Goal: Information Seeking & Learning: Find specific fact

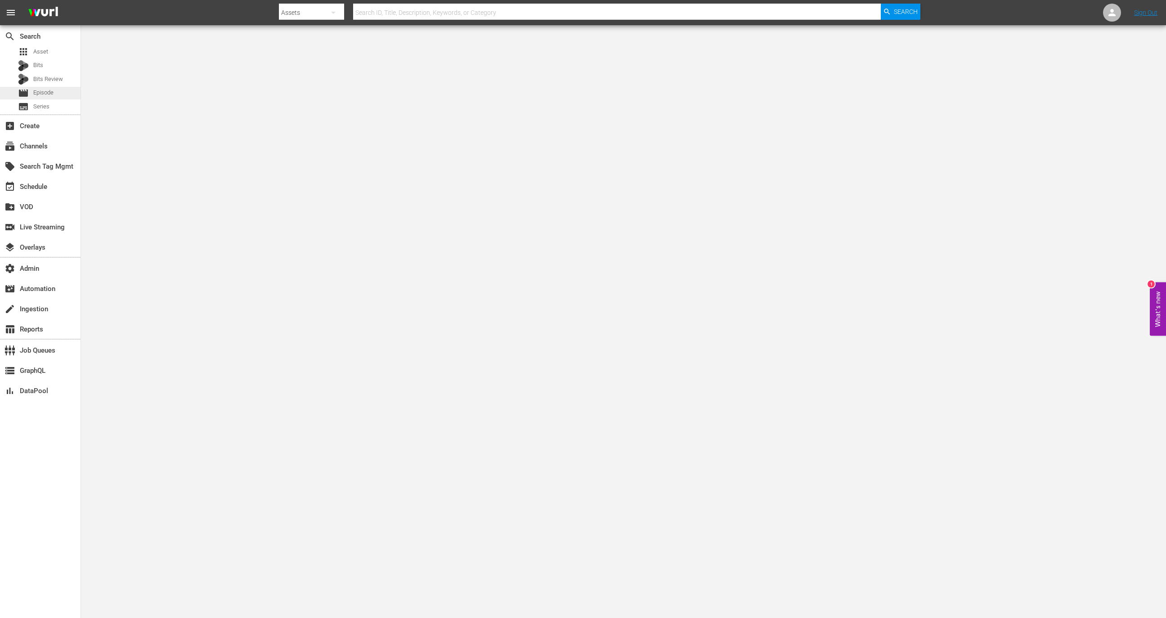
click at [54, 95] on span "Episode" at bounding box center [43, 92] width 20 height 9
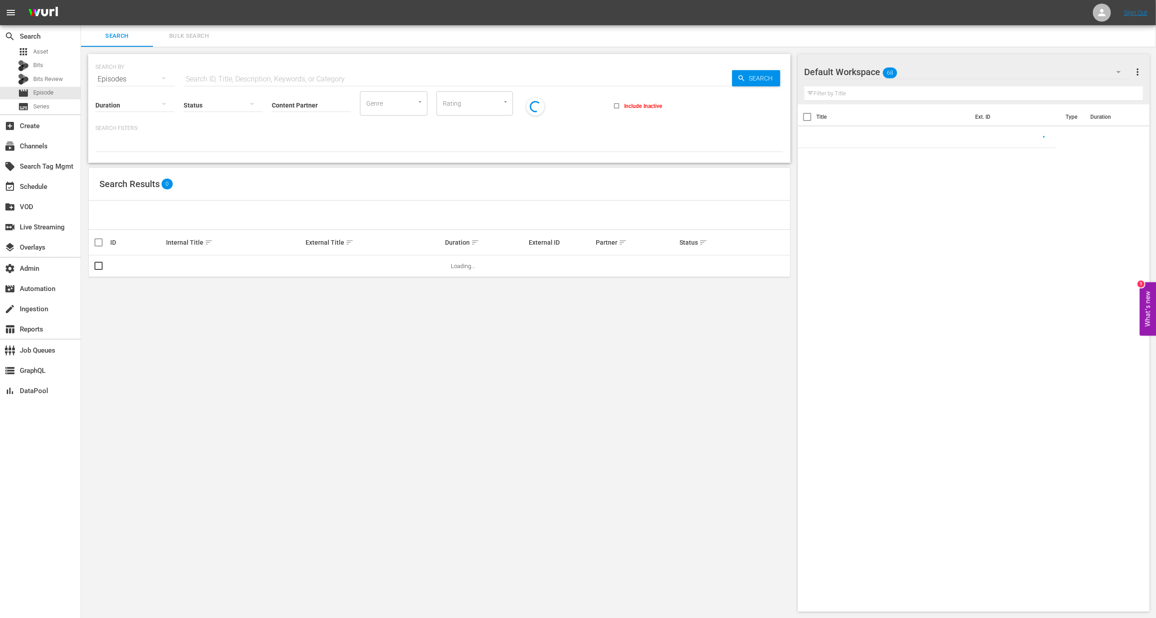
click at [193, 67] on div "SEARCH BY Search By Episodes Search ID, Title, Description, Keywords, or Catego…" at bounding box center [439, 74] width 688 height 32
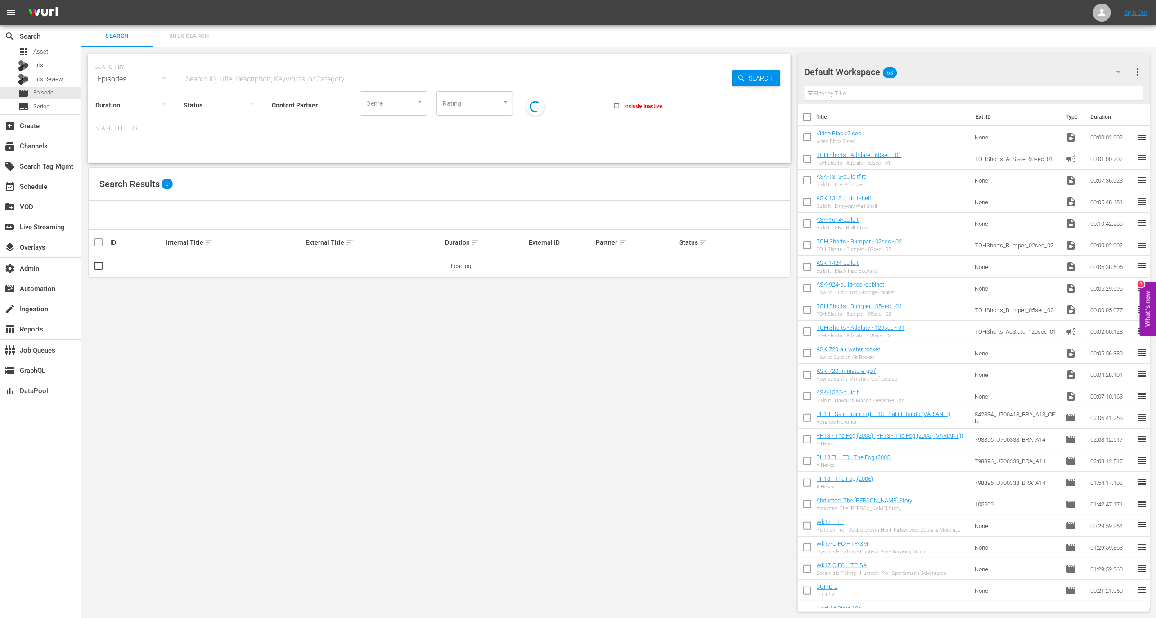
click at [196, 80] on input "text" at bounding box center [458, 79] width 548 height 22
paste input "88207253"
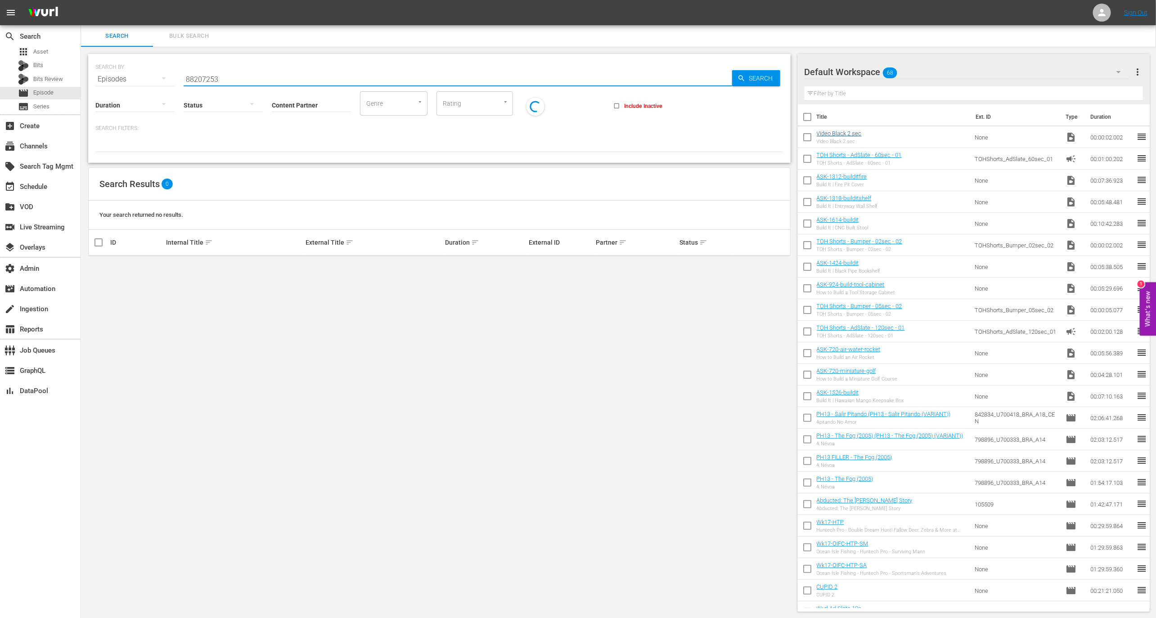
type input "88207253"
click at [842, 132] on link "Video Black 2 sec" at bounding box center [839, 133] width 45 height 7
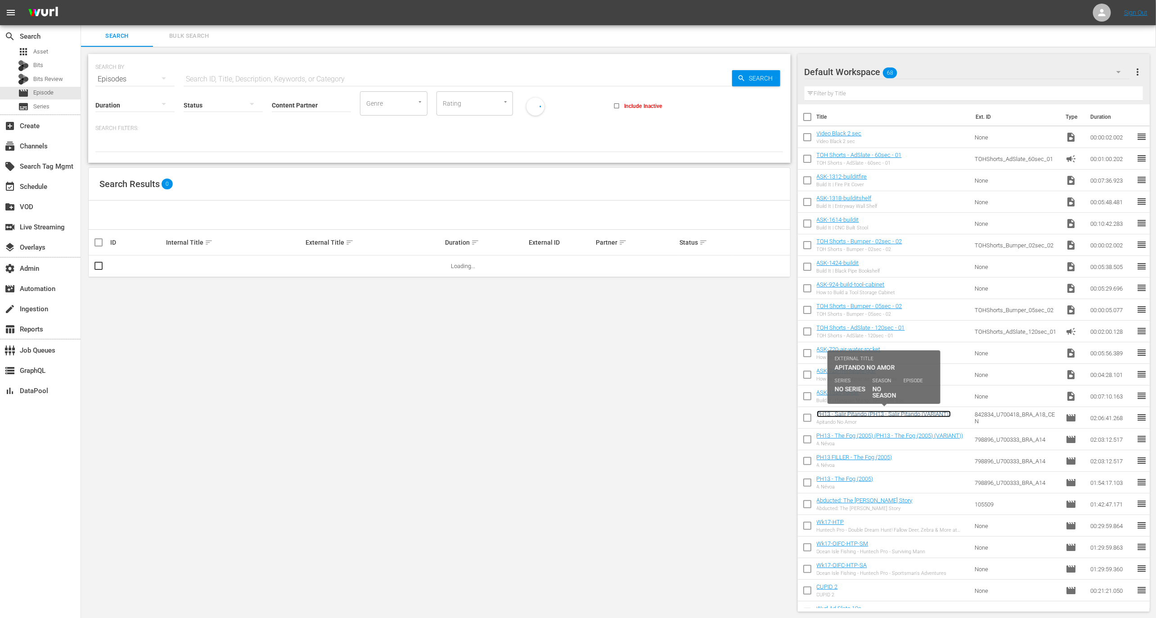
click at [848, 414] on link "PH13 - Salir Pitando (PH13 - Salir Pitando (VARIANT))" at bounding box center [884, 414] width 134 height 7
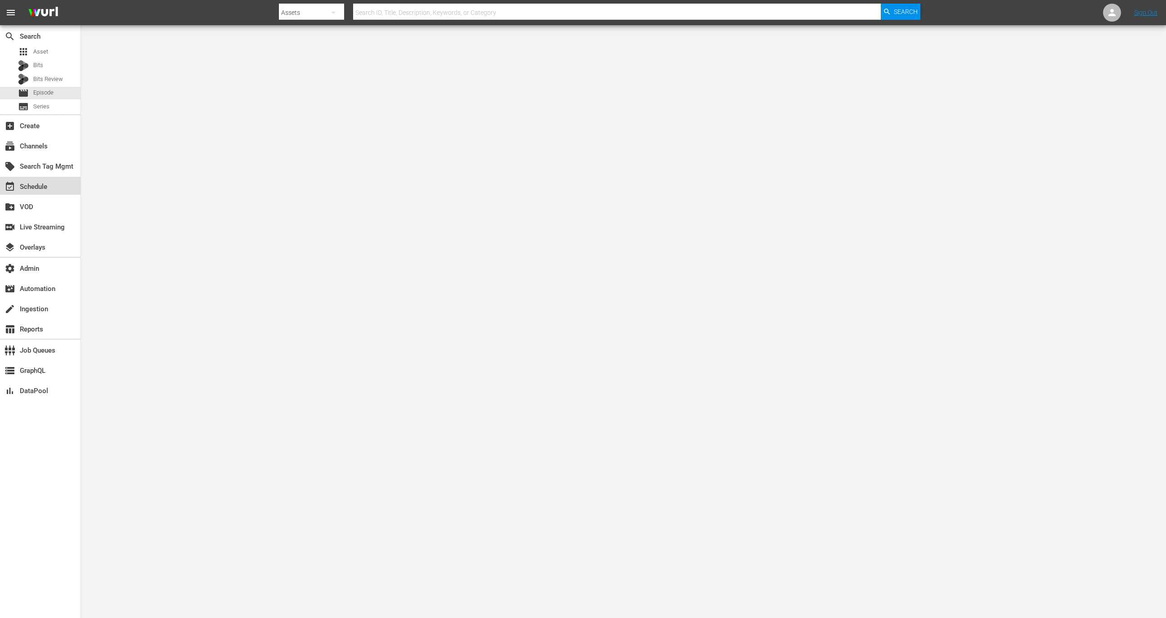
click at [73, 184] on div "event_available Schedule" at bounding box center [40, 186] width 81 height 18
click at [66, 93] on div "movie Episode" at bounding box center [40, 93] width 81 height 13
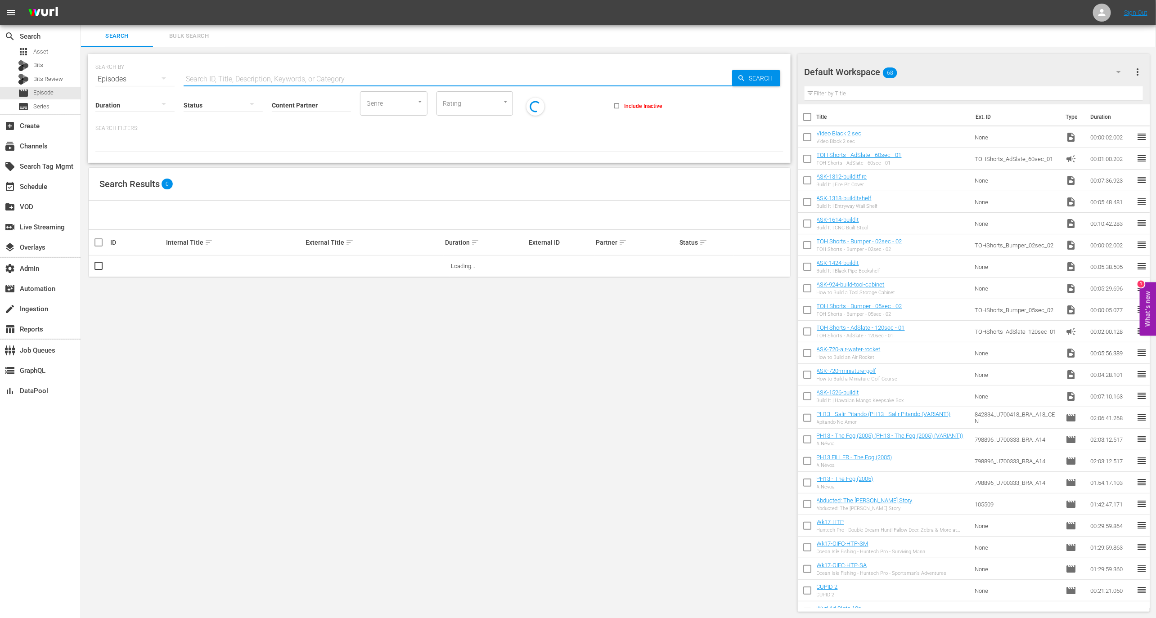
click at [211, 76] on input "text" at bounding box center [458, 79] width 548 height 22
paste input "88207253"
type input "88207253"
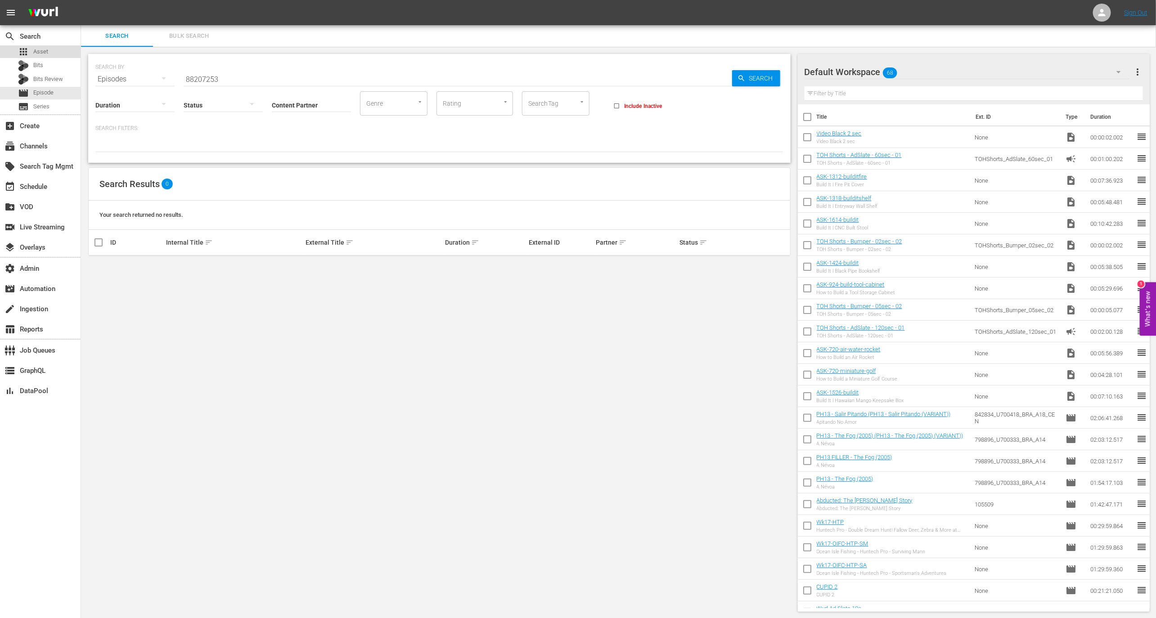
click at [75, 53] on div "apps Asset" at bounding box center [40, 51] width 81 height 13
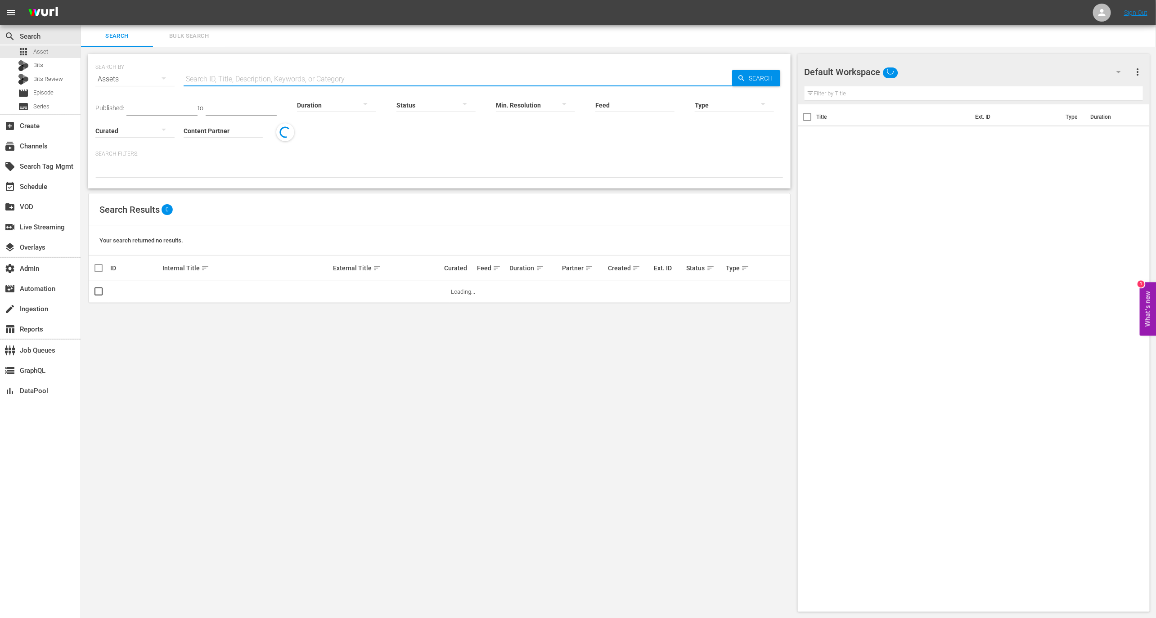
click at [204, 72] on input "text" at bounding box center [458, 79] width 548 height 22
paste input "Super Eddy’s Super Fiasco! / Petty The Great Storyteller"
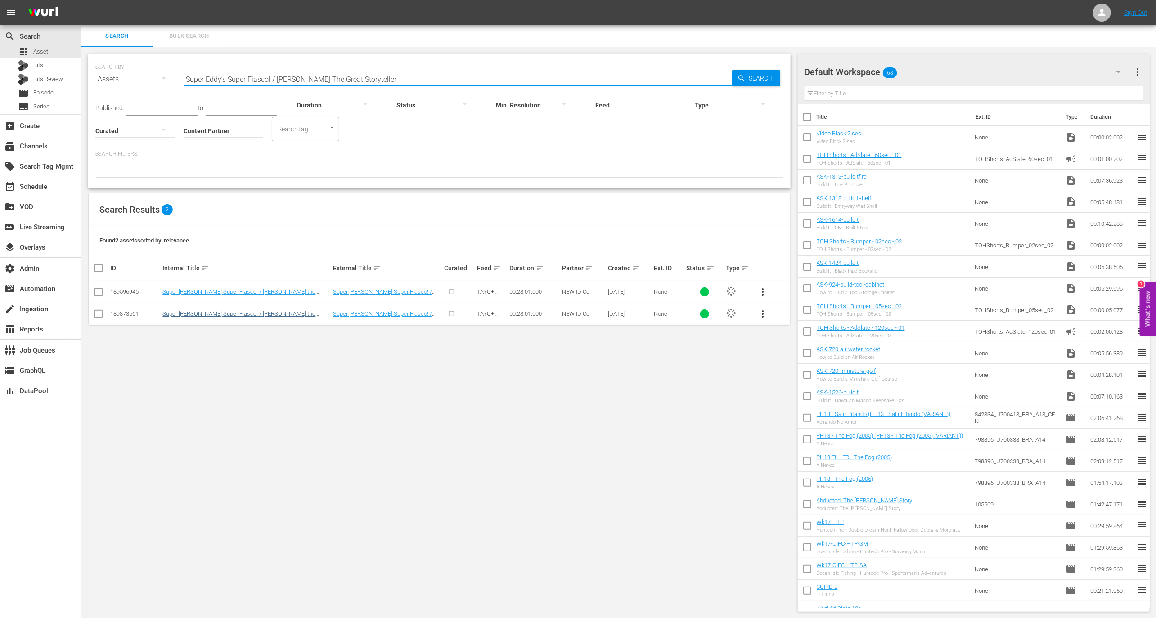
type input "Super Eddy’s Super Fiasco! / Petty The Great Storyteller"
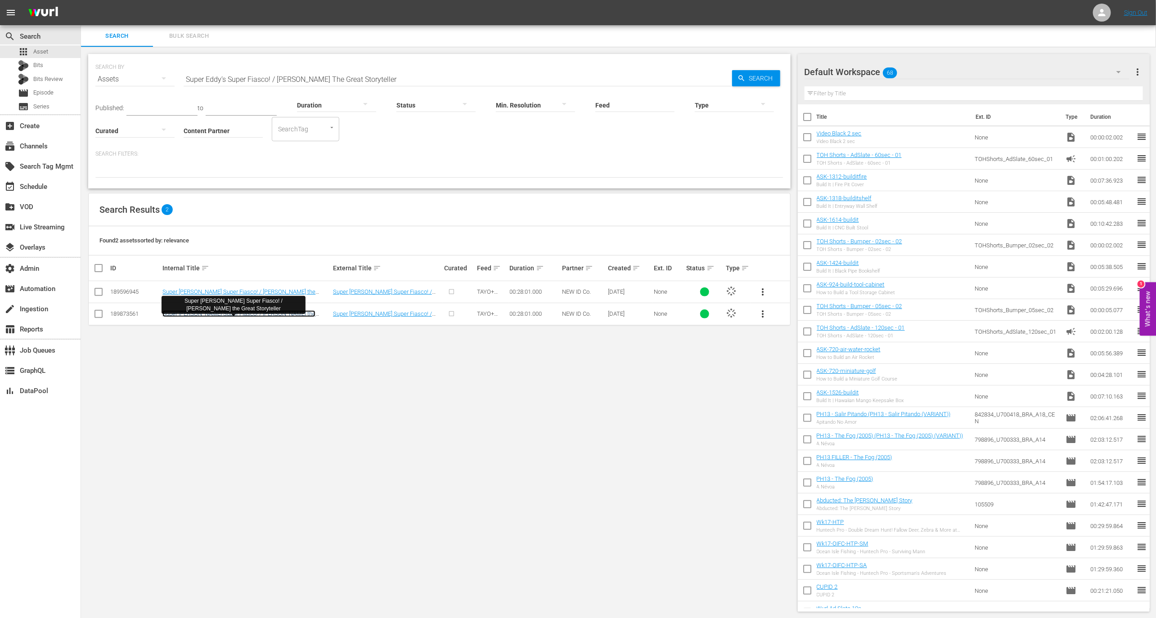
click at [247, 314] on link "Super Eddy’s Super Fiasco! / Petty the Great Storyteller" at bounding box center [238, 316] width 153 height 13
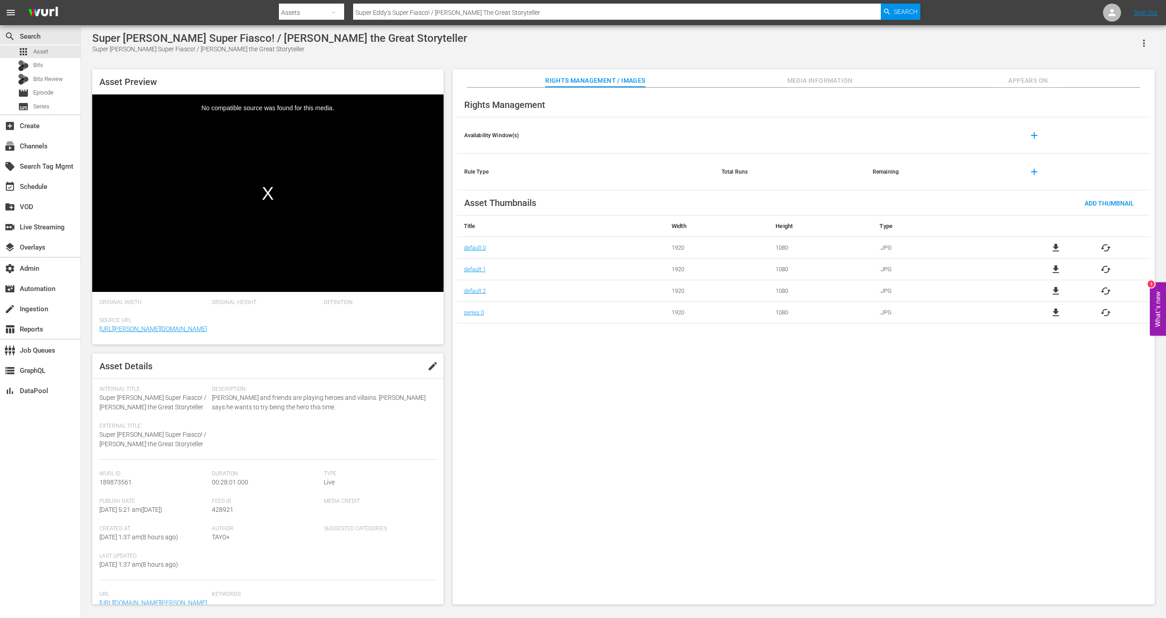
click at [346, 400] on span "Pororo and friends are playing heroes and villains. Eddy says he wants to try b…" at bounding box center [322, 402] width 220 height 19
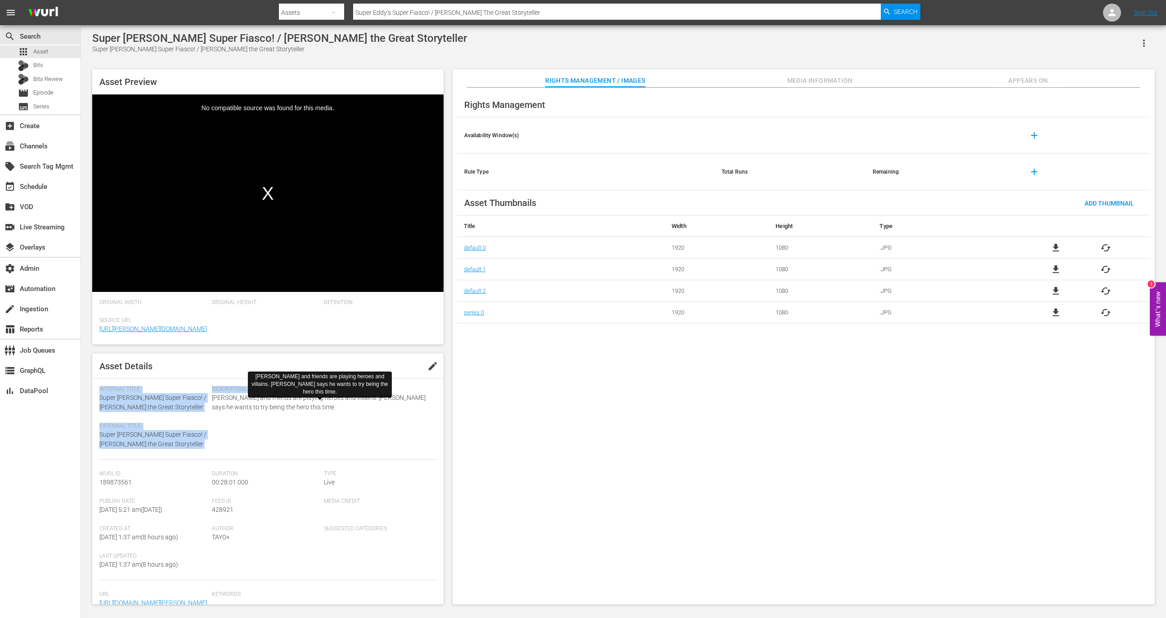
click at [346, 400] on span "Pororo and friends are playing heroes and villains. Eddy says he wants to try b…" at bounding box center [322, 402] width 220 height 19
click at [427, 363] on span "edit" at bounding box center [432, 366] width 11 height 11
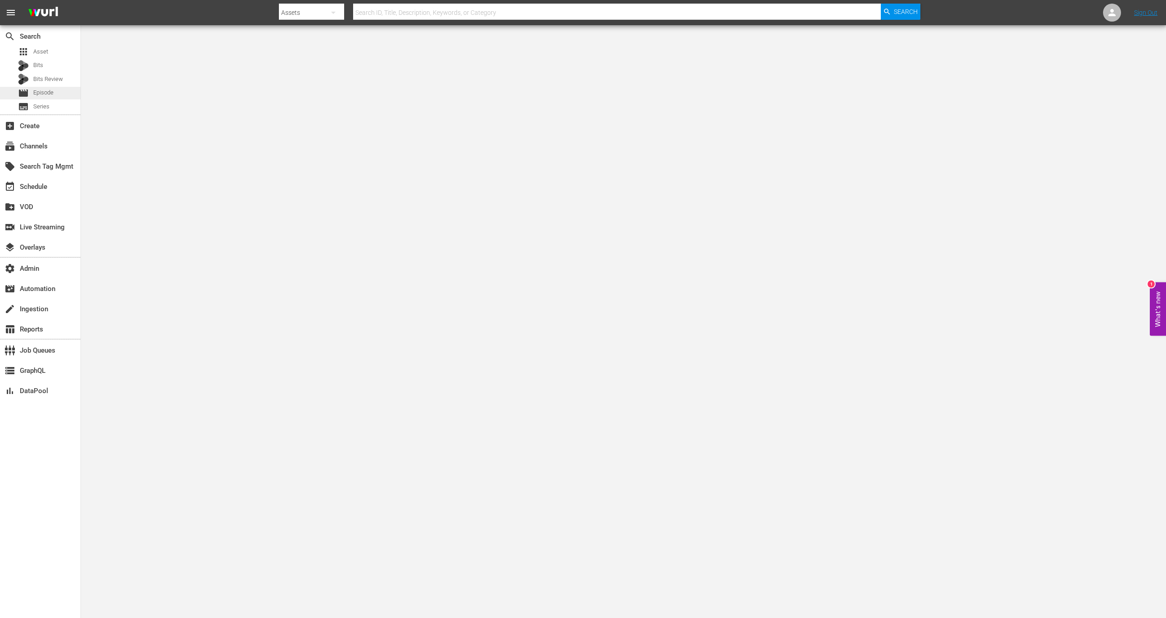
click at [55, 93] on div "movie Episode" at bounding box center [40, 93] width 81 height 13
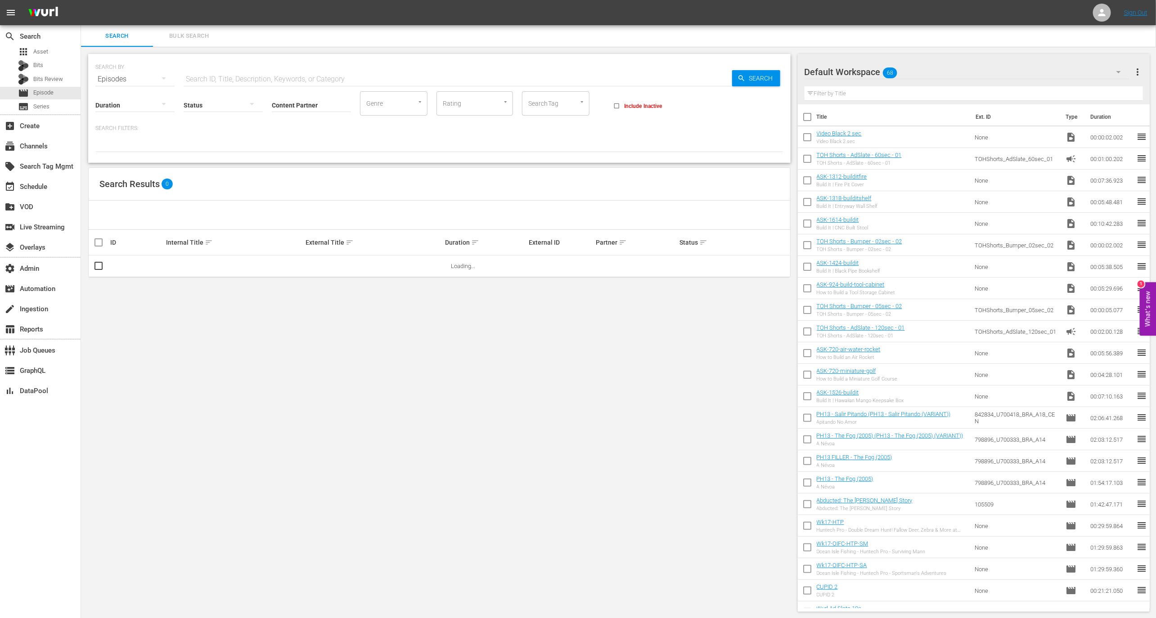
click at [333, 105] on input "Content Partner" at bounding box center [311, 106] width 79 height 32
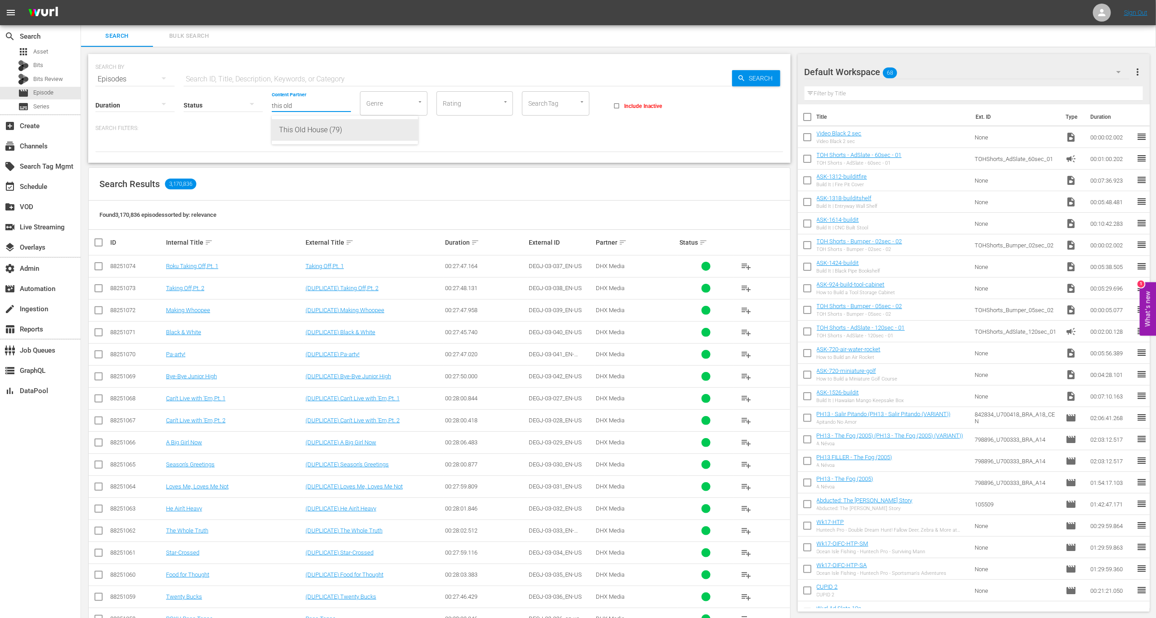
click at [350, 134] on div "This Old House (79)" at bounding box center [345, 130] width 132 height 22
type input "This Old House (79)"
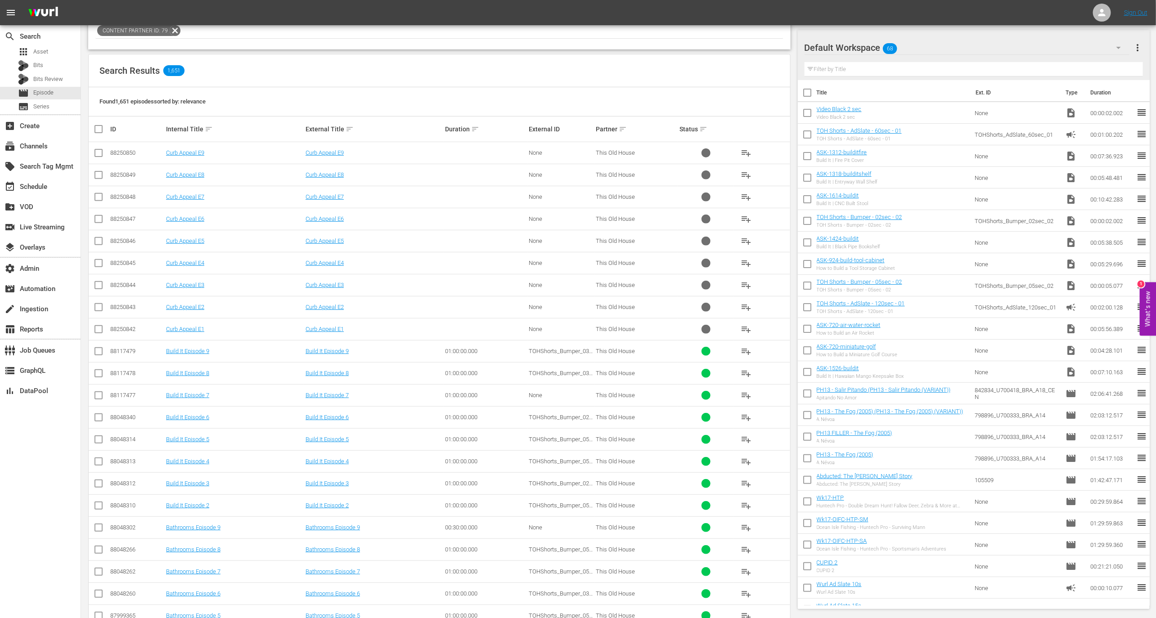
scroll to position [552, 0]
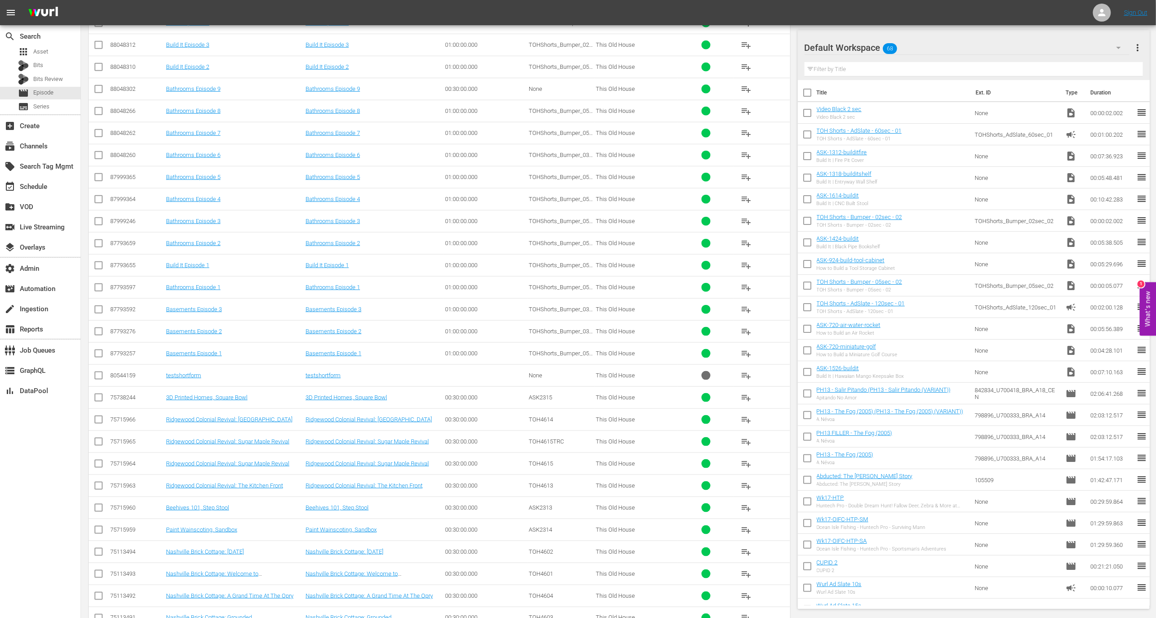
click at [232, 419] on td "Ridgewood Colonial Revival: Rocking Fountain" at bounding box center [234, 419] width 139 height 22
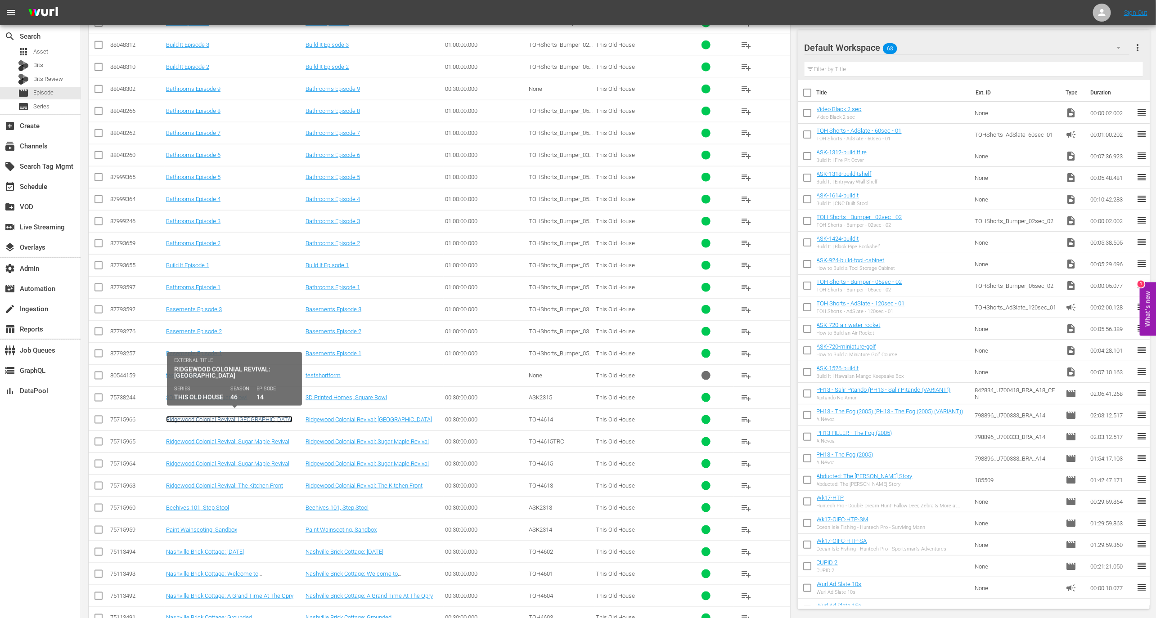
click at [232, 416] on link "Ridgewood Colonial Revival: Rocking Fountain" at bounding box center [229, 419] width 126 height 7
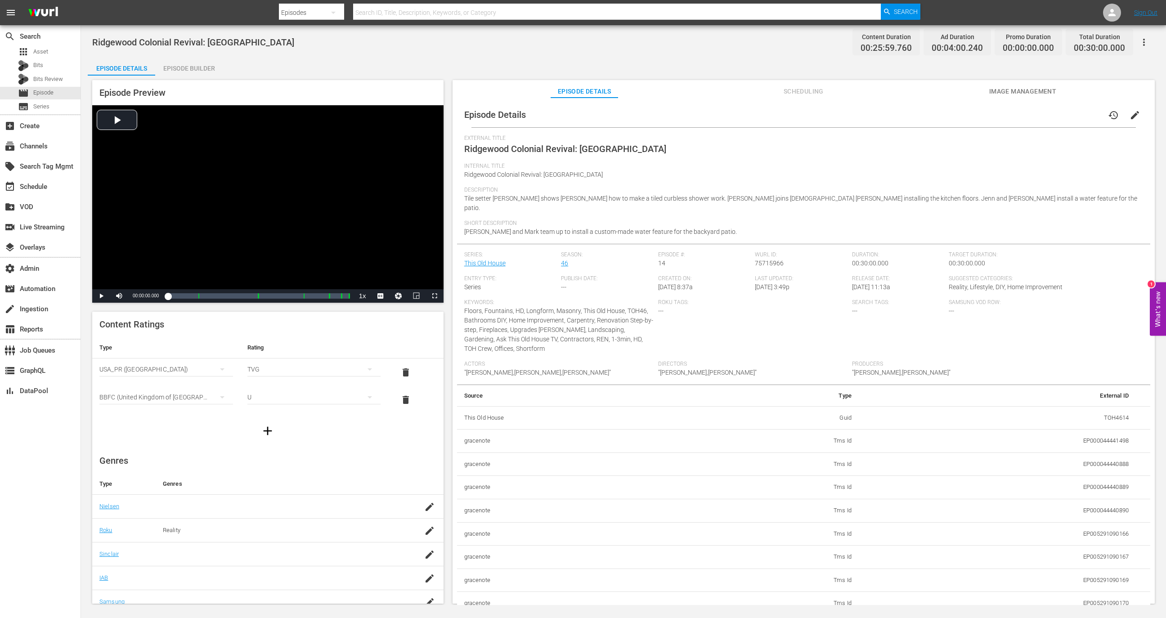
click at [798, 85] on button "Scheduling" at bounding box center [803, 89] width 67 height 18
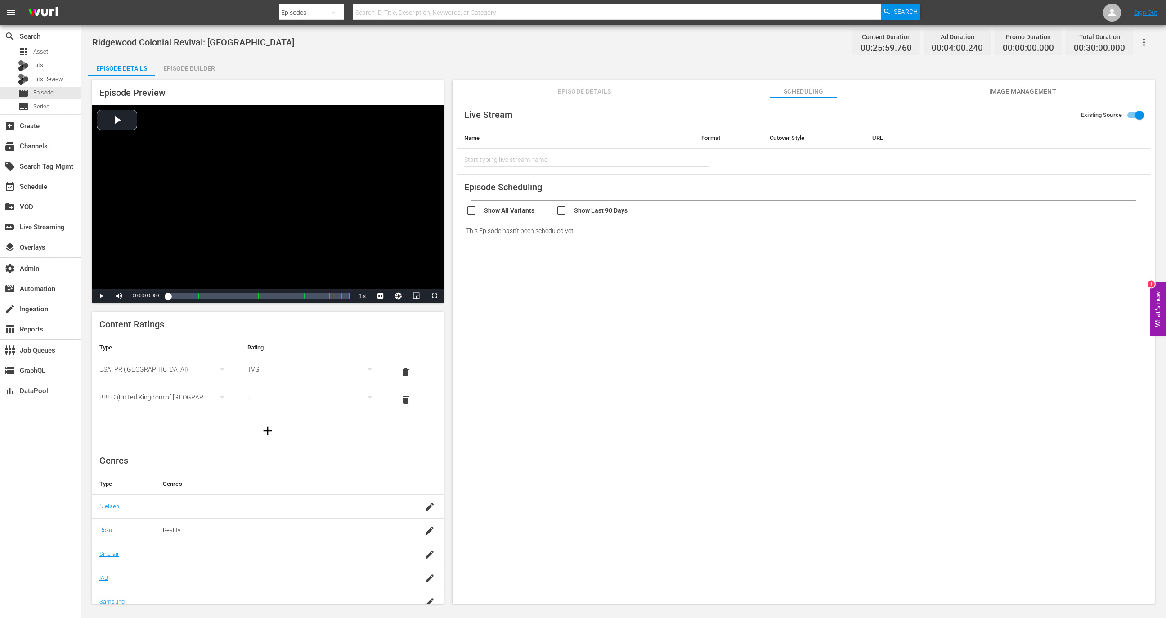
click at [490, 213] on input "checkbox" at bounding box center [511, 211] width 90 height 13
checkbox input "true"
click at [203, 73] on div "Episode Builder" at bounding box center [188, 69] width 67 height 22
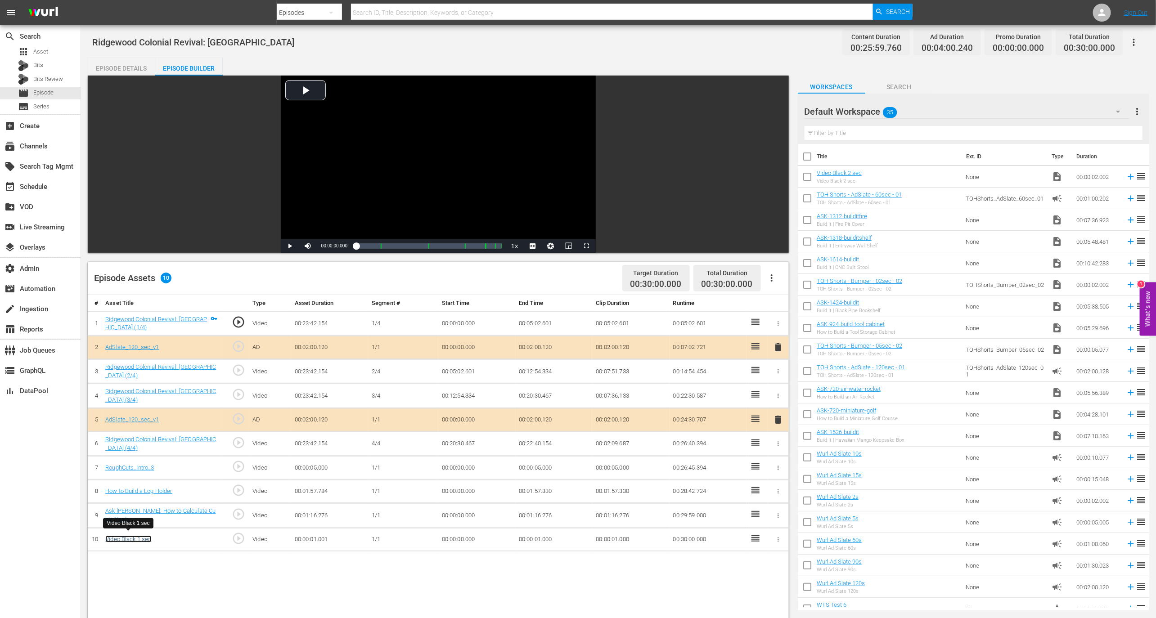
click at [145, 538] on link "Video Black 1 sec" at bounding box center [128, 539] width 46 height 7
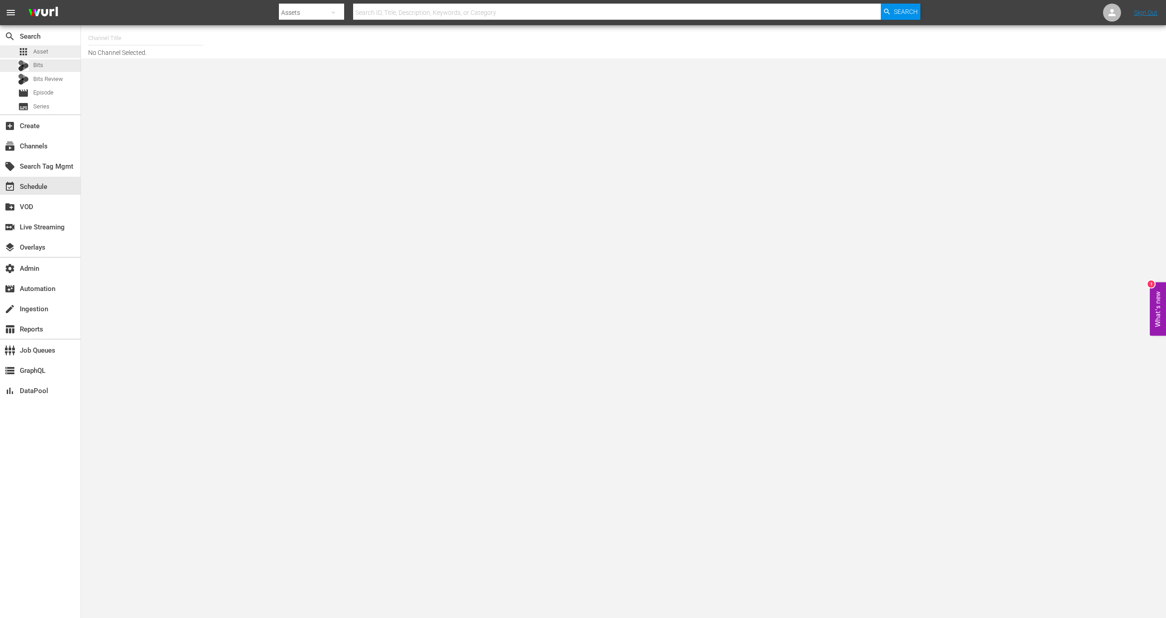
click at [53, 55] on div "apps Asset" at bounding box center [40, 51] width 81 height 13
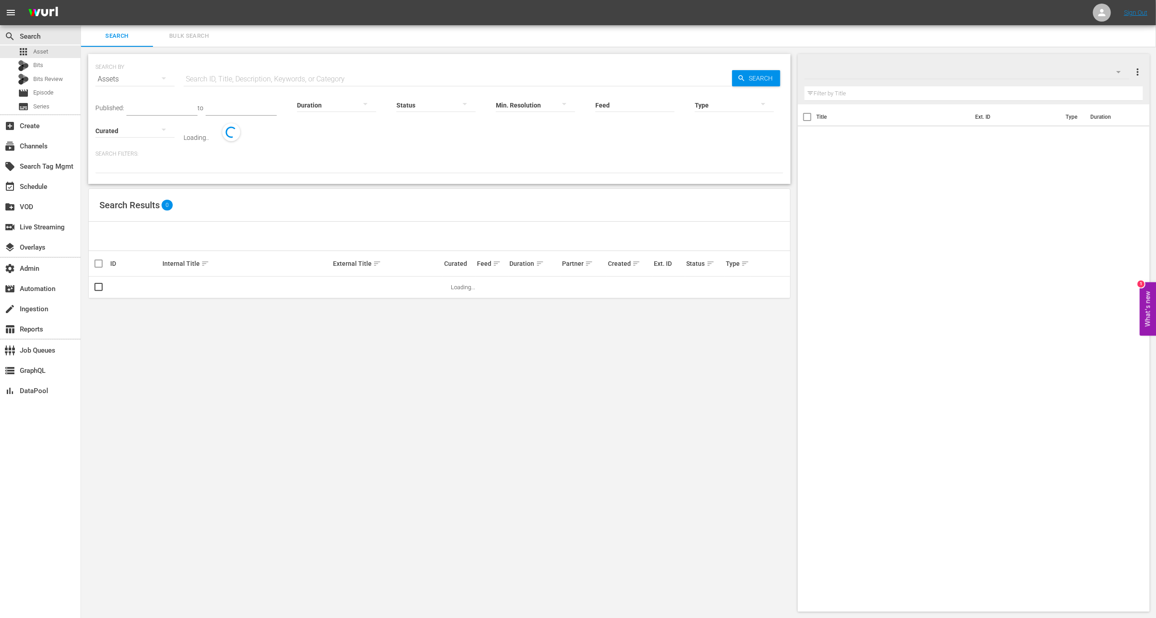
click at [246, 72] on input "text" at bounding box center [458, 79] width 548 height 22
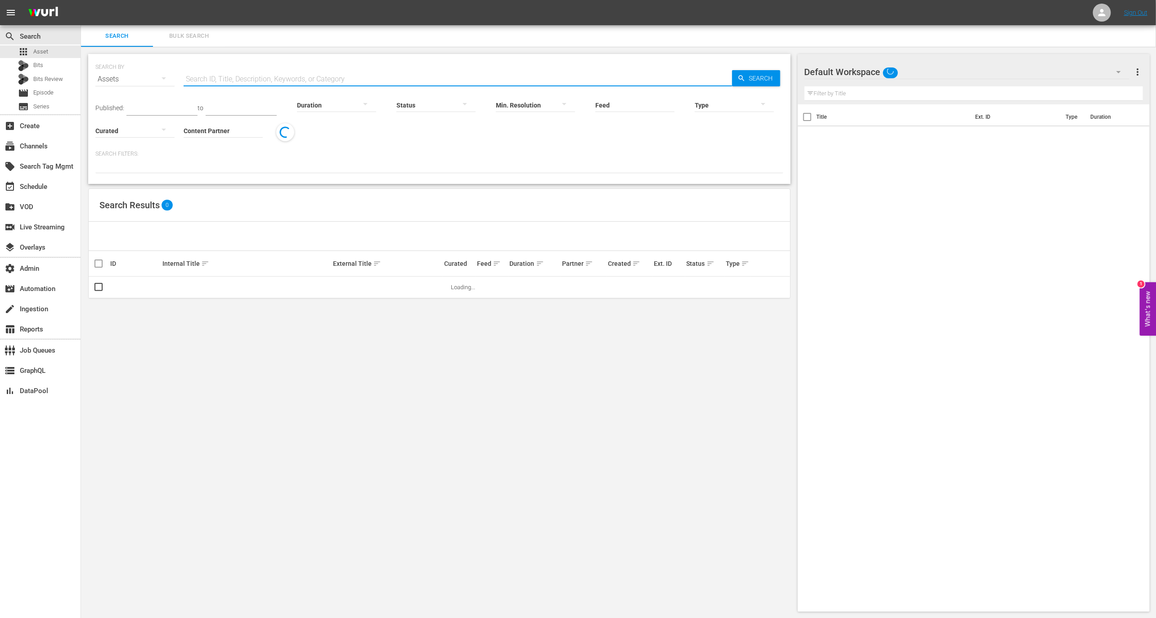
paste input "40086366"
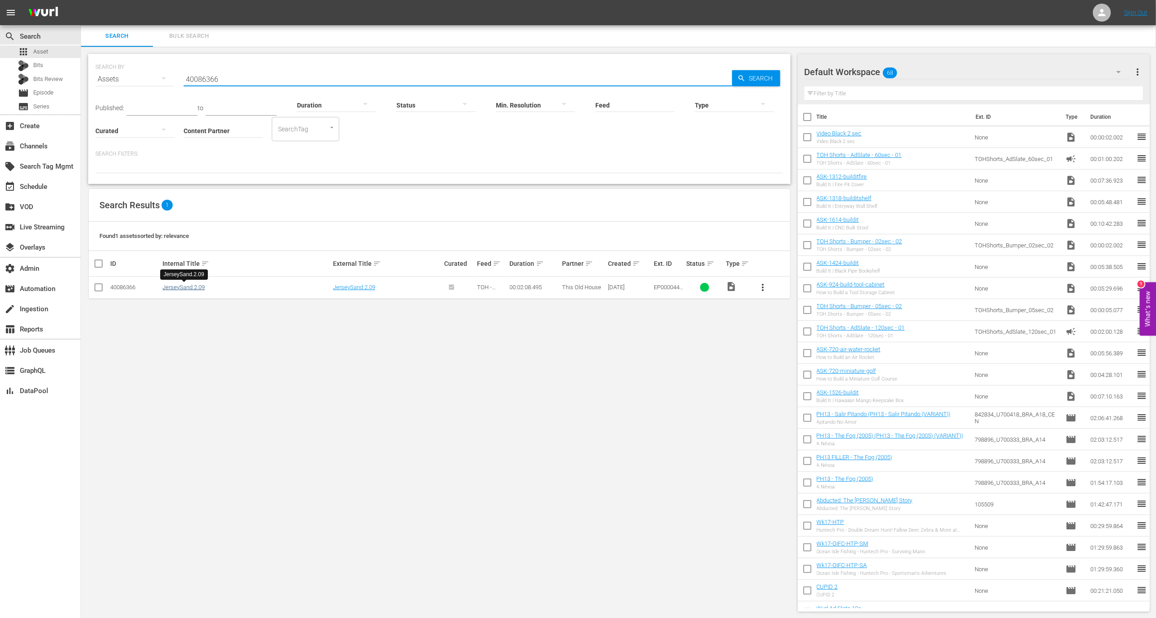
type input "40086366"
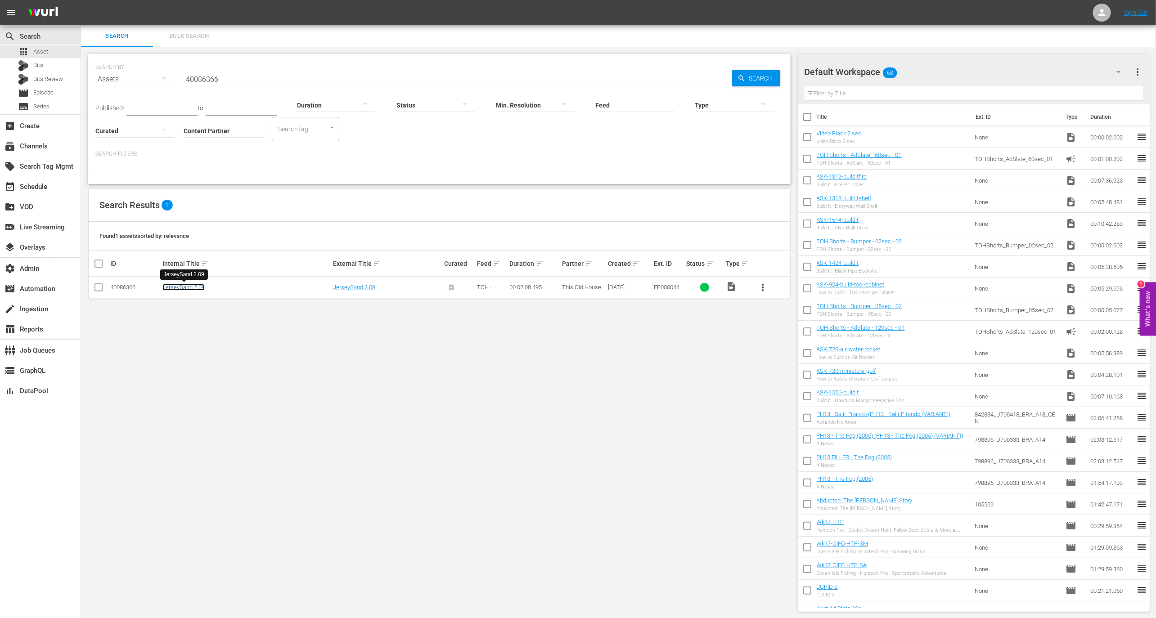
click at [196, 289] on link "JerseySand.2.09" at bounding box center [183, 287] width 42 height 7
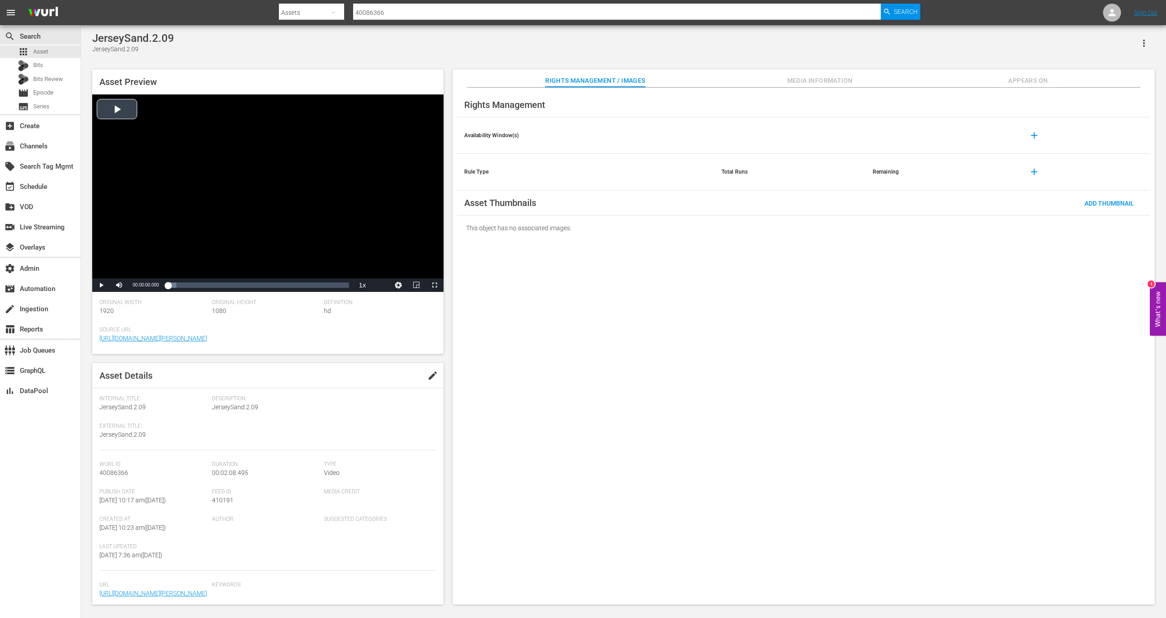
click at [266, 267] on div "Video Player" at bounding box center [267, 186] width 351 height 184
click at [257, 286] on div "00:01:03.608" at bounding box center [257, 285] width 0 height 9
click at [342, 283] on div "00:02:03.380" at bounding box center [341, 285] width 0 height 9
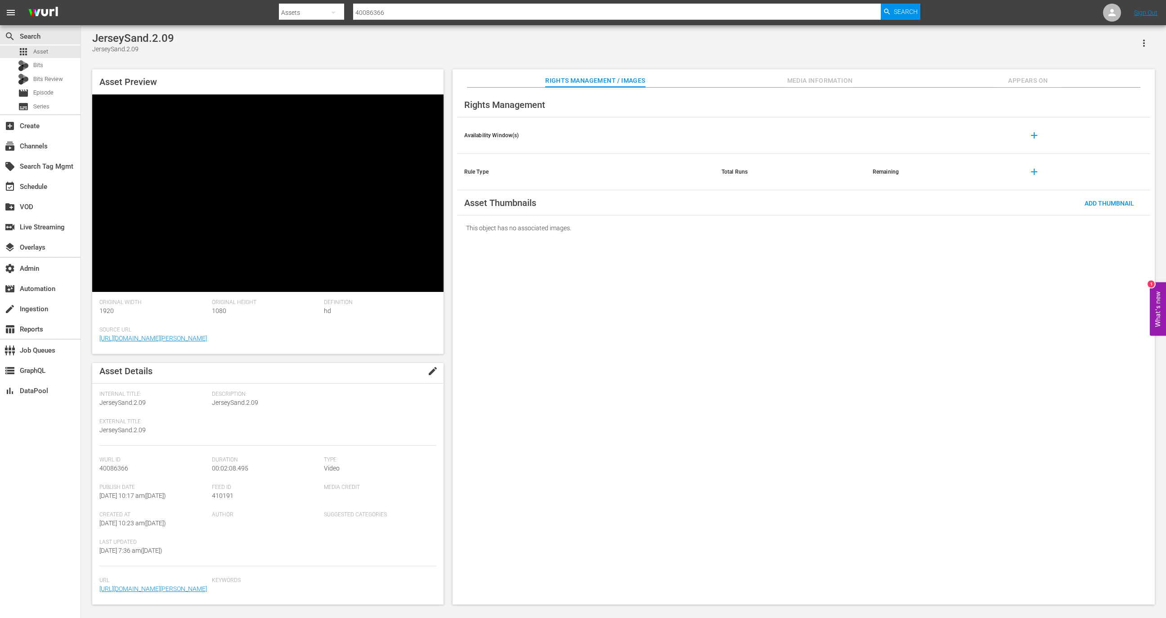
click at [841, 76] on span "Media Information" at bounding box center [819, 80] width 67 height 11
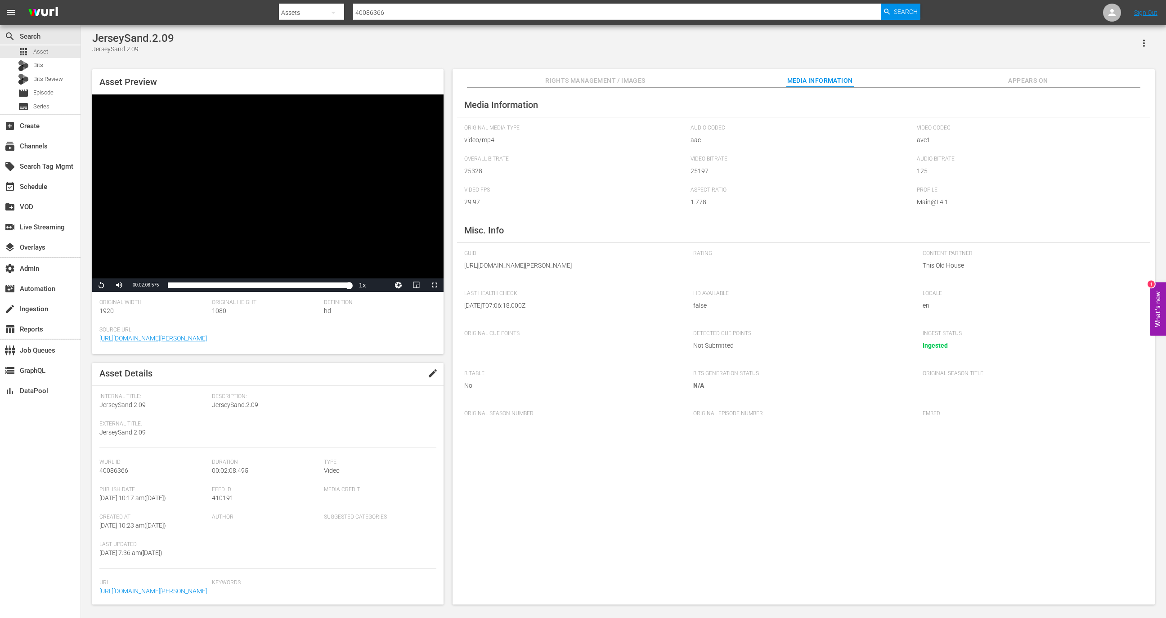
scroll to position [0, 0]
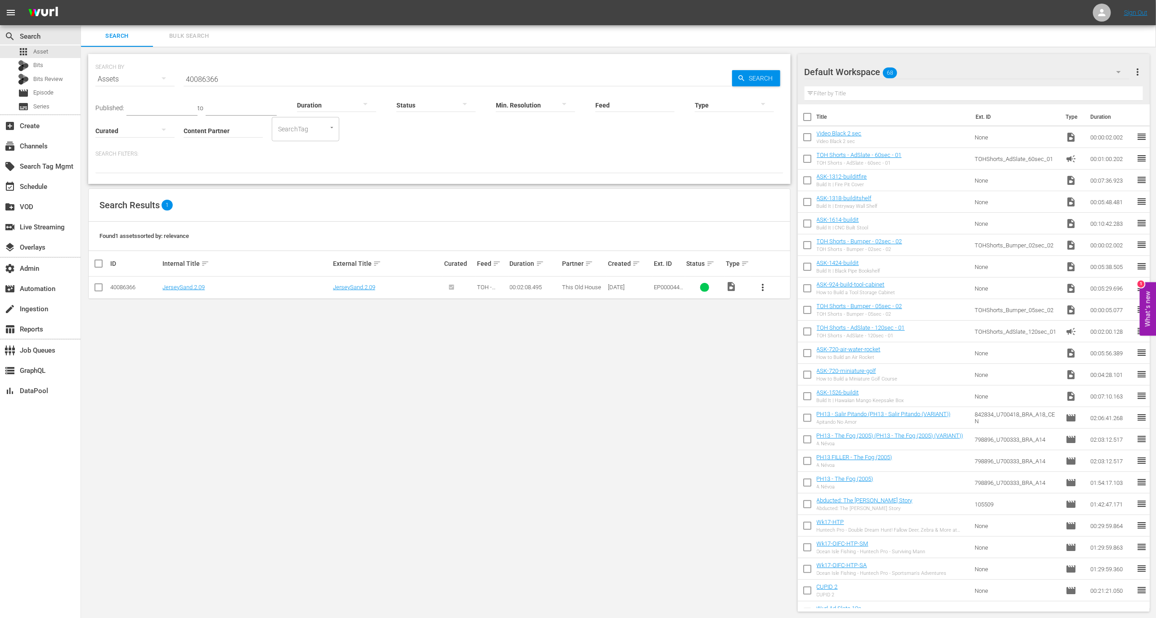
click at [241, 86] on input "40086366" at bounding box center [458, 79] width 548 height 22
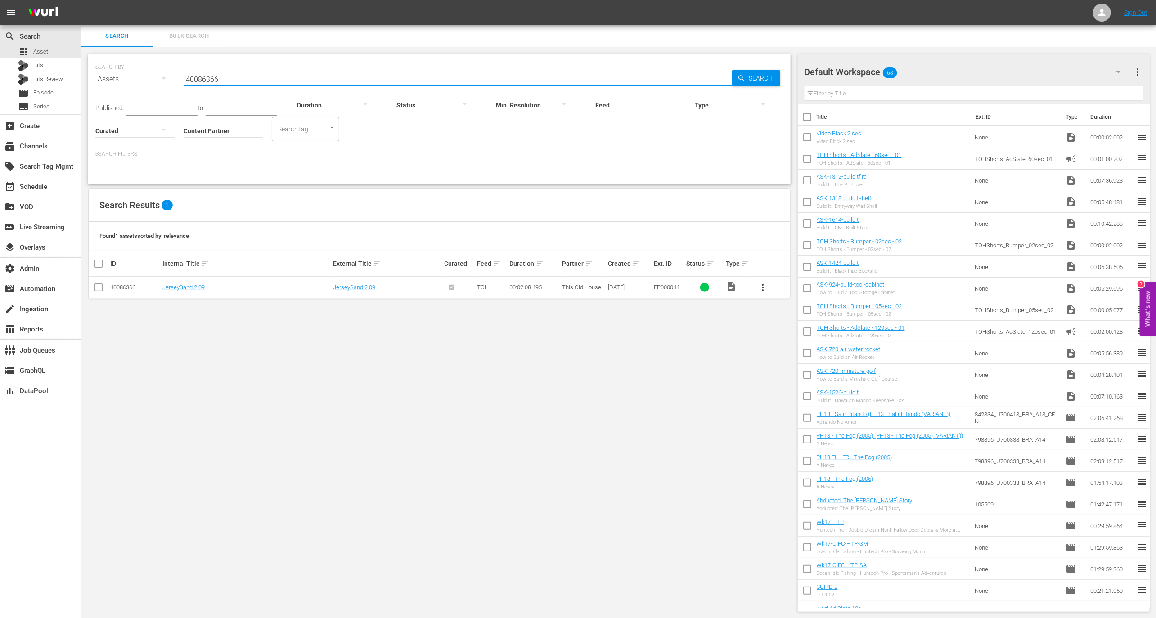
click at [241, 86] on input "40086366" at bounding box center [458, 79] width 548 height 22
paste input "9"
type input "40086369"
click at [199, 292] on td "JerseyShoreSantos.2.10" at bounding box center [246, 288] width 170 height 22
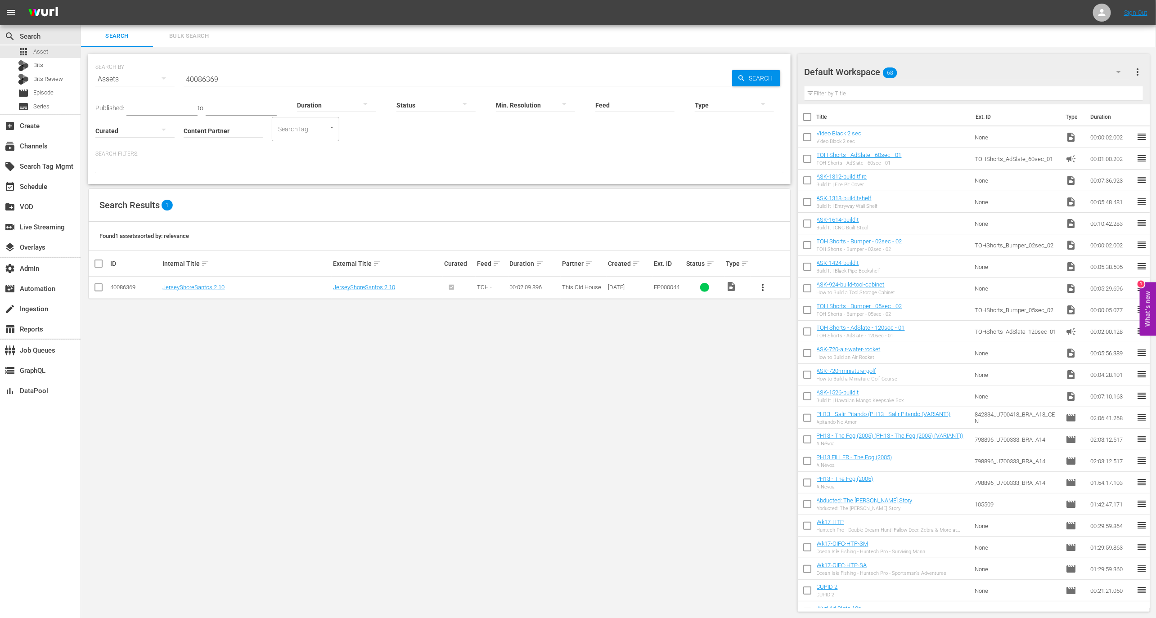
click at [199, 292] on td "JerseyShoreSantos.2.10" at bounding box center [246, 288] width 170 height 22
click at [199, 289] on link "JerseyShoreSantos.2.10" at bounding box center [193, 287] width 62 height 7
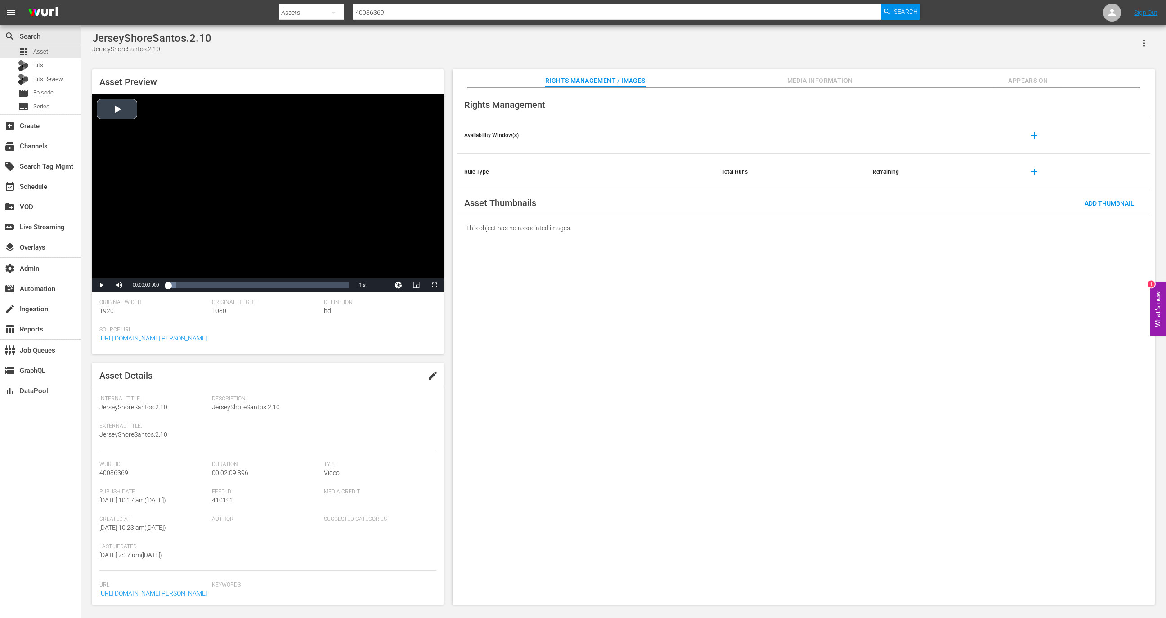
click at [322, 237] on div "Video Player" at bounding box center [267, 186] width 351 height 184
click at [210, 286] on div "Loaded : 32.26% 00:00:30.050 00:00:04.083" at bounding box center [258, 285] width 181 height 9
click at [275, 287] on div "00:01:17.226" at bounding box center [275, 285] width 0 height 9
click at [335, 285] on div "Loaded : 64.66% 00:02:00.202 00:01:17.527" at bounding box center [258, 285] width 181 height 9
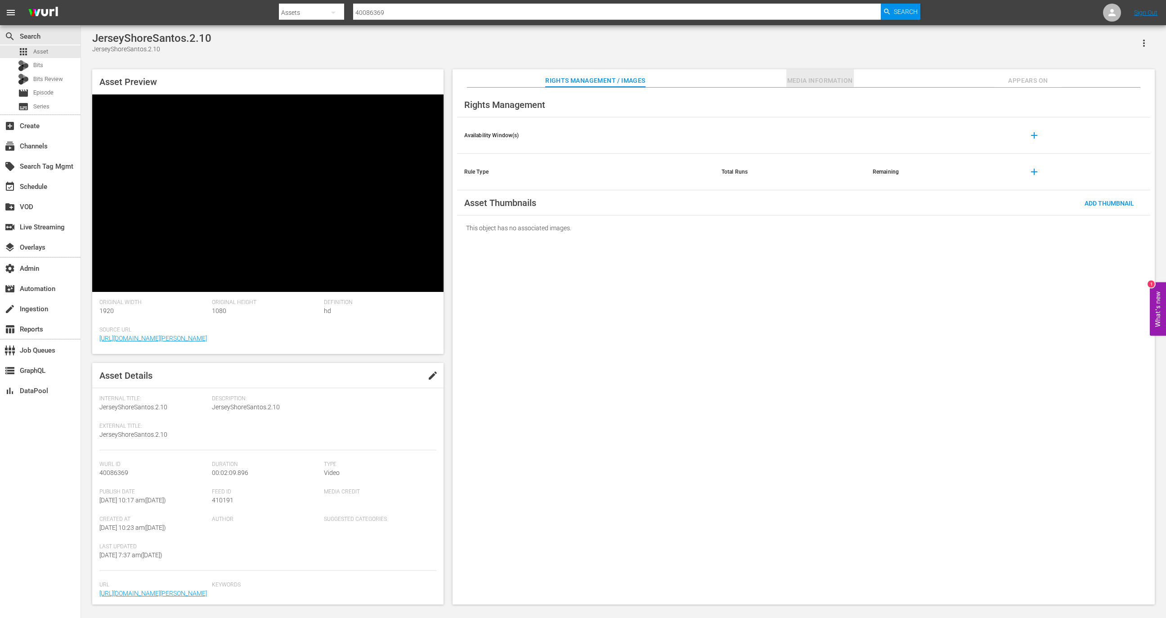
click at [816, 80] on span "Media Information" at bounding box center [819, 80] width 67 height 11
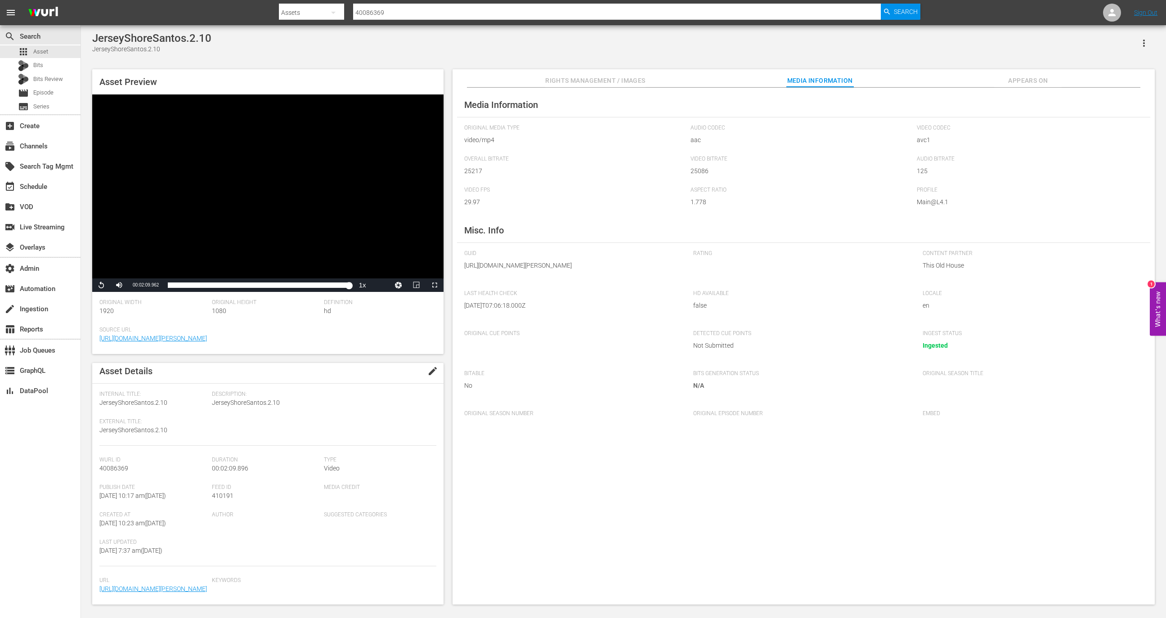
scroll to position [80, 0]
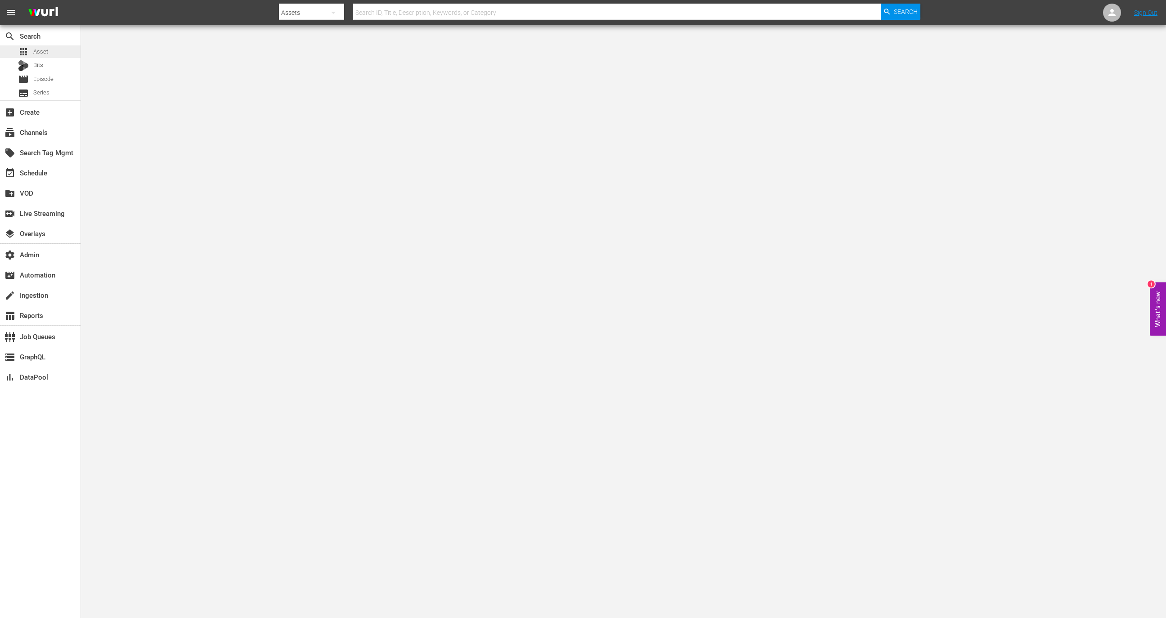
click at [54, 50] on div "apps Asset" at bounding box center [40, 51] width 81 height 13
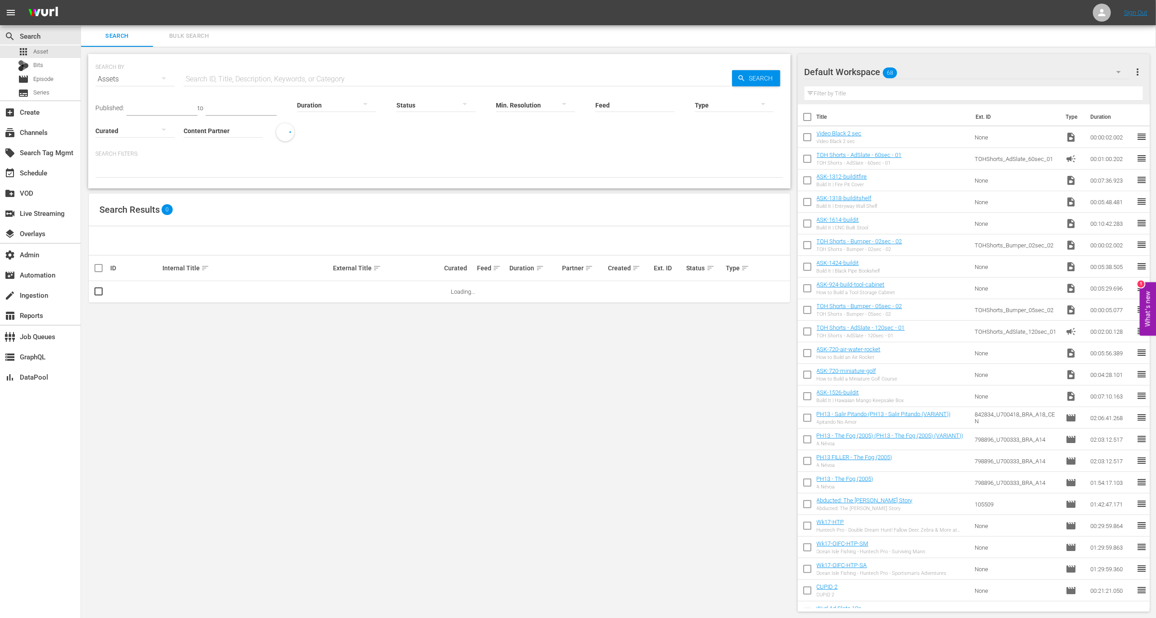
click at [215, 135] on input "Content Partner" at bounding box center [223, 131] width 79 height 32
type input "t"
click at [228, 158] on div "AMC Networks (138)" at bounding box center [257, 156] width 132 height 22
type input "AMC Networks (138)"
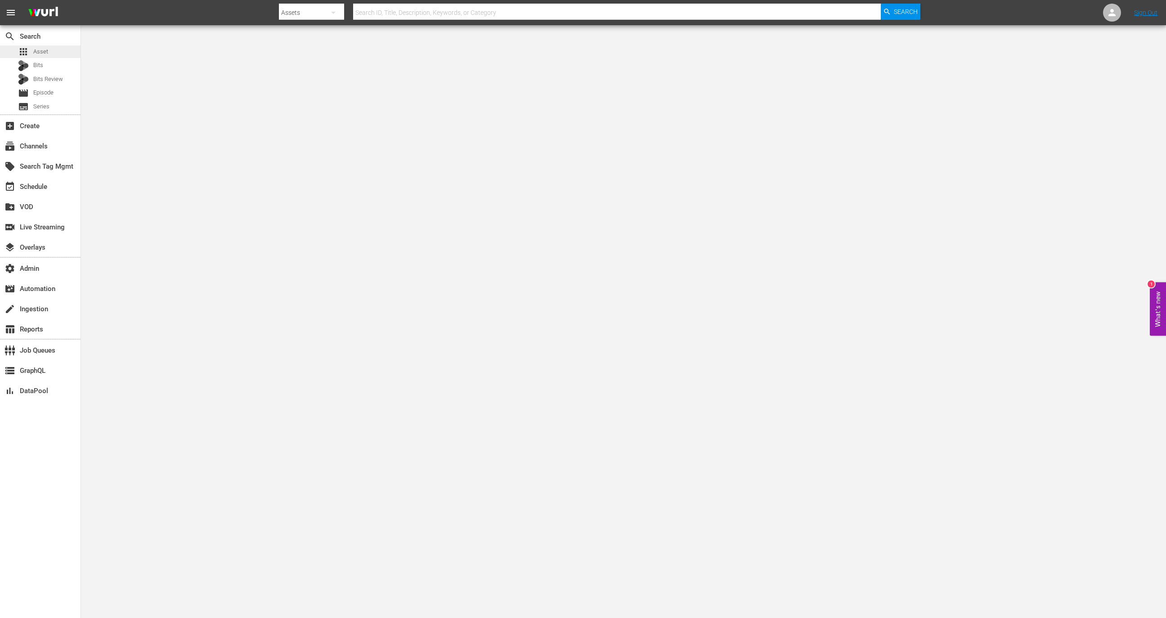
click at [58, 54] on div "apps Asset" at bounding box center [40, 51] width 81 height 13
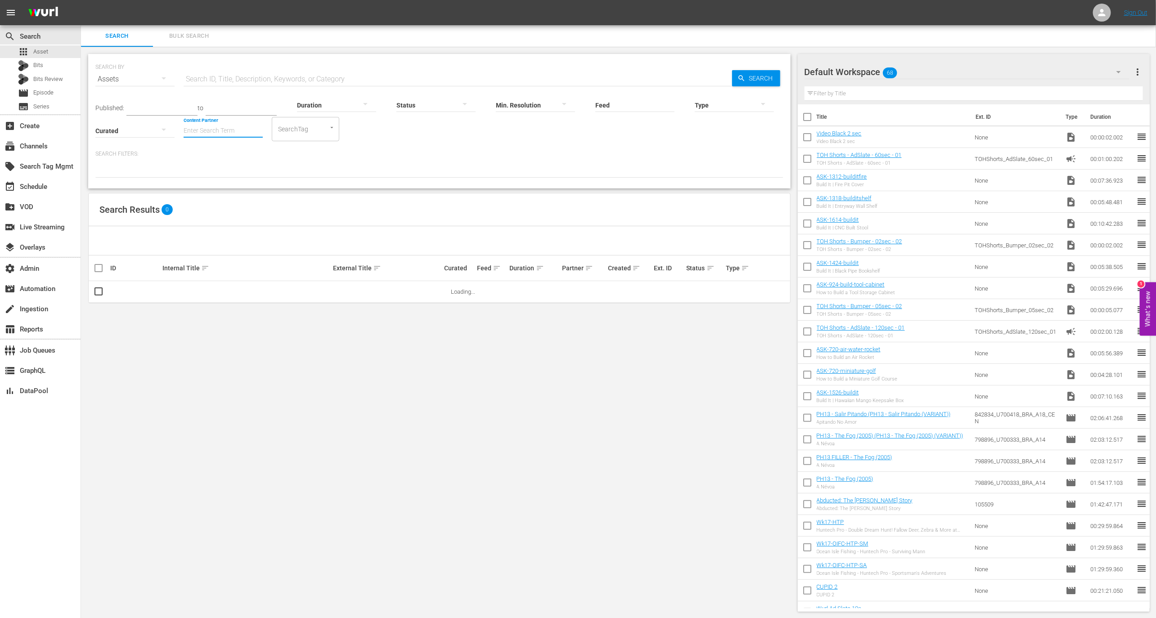
click at [238, 130] on input "Content Partner" at bounding box center [223, 131] width 79 height 32
click at [240, 153] on div "AMC Networks (138)" at bounding box center [257, 156] width 132 height 22
type input "AMC Networks (138)"
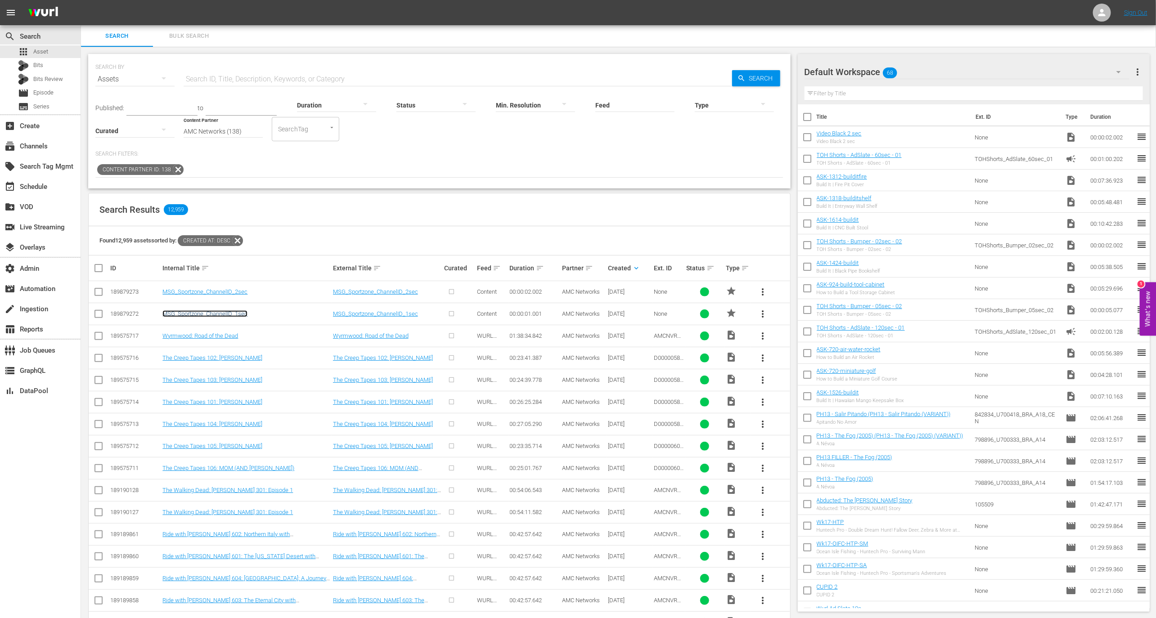
click at [239, 313] on link "MSG_Sportzone_ChannelID_1sec" at bounding box center [204, 313] width 85 height 7
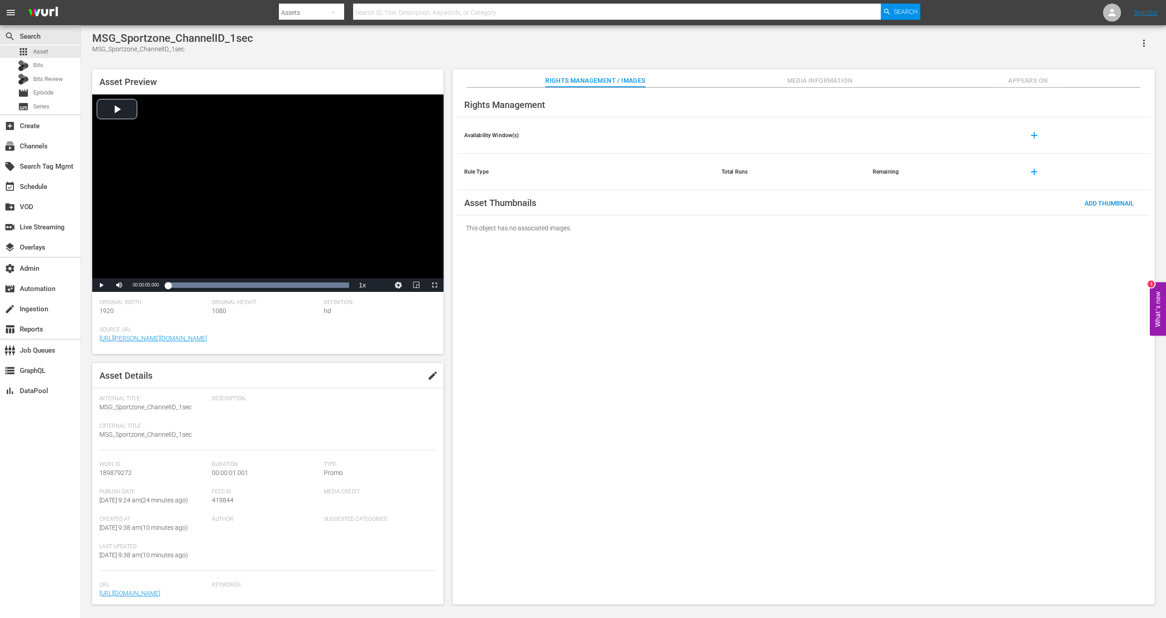
click at [219, 502] on span "419844" at bounding box center [223, 500] width 22 height 7
copy span "419844"
click at [64, 45] on div "apps Asset" at bounding box center [40, 51] width 81 height 13
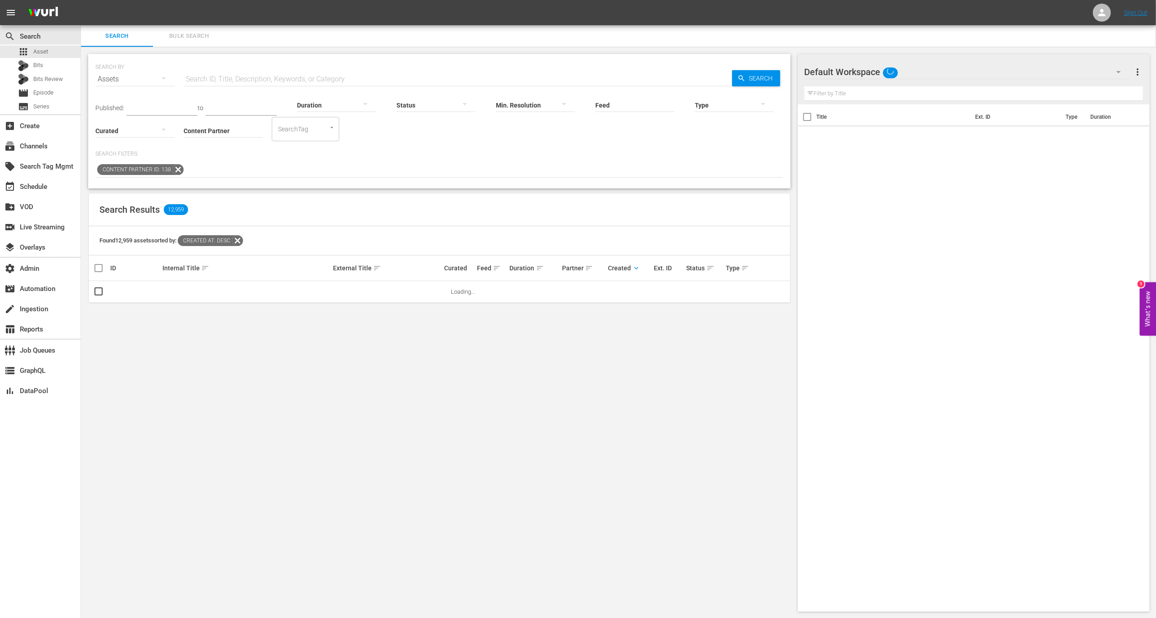
click at [270, 68] on input "text" at bounding box center [458, 79] width 548 height 22
paste input "MSG_Sportzone_CahnnelID_5sec"
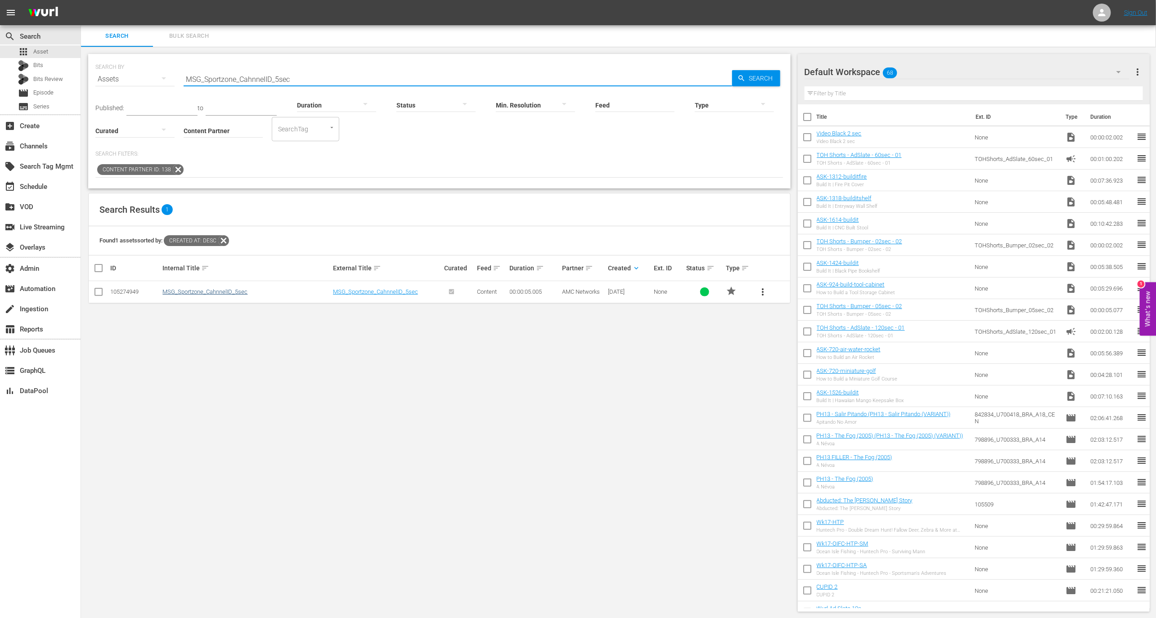
type input "MSG_Sportzone_CahnnelID_5sec"
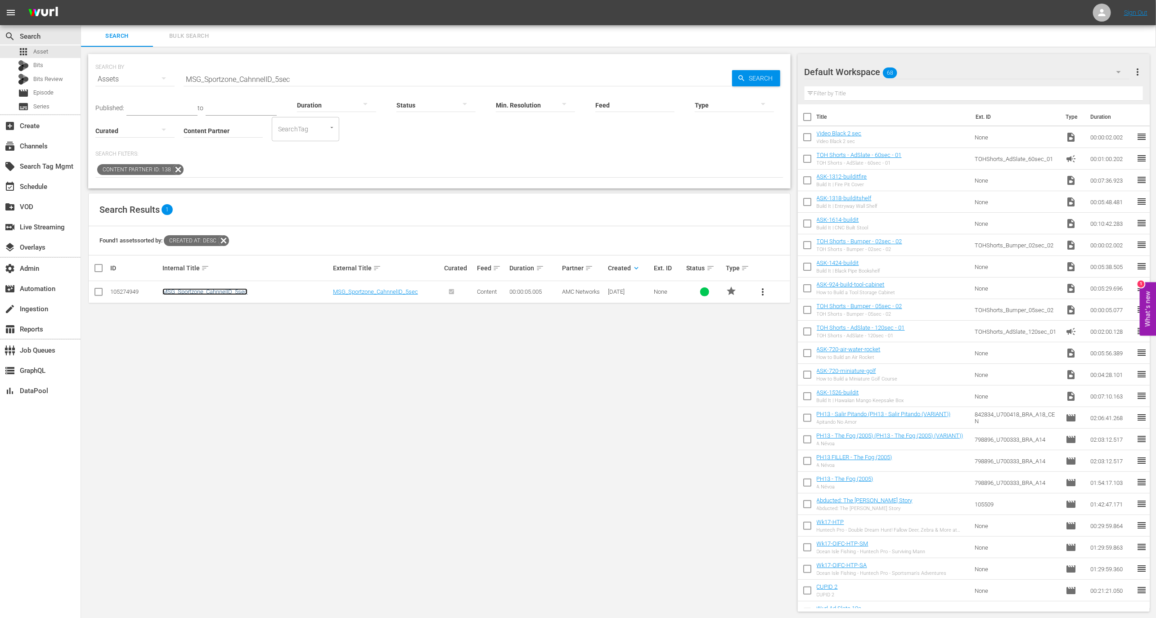
click at [211, 288] on link "MSG_Sportzone_CahnnelID_5sec" at bounding box center [204, 291] width 85 height 7
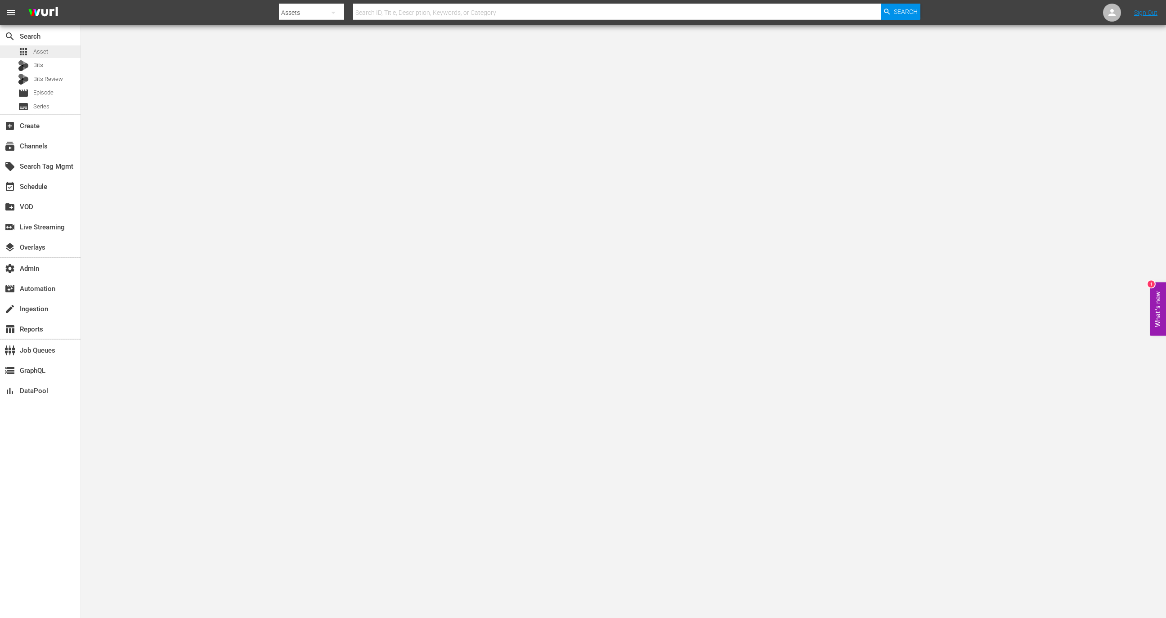
click at [50, 52] on div "apps Asset" at bounding box center [40, 51] width 81 height 13
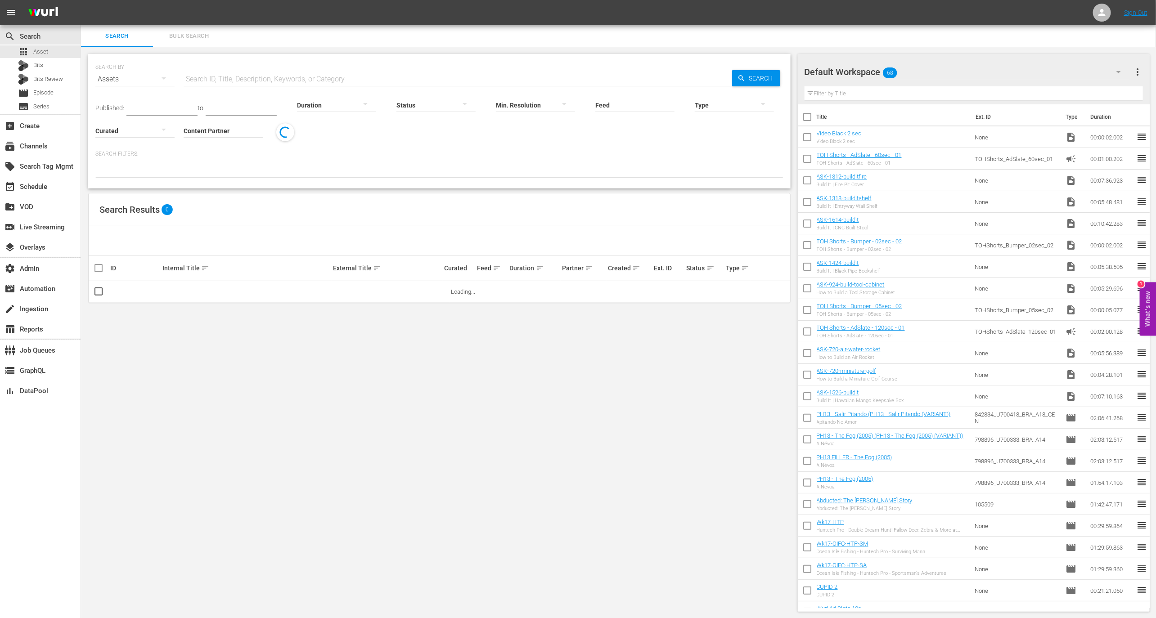
click at [205, 142] on input "Content Partner" at bounding box center [223, 131] width 79 height 32
click at [227, 153] on div "Asia TV Limited (357)" at bounding box center [257, 156] width 132 height 22
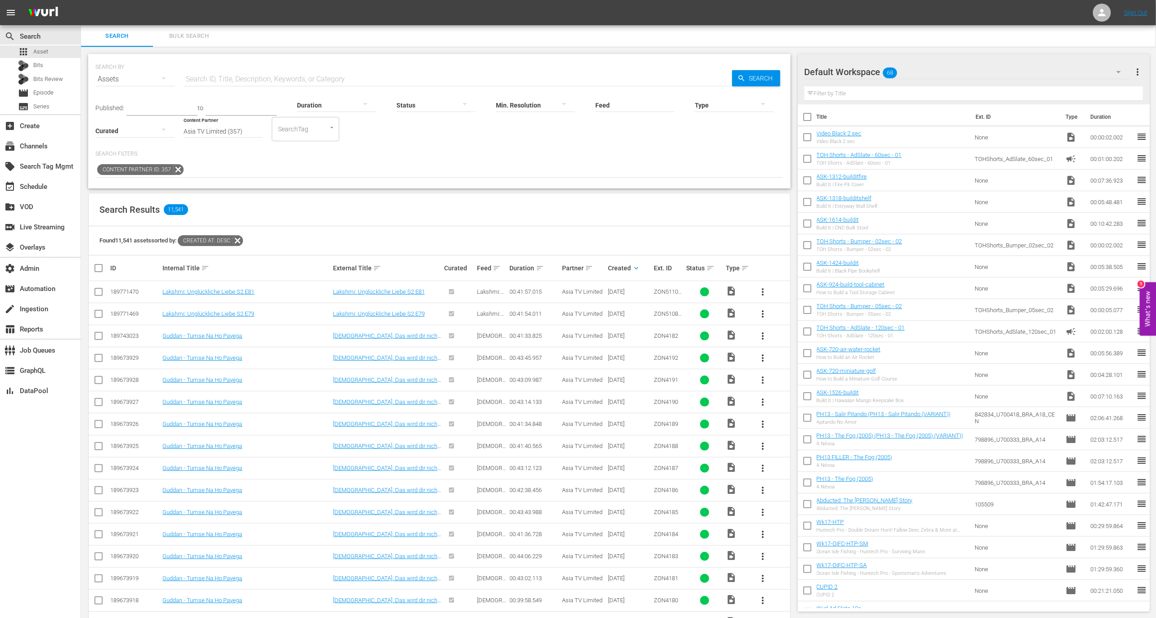
click at [185, 167] on div "Content Partner ID: 357" at bounding box center [439, 169] width 688 height 15
click at [179, 167] on icon at bounding box center [178, 170] width 12 height 12
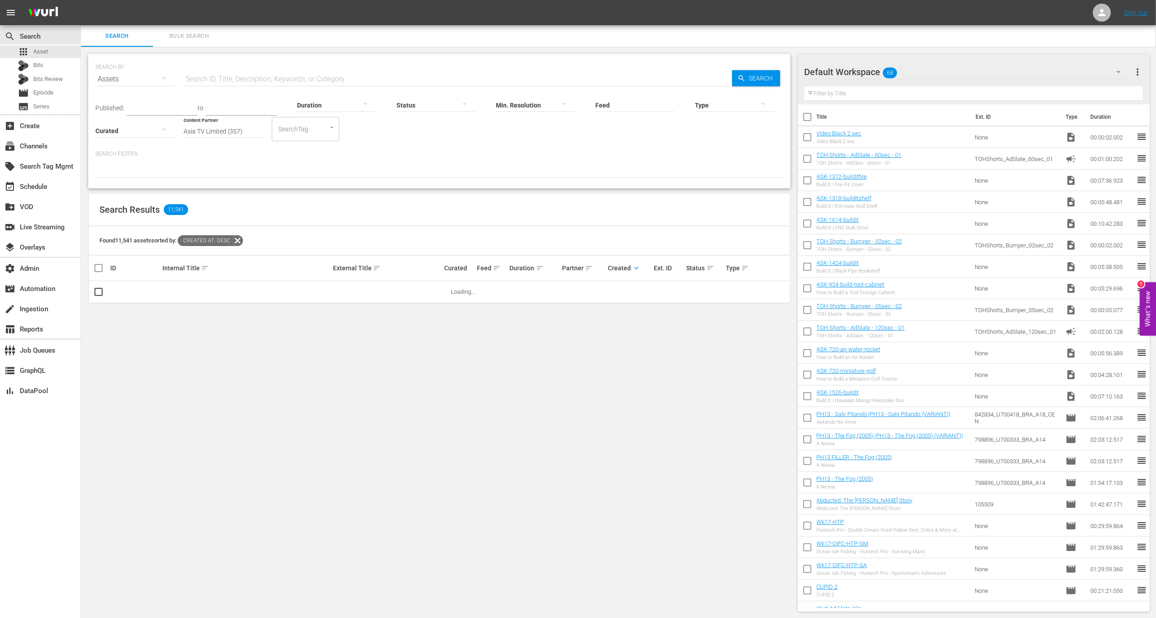
click at [202, 133] on input "Asia TV Limited (357)" at bounding box center [223, 131] width 79 height 32
click at [209, 157] on div "AMC Networks (138)" at bounding box center [257, 156] width 132 height 22
type input "AMC Networks (138)"
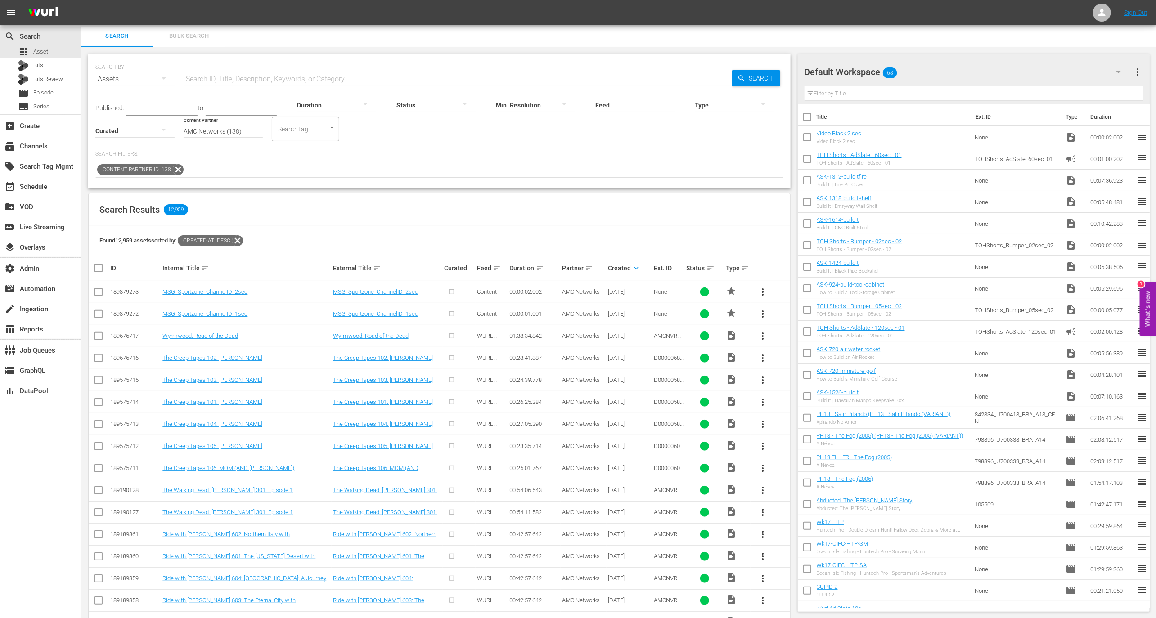
click at [224, 296] on td "MSG_Sportzone_ChannelID_2sec" at bounding box center [246, 292] width 170 height 22
click at [224, 293] on link "MSG_Sportzone_ChannelID_2sec" at bounding box center [204, 291] width 85 height 7
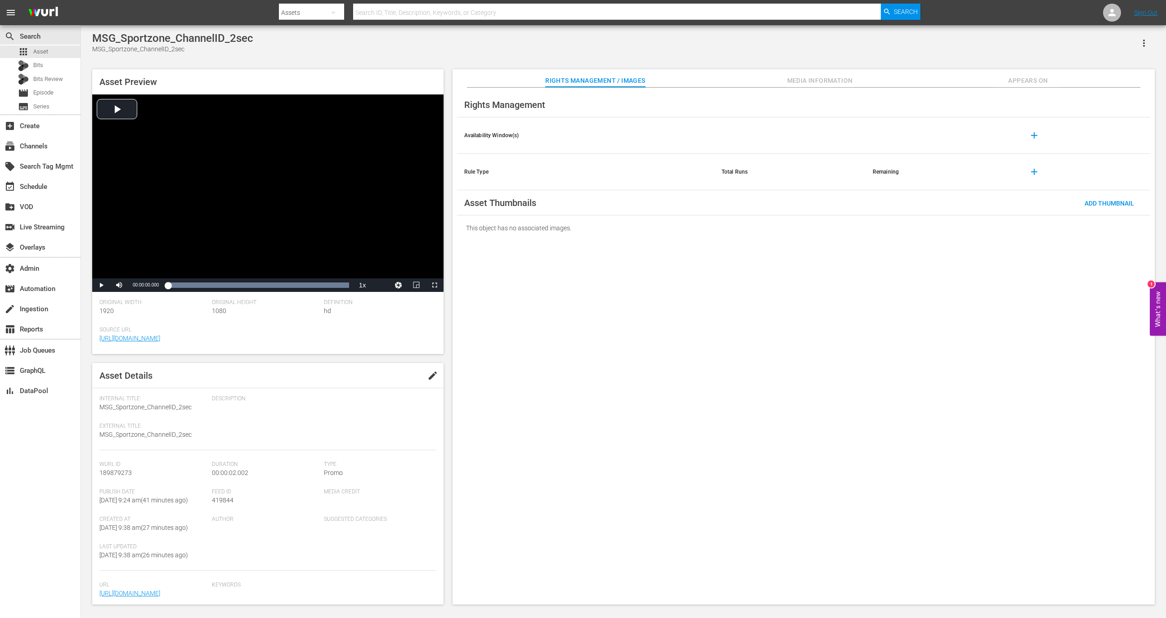
scroll to position [51, 0]
drag, startPoint x: 211, startPoint y: 592, endPoint x: 175, endPoint y: 579, distance: 38.4
click at [175, 579] on div "Url https://content-partner-mrss-feeds.s3.amazonaws.com/amc_networks/MSG_Sportz…" at bounding box center [267, 590] width 337 height 27
click at [160, 585] on link "https://content-partner-mrss-feeds.s3.amazonaws.com/amc_networks/MSG_Sportzone_…" at bounding box center [129, 588] width 61 height 7
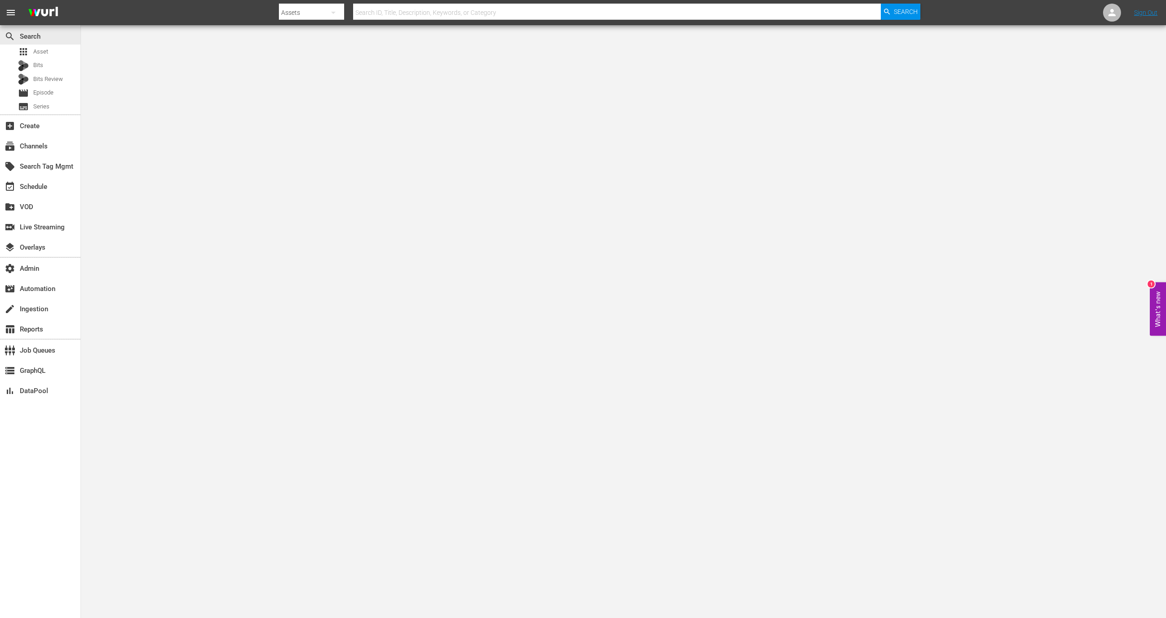
click at [43, 44] on div "search Search apps Asset Bits Bits Review movie Episode subtitles Series" at bounding box center [40, 69] width 81 height 89
click at [44, 47] on span "Asset" at bounding box center [40, 51] width 15 height 9
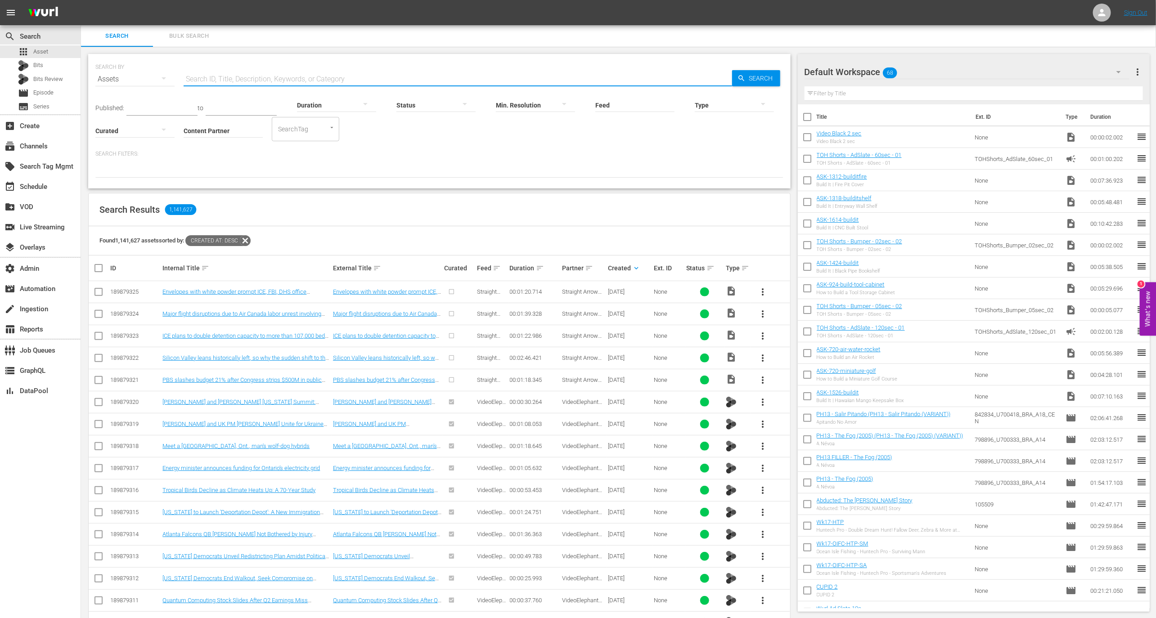
click at [260, 83] on input "text" at bounding box center [458, 79] width 548 height 22
paste input "40086369"
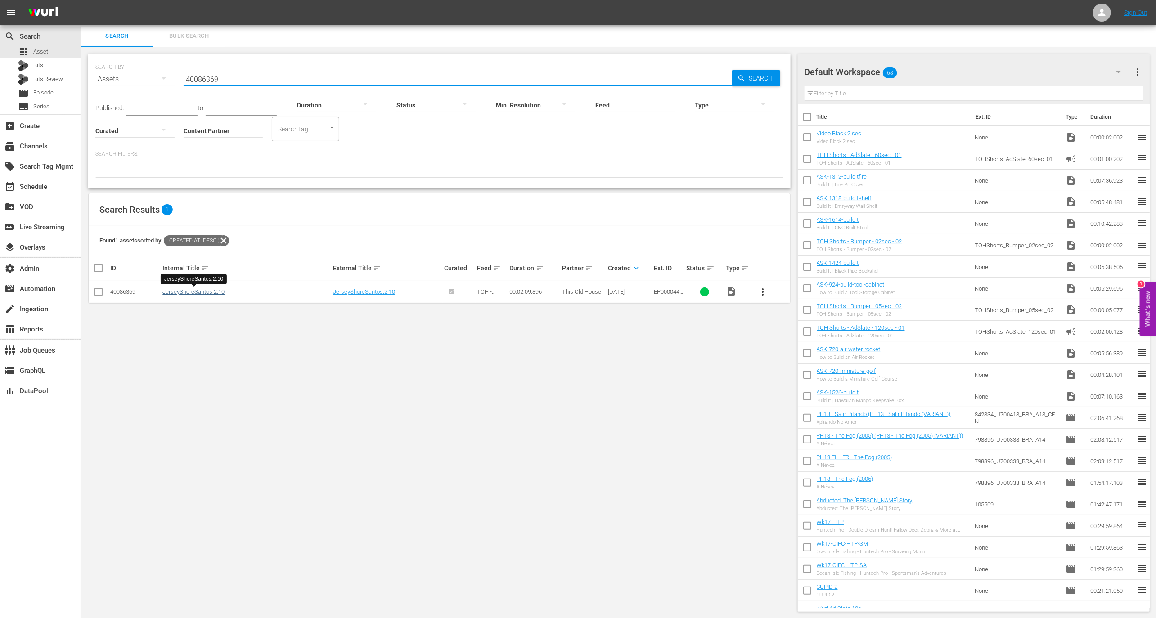
type input "40086369"
click at [216, 292] on link "JerseyShoreSantos.2.10" at bounding box center [193, 291] width 62 height 7
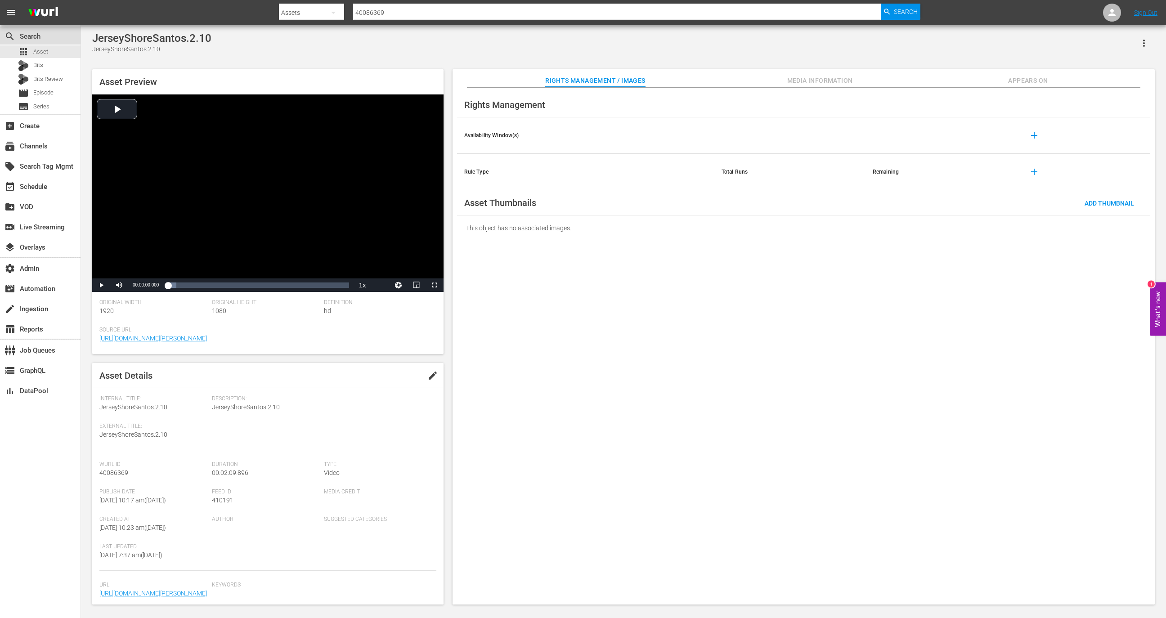
click at [60, 44] on div "search Search" at bounding box center [40, 36] width 81 height 18
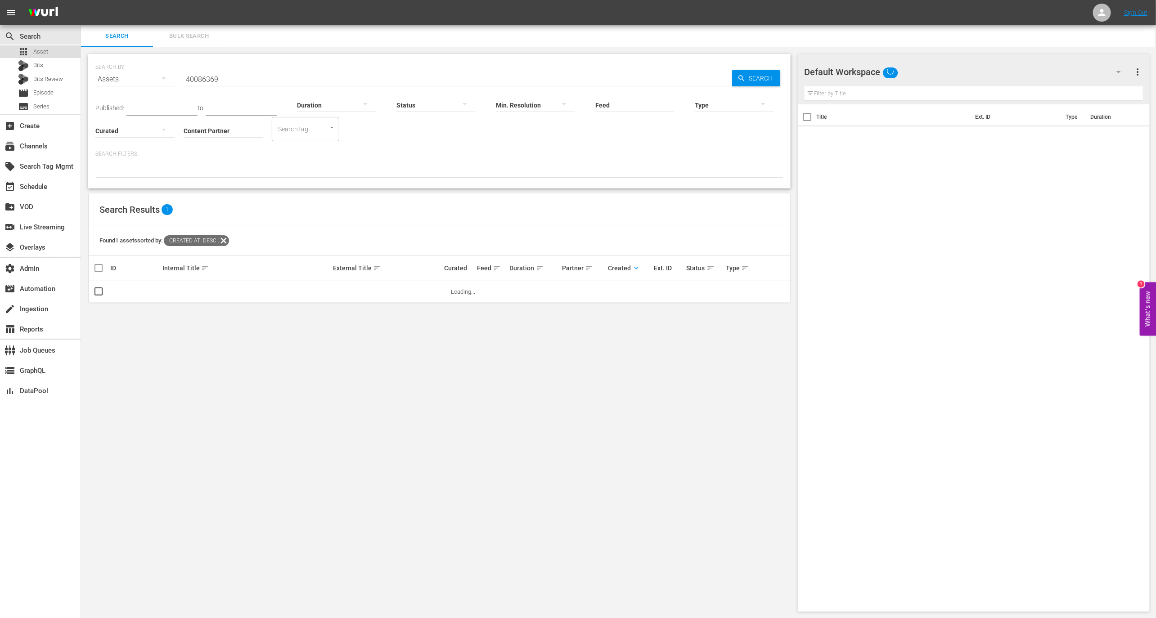
click at [60, 49] on div "apps Asset" at bounding box center [40, 51] width 81 height 13
click at [232, 64] on div "SEARCH BY Search By Assets Search ID, Title, Description, Keywords, or Category…" at bounding box center [439, 74] width 688 height 32
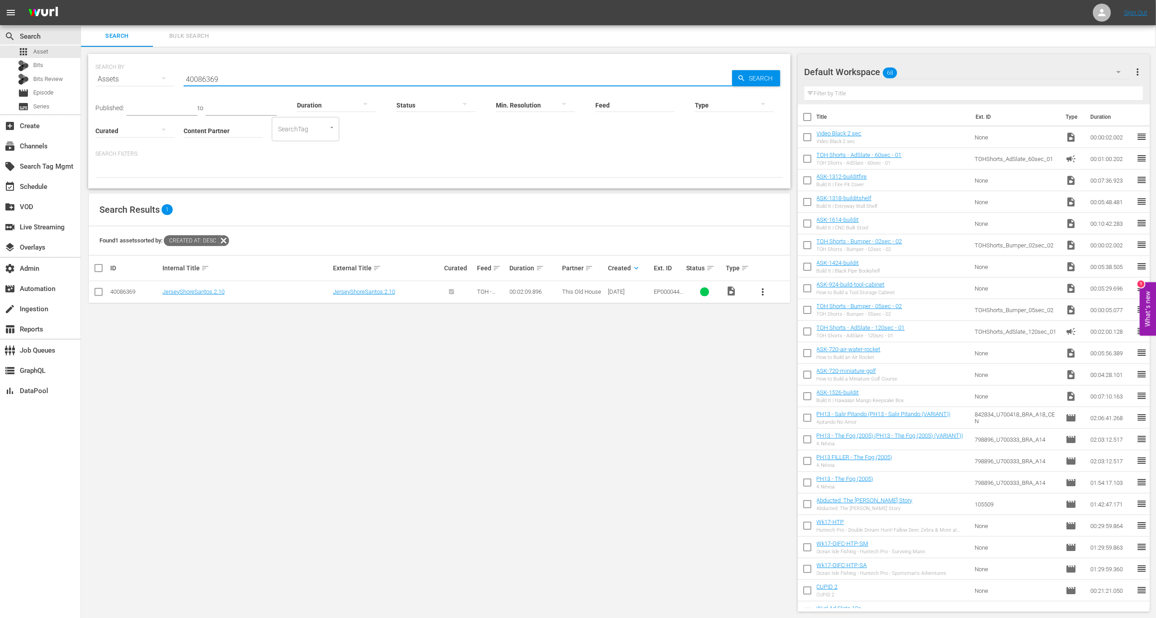
click at [232, 68] on input "40086369" at bounding box center [458, 79] width 548 height 22
paste input "10527494"
type input "105274949"
click at [216, 290] on link "MSG_Sportzone_CahnnelID_5sec" at bounding box center [204, 291] width 85 height 7
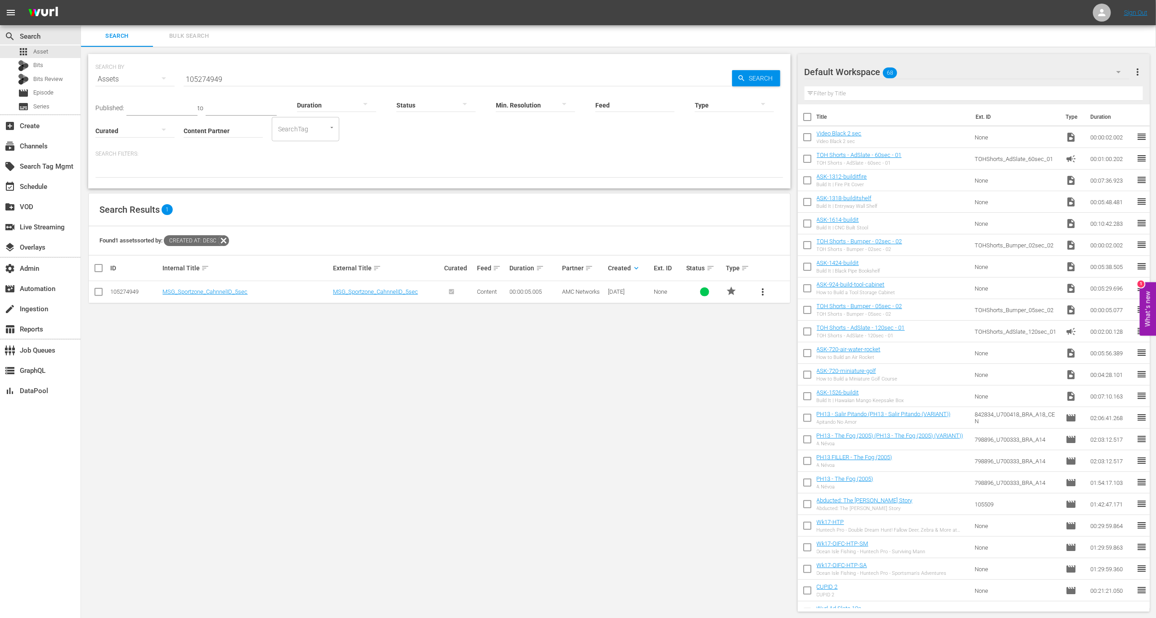
click at [269, 285] on td "MSG_Sportzone_CahnnelID_5sec" at bounding box center [246, 292] width 170 height 22
copy link "MSG_Sportzone_CahnnelID_5sec"
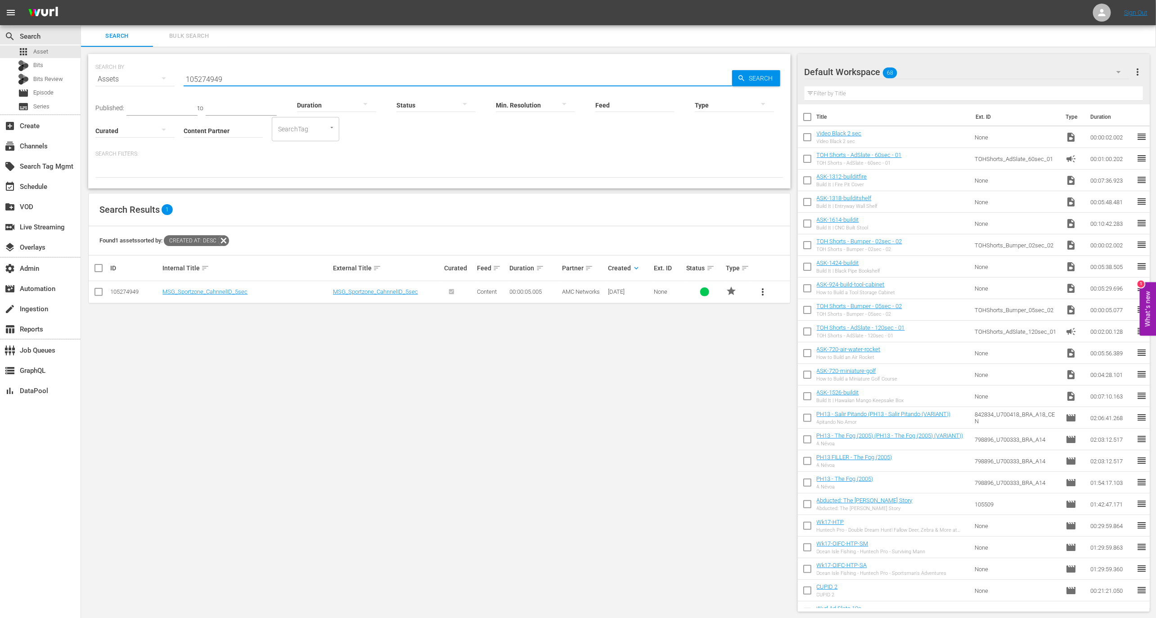
click at [242, 75] on input "105274949" at bounding box center [458, 79] width 548 height 22
paste input "MSG_Sportzone_CahnnelID_5sec"
click at [244, 78] on input "MSG_Sportzone_CahnnelID_5sec" at bounding box center [458, 79] width 548 height 22
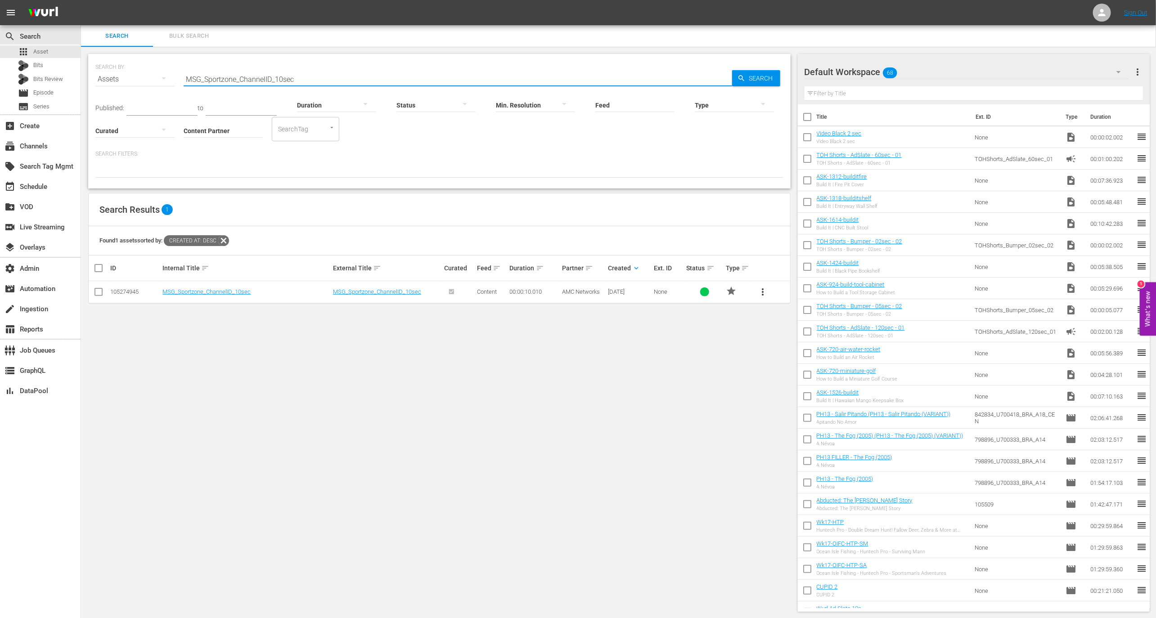
type input "MSG_Sportzone_ChannelID_10sec"
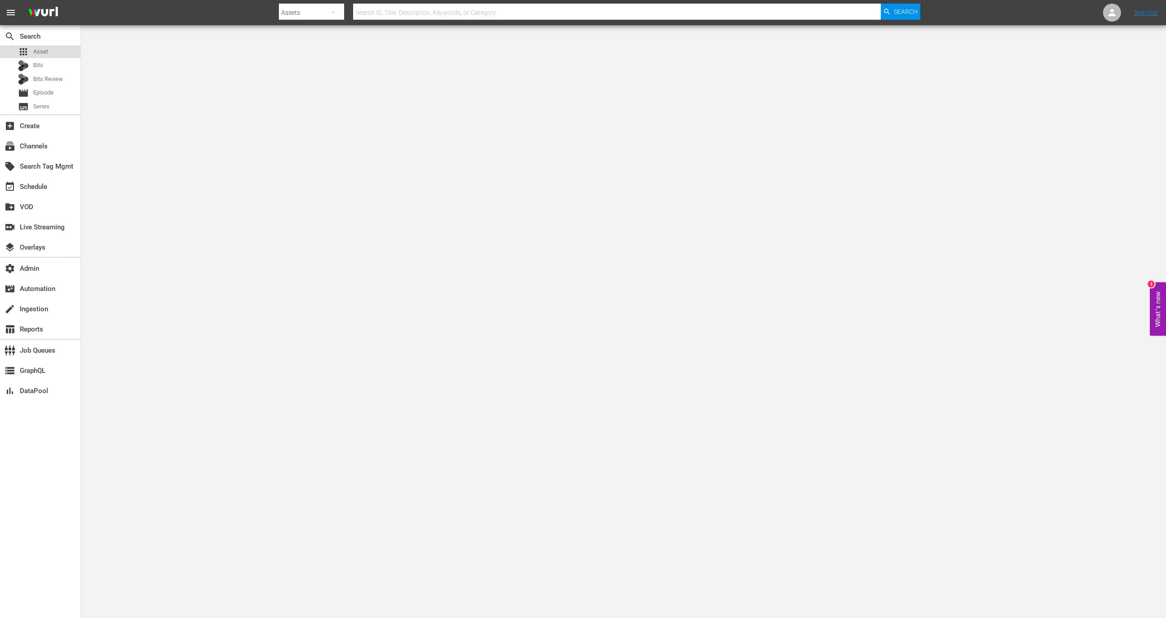
click at [67, 48] on div "apps Asset" at bounding box center [40, 51] width 81 height 13
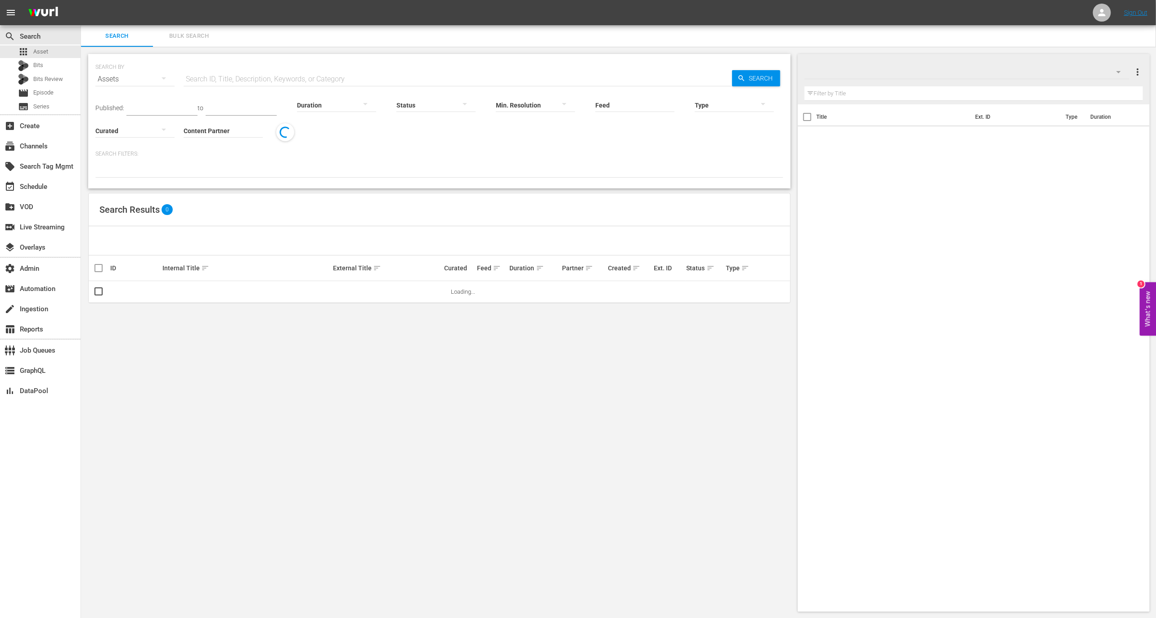
click at [307, 86] on div "Duration" at bounding box center [336, 99] width 79 height 32
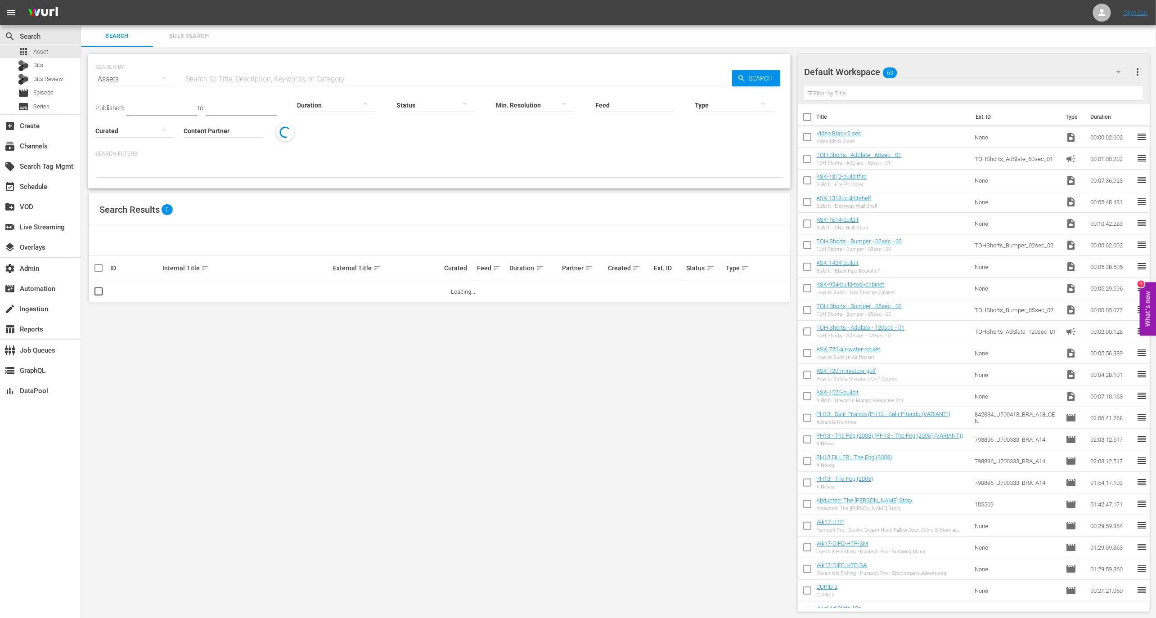
click at [309, 83] on div "Duration" at bounding box center [336, 99] width 79 height 32
click at [310, 81] on input "text" at bounding box center [458, 79] width 548 height 22
paste input "39260514"
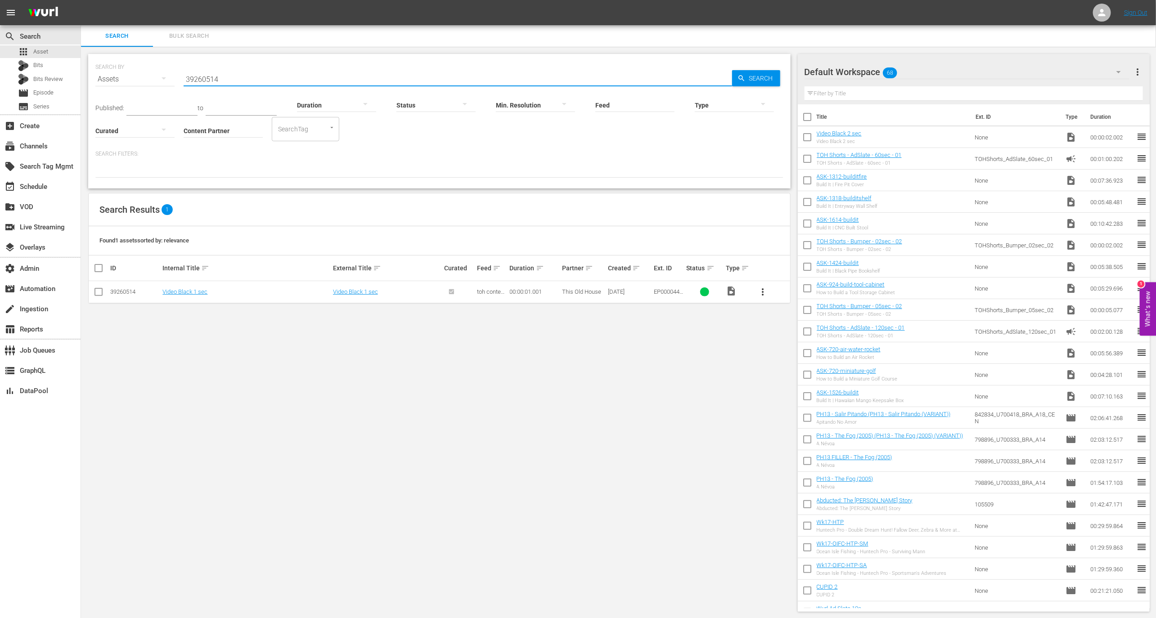
type input "39260514"
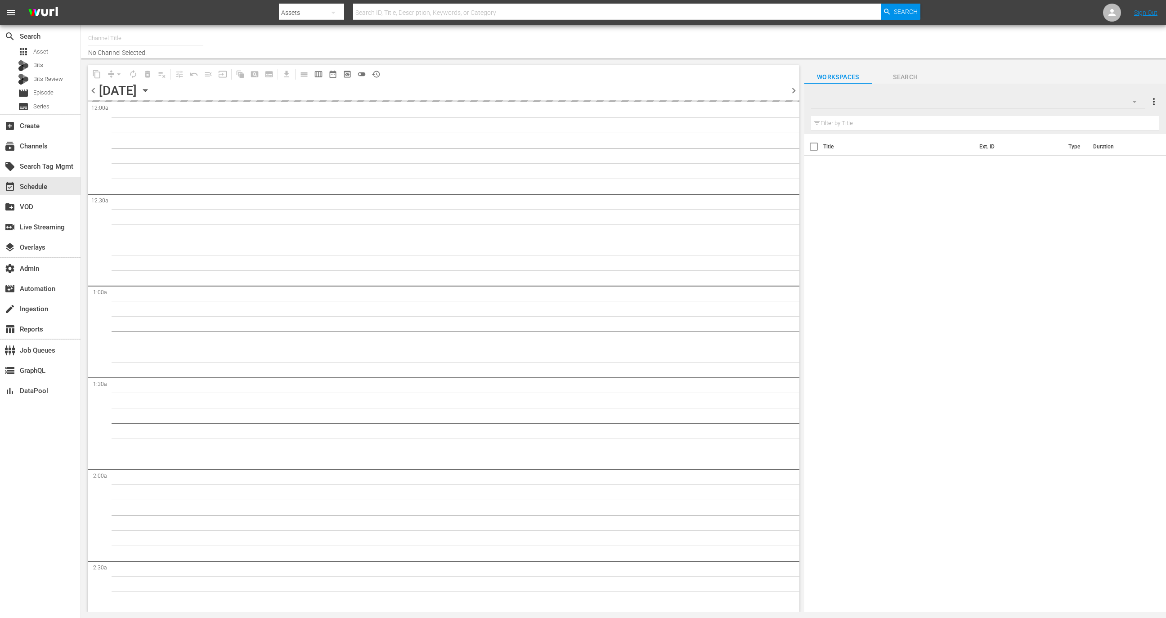
type input "Modern Marvels Presented by History (1040)"
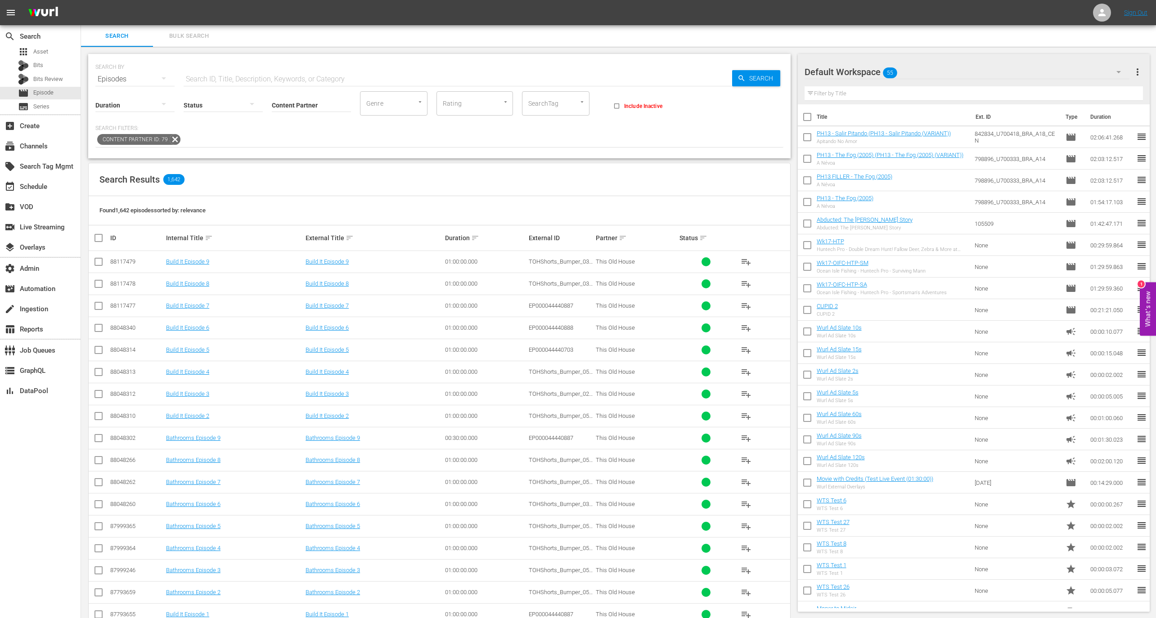
scroll to position [1, 0]
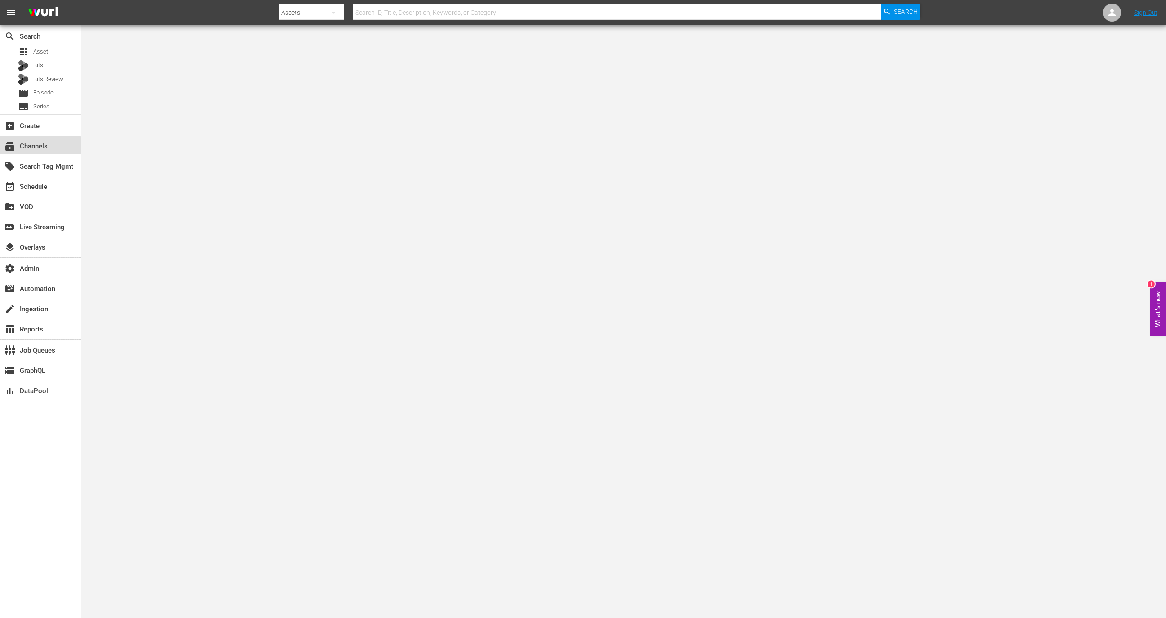
click at [32, 148] on div "subscriptions Channels" at bounding box center [25, 145] width 50 height 8
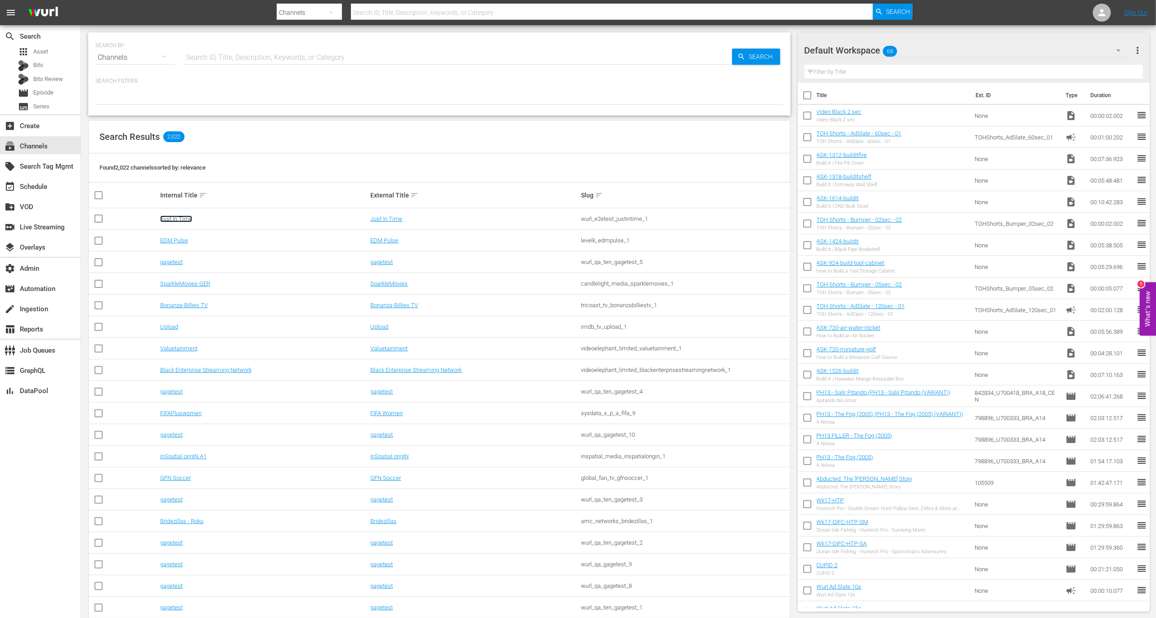
click at [179, 220] on link "Just In Time" at bounding box center [176, 218] width 32 height 7
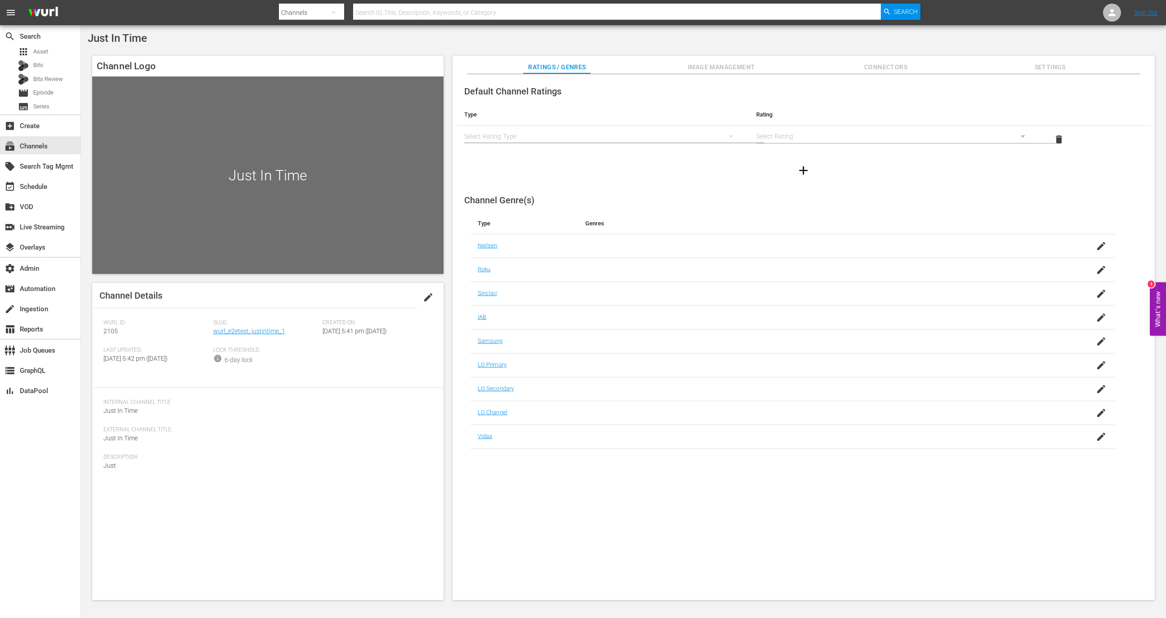
click at [248, 338] on div "Slug: wurl_e2etest_justintime_1" at bounding box center [268, 332] width 110 height 27
click at [253, 333] on link "wurl_e2etest_justintime_1" at bounding box center [249, 331] width 72 height 7
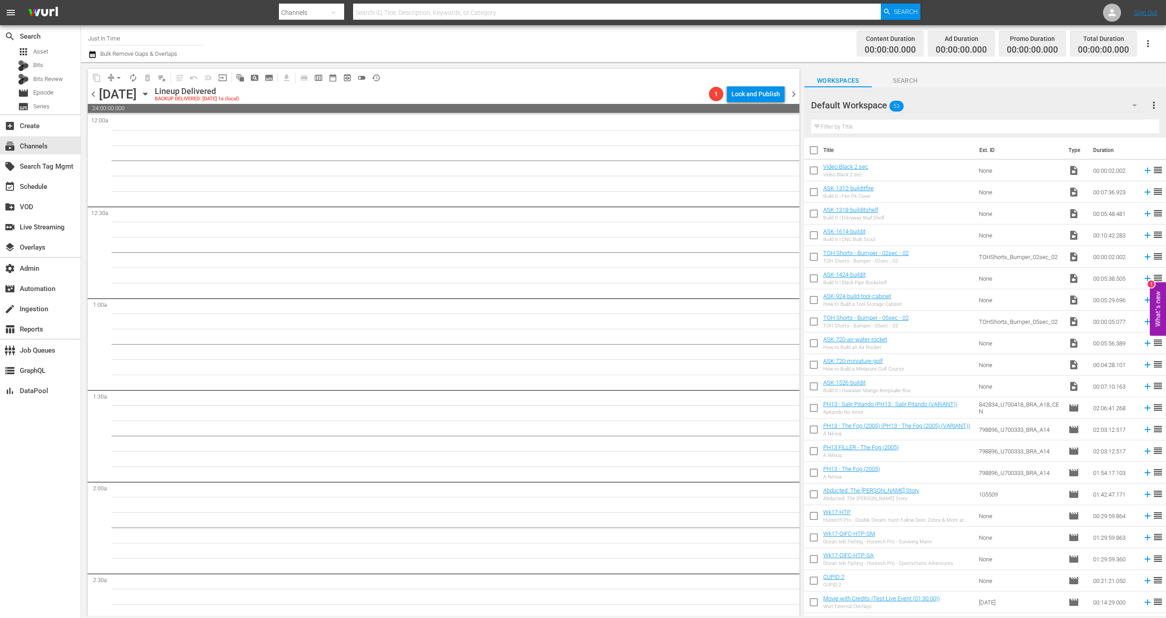
click at [1146, 50] on button "button" at bounding box center [1148, 44] width 22 height 22
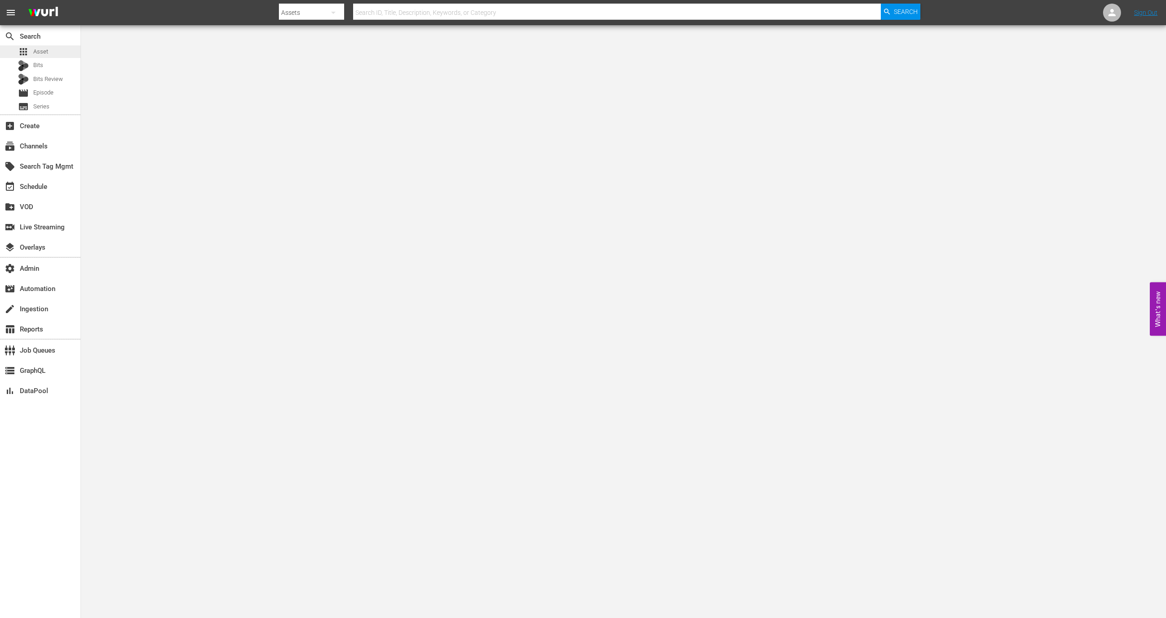
click at [52, 56] on div "apps Asset" at bounding box center [40, 51] width 81 height 13
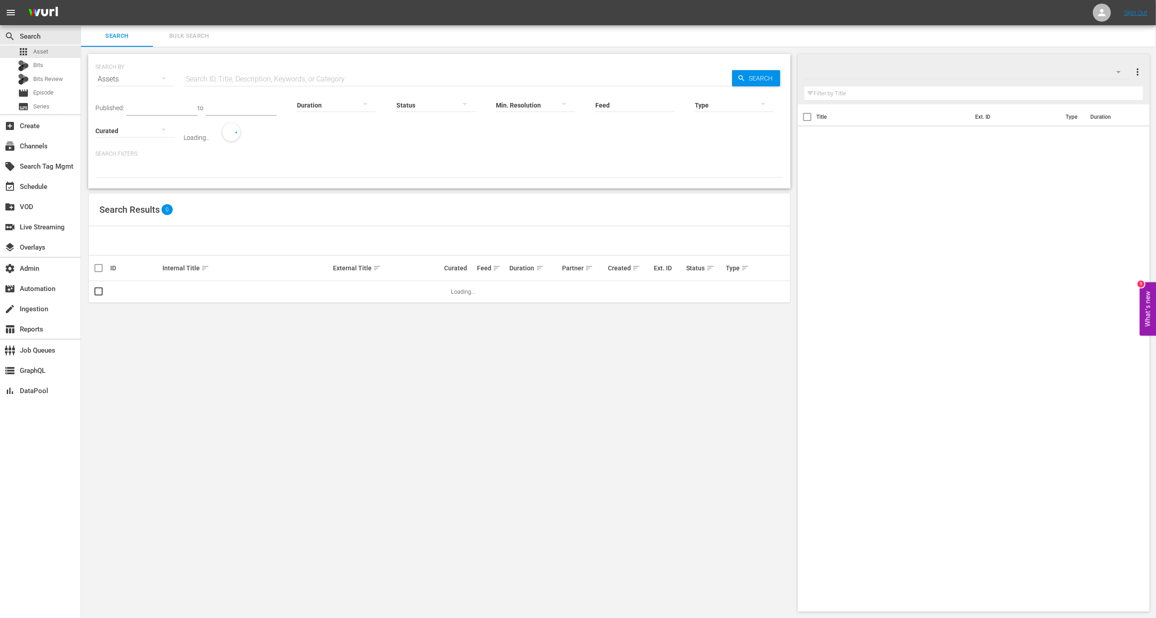
click at [252, 66] on div "SEARCH BY Search By Assets Search ID, Title, Description, Keywords, or Category…" at bounding box center [439, 74] width 688 height 32
click at [255, 88] on input "text" at bounding box center [458, 79] width 548 height 22
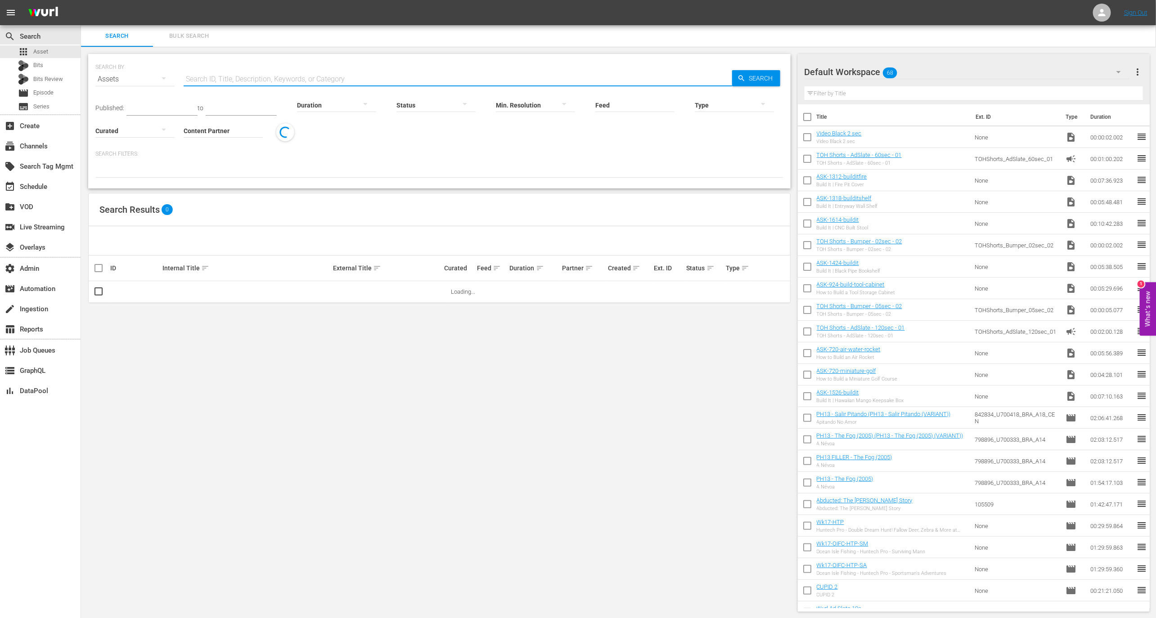
paste input "MSG_Sportzone_CahnnelID_5sec"
type input "MSG_Sportzone_CahnnelID_5sec"
click at [224, 292] on link "MSG_Sportzone_CahnnelID_5sec" at bounding box center [204, 291] width 85 height 7
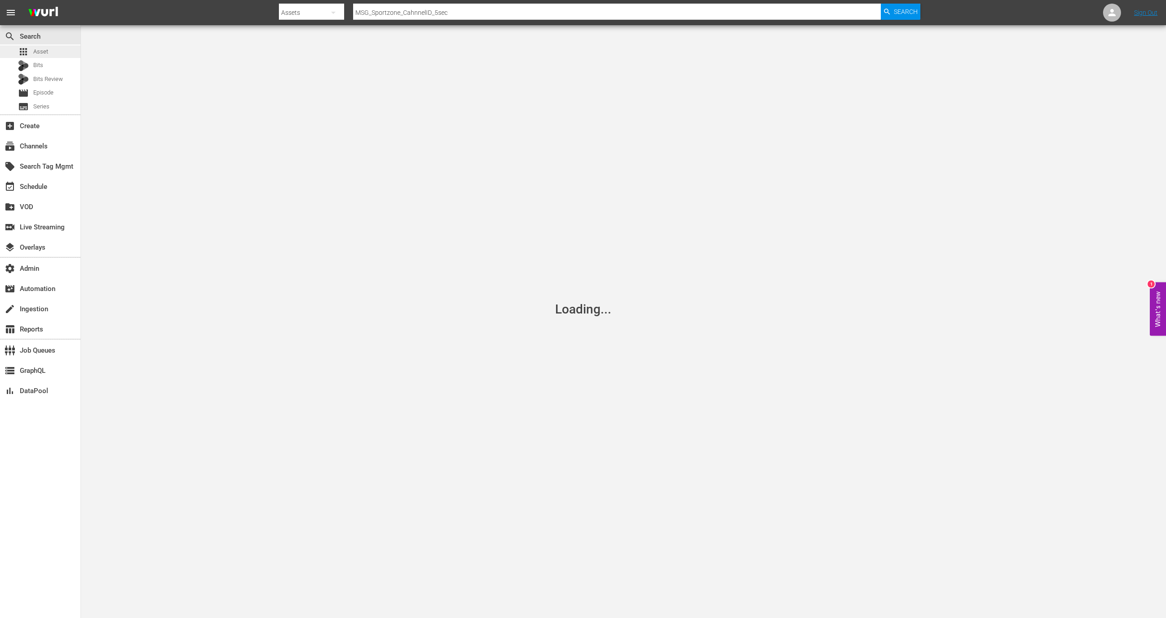
click at [65, 58] on div "apps Asset" at bounding box center [40, 51] width 81 height 13
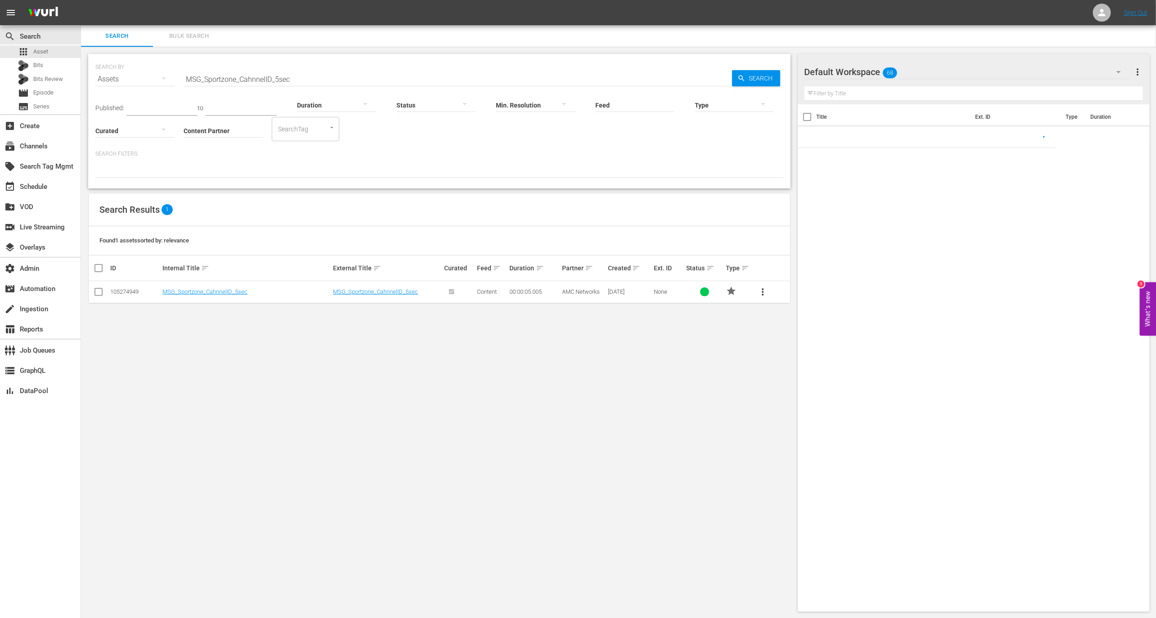
click at [295, 80] on input "MSG_Sportzone_CahnnelID_5sec" at bounding box center [458, 79] width 548 height 22
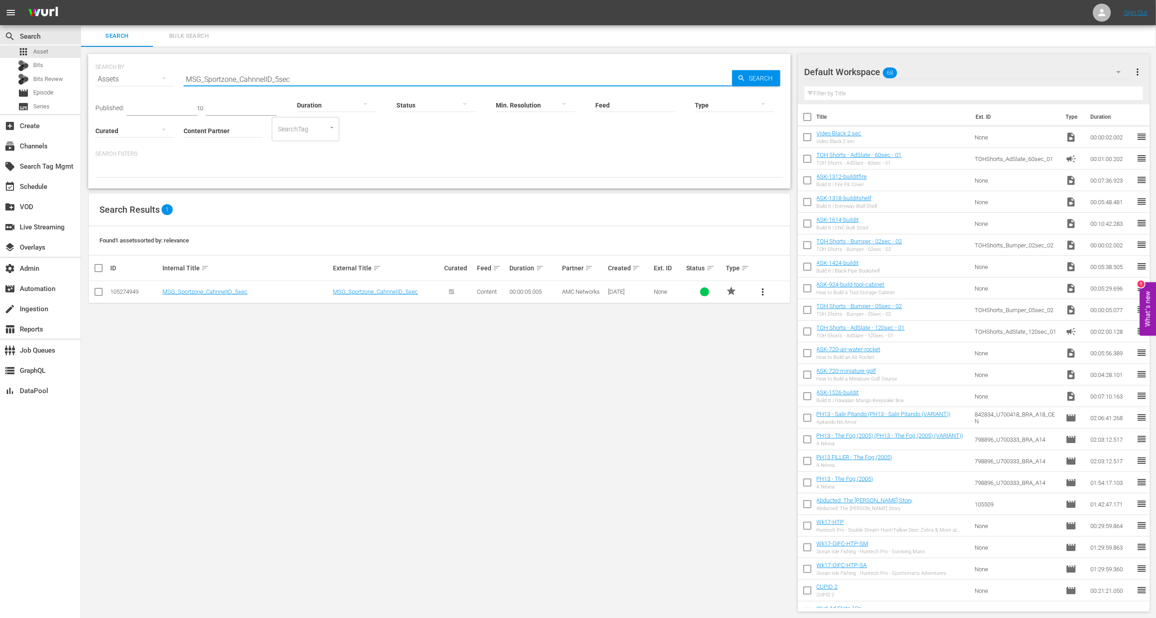
click at [295, 80] on input "MSG_Sportzone_CahnnelID_5sec" at bounding box center [458, 79] width 548 height 22
click at [305, 80] on input "MSG_Sportzone_CahnnelID_5sec" at bounding box center [458, 79] width 548 height 22
click at [328, 78] on input "MSG_Sportzone_CahnnelID_5sec" at bounding box center [458, 79] width 548 height 22
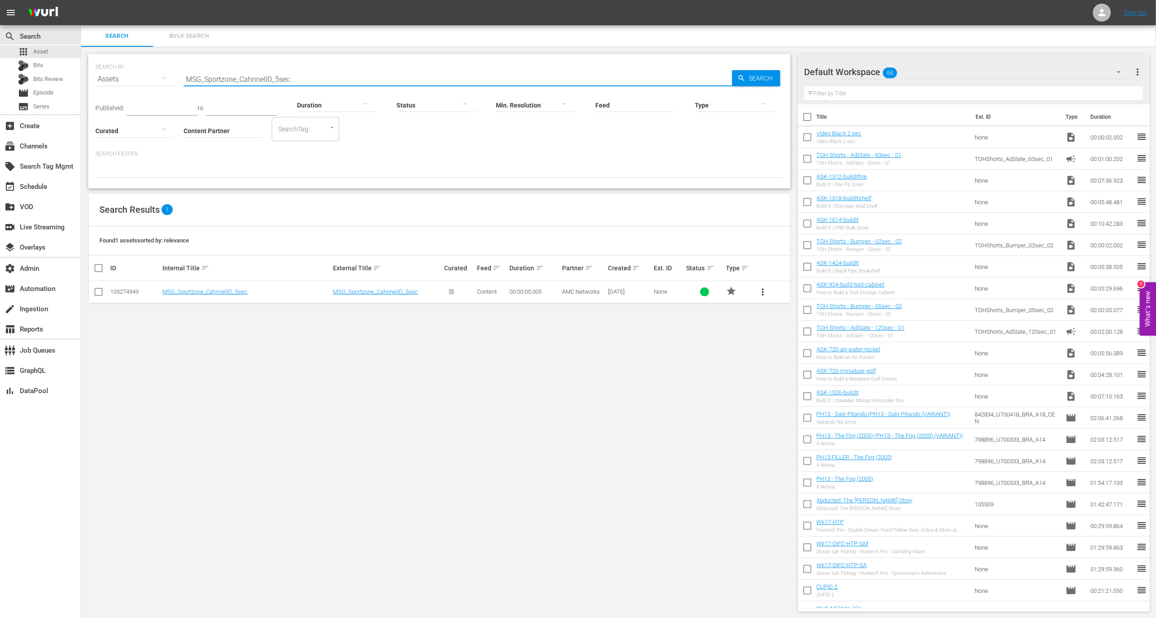
click at [328, 78] on input "MSG_Sportzone_CahnnelID_5sec" at bounding box center [458, 79] width 548 height 22
paste input "hannelID_10"
type input "MSG_Sportzone_ChannelID_10sec"
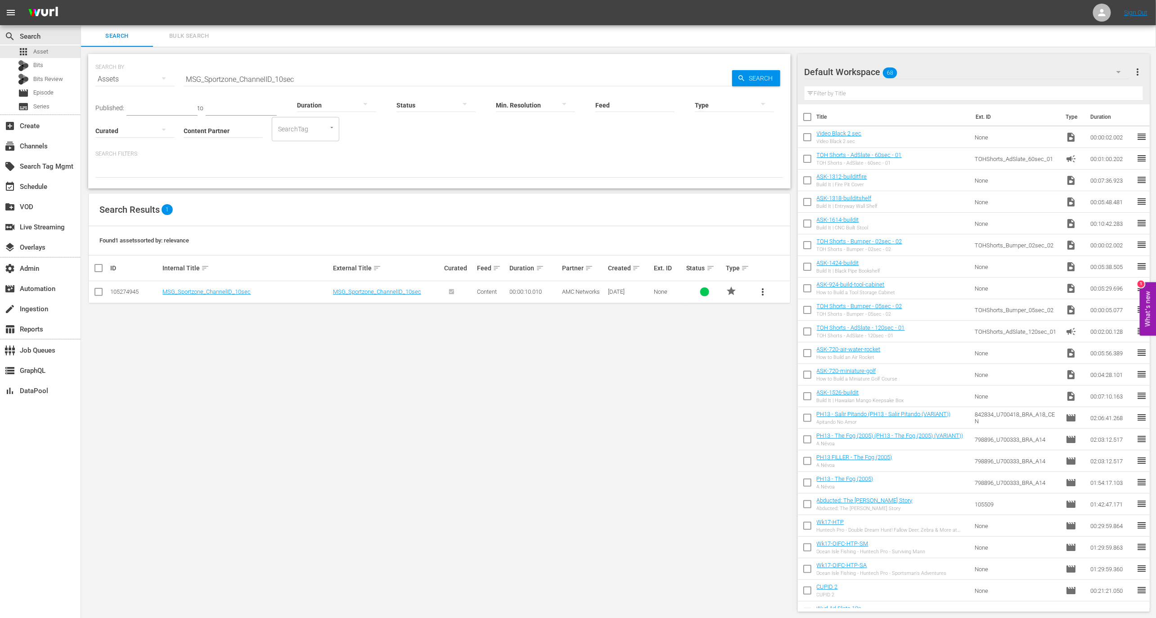
click at [130, 292] on div "105274945" at bounding box center [134, 291] width 49 height 7
copy div "105274945"
click at [206, 289] on link "MSG_Sportzone_ChannelID_10sec" at bounding box center [206, 291] width 88 height 7
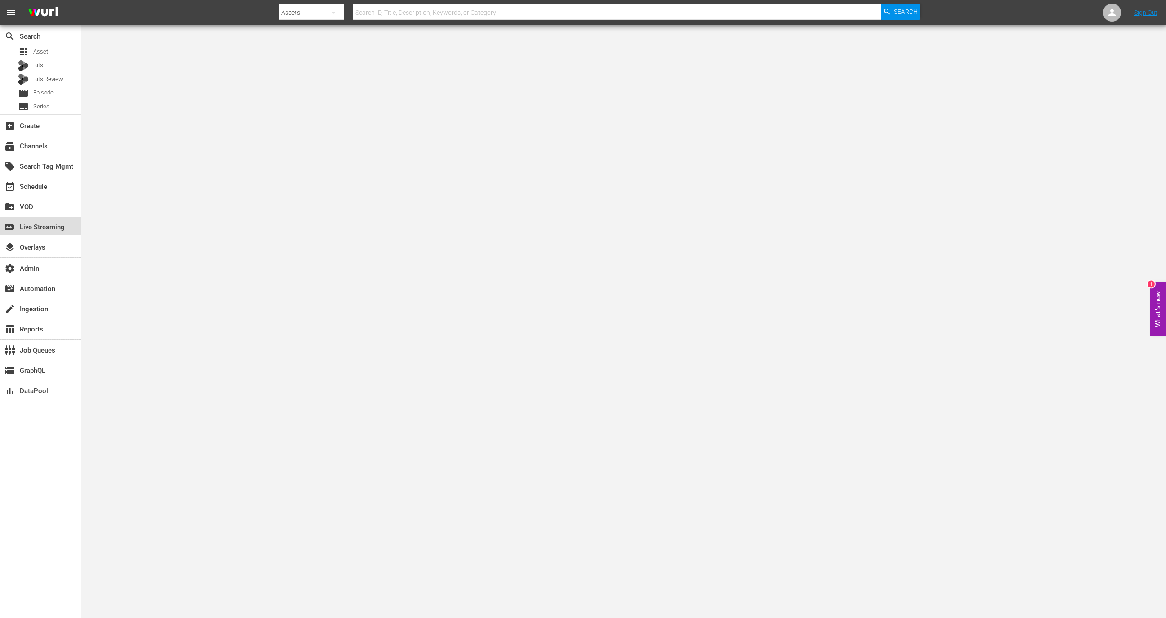
click at [50, 223] on div "switch_video Live Streaming" at bounding box center [25, 226] width 50 height 8
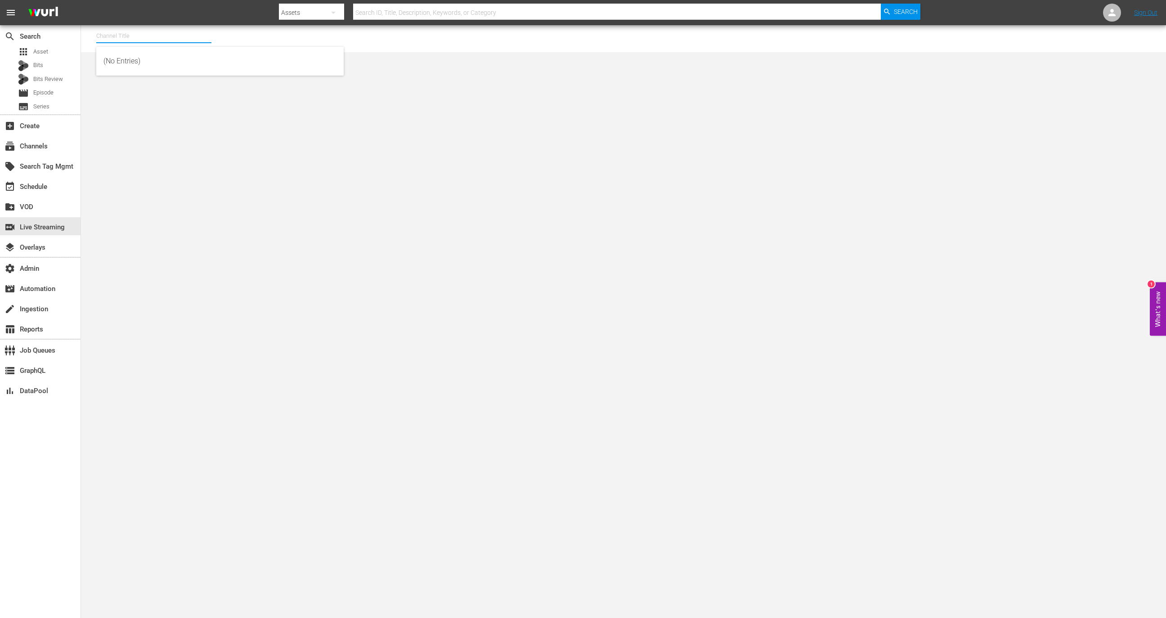
click at [148, 40] on input "text" at bounding box center [153, 36] width 115 height 22
click at [175, 61] on div "[PERSON_NAME] - External (1417 - wurl_external_1)" at bounding box center [219, 61] width 233 height 22
type input "[PERSON_NAME] - External (1417 - wurl_external_1)"
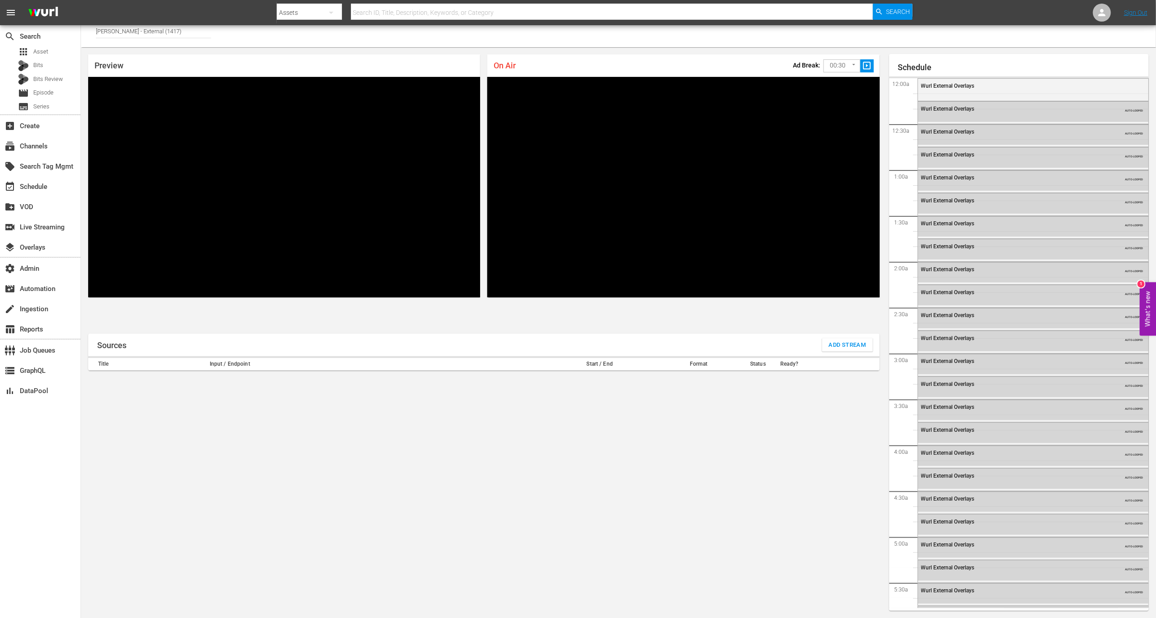
scroll to position [1438, 0]
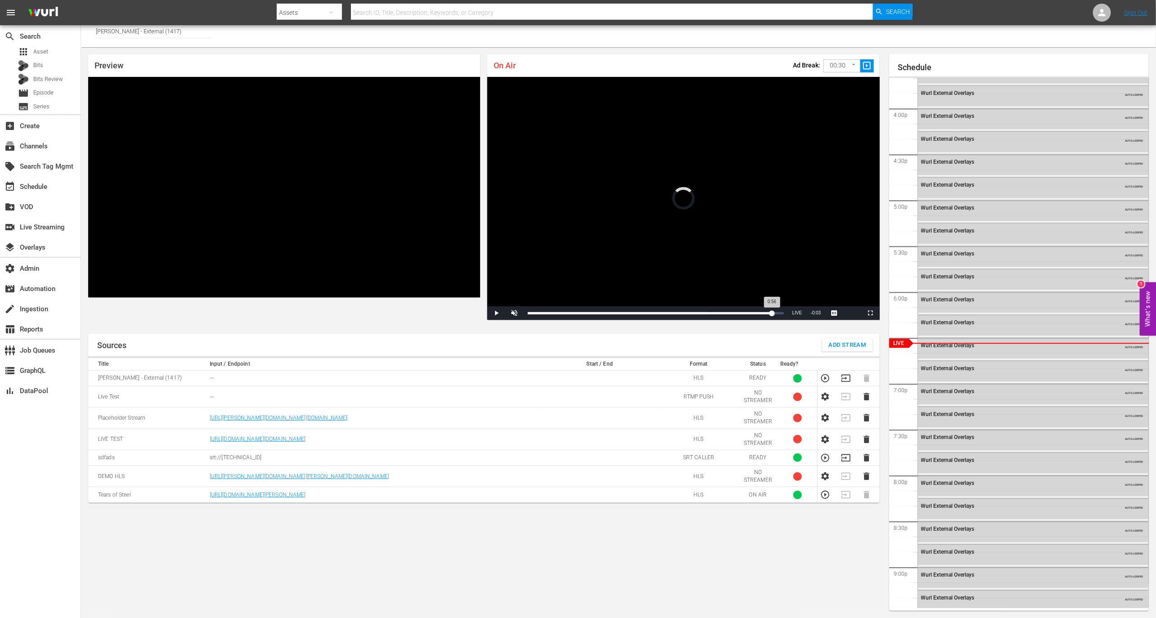
click at [772, 315] on div "Loaded : 70.55% 0:56 0:56" at bounding box center [655, 312] width 265 height 13
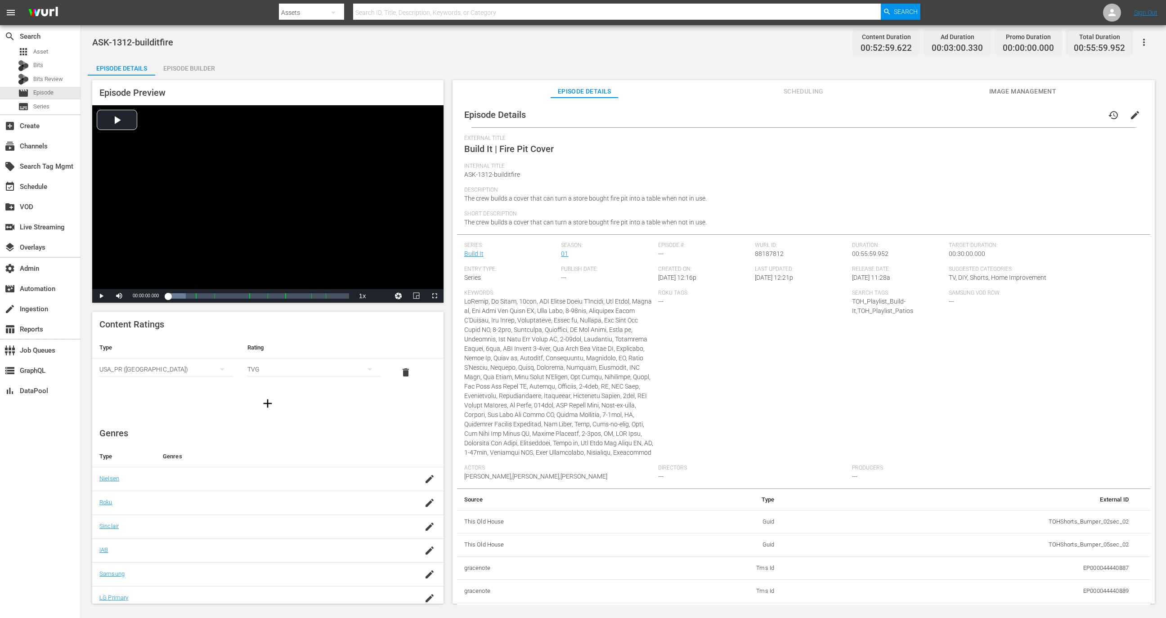
scroll to position [1103, 0]
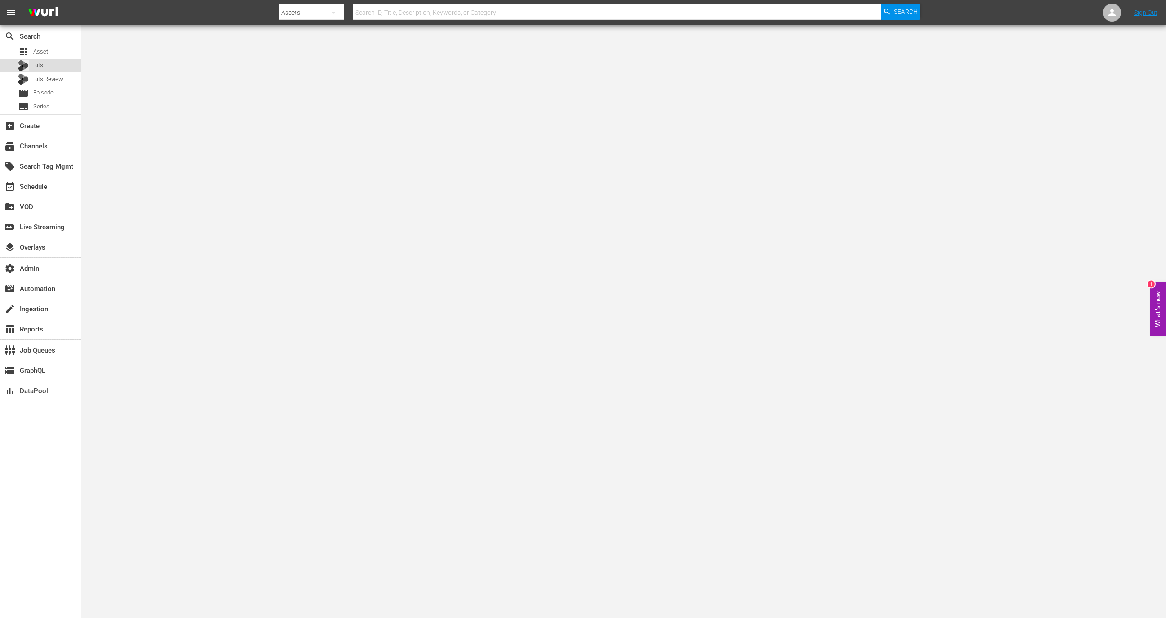
click at [68, 60] on div "Bits" at bounding box center [40, 65] width 81 height 13
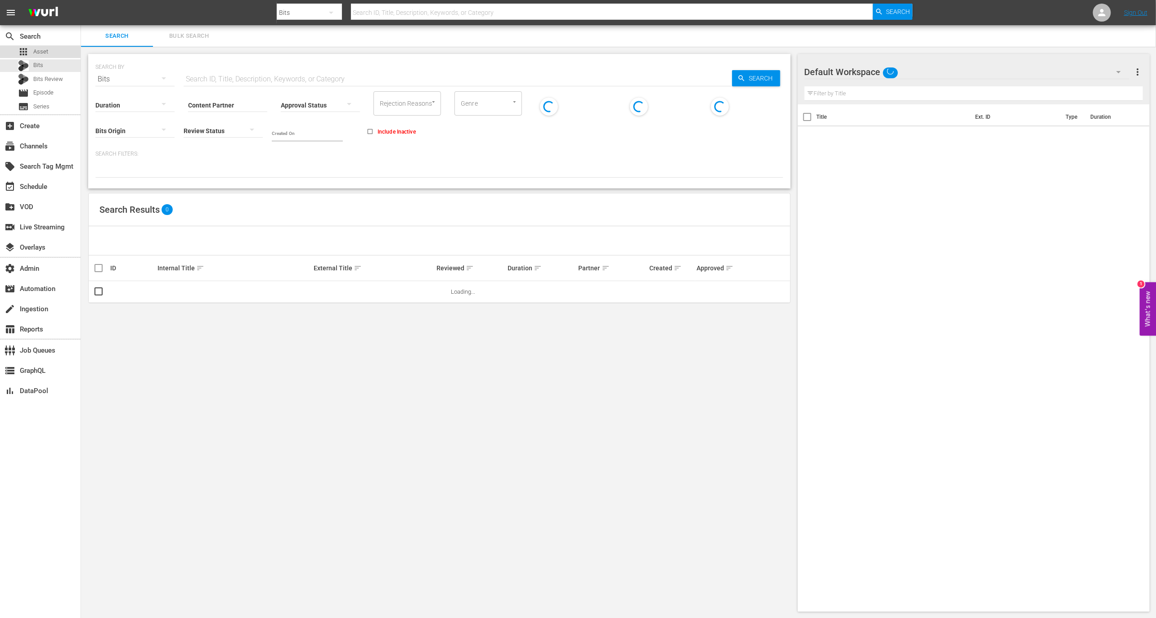
click at [68, 57] on div "apps Asset" at bounding box center [40, 51] width 81 height 13
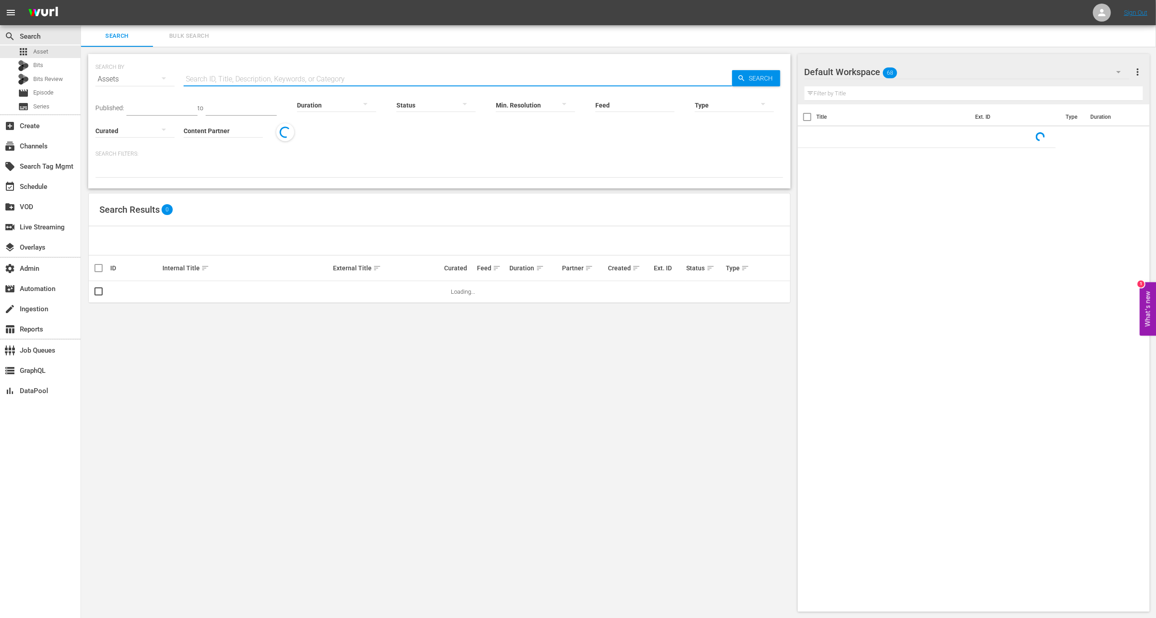
paste input "MSG_Sportzone_ChannelID_10sec"
click at [283, 77] on input "text" at bounding box center [458, 79] width 548 height 22
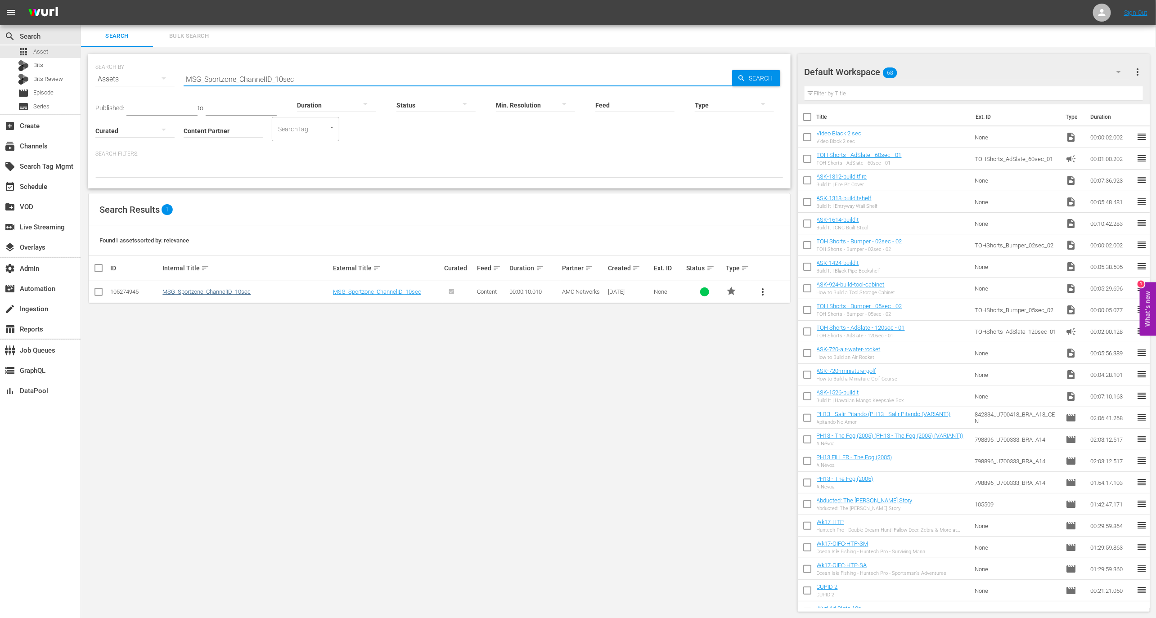
type input "MSG_Sportzone_ChannelID_10sec"
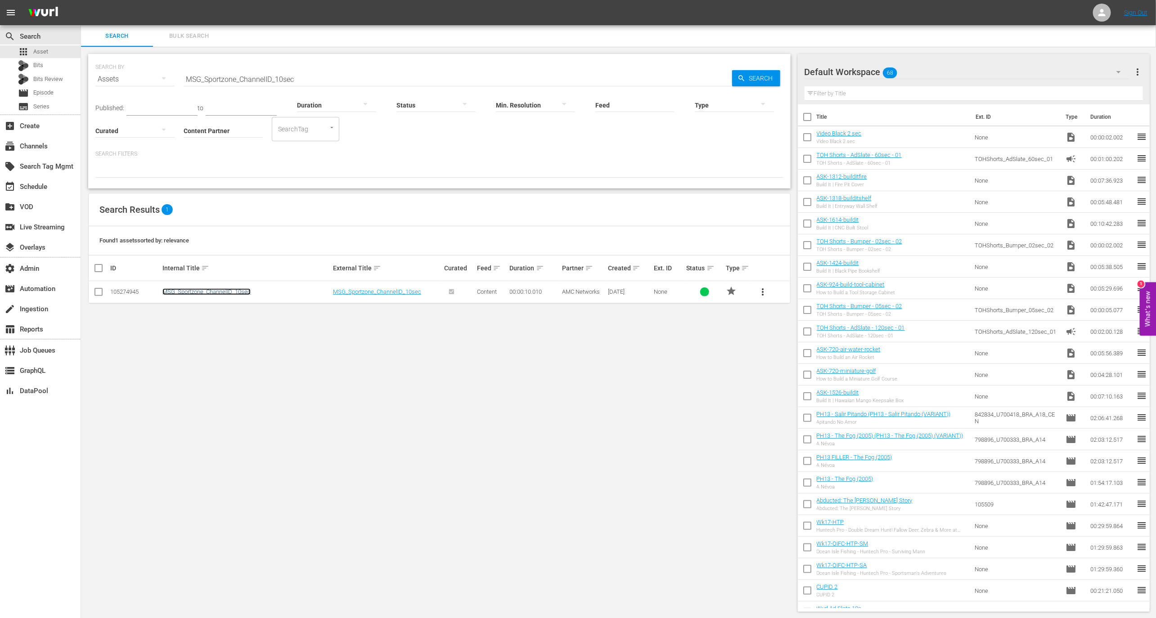
click at [238, 289] on link "MSG_Sportzone_ChannelID_10sec" at bounding box center [206, 291] width 88 height 7
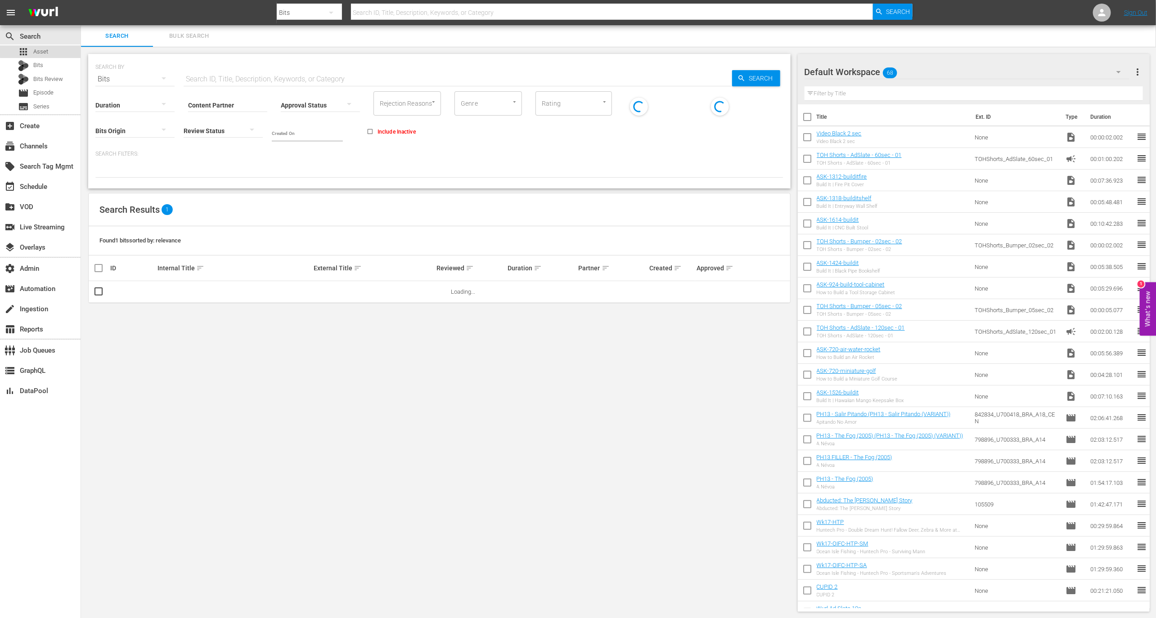
click at [52, 50] on div "apps Asset" at bounding box center [40, 51] width 81 height 13
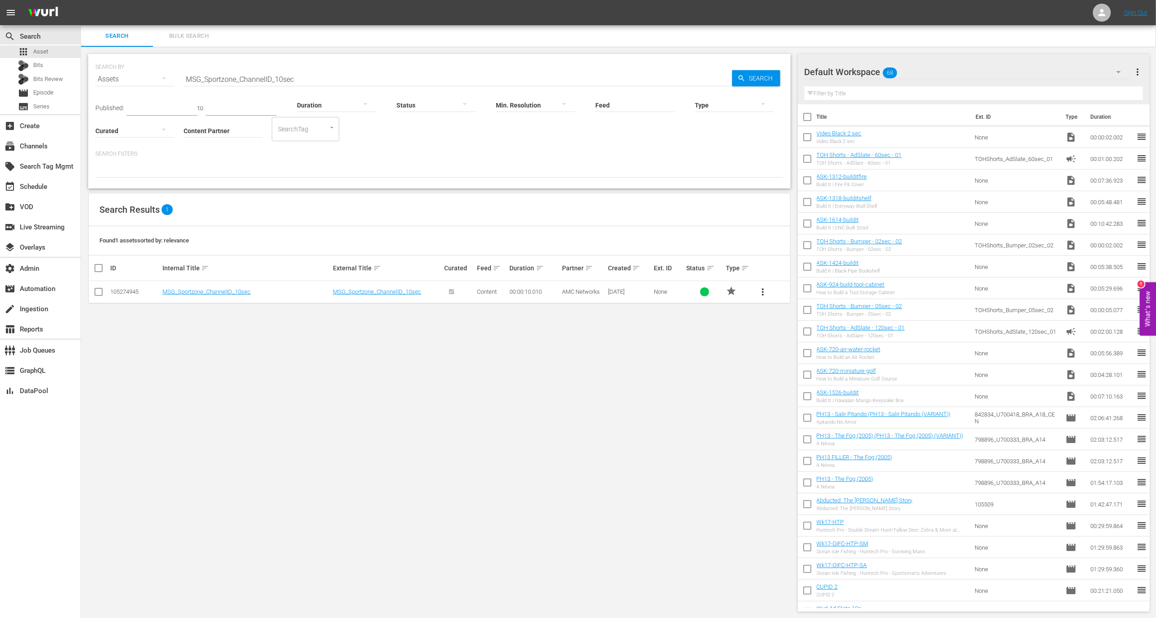
click at [256, 74] on input "MSG_Sportzone_ChannelID_10sec" at bounding box center [458, 79] width 548 height 22
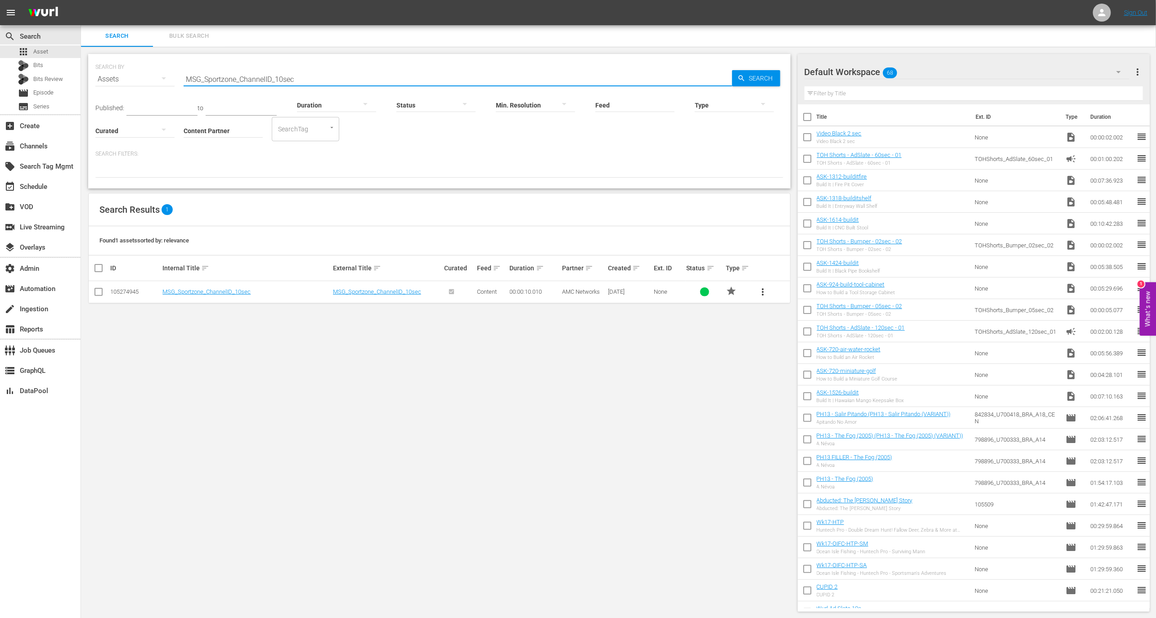
click at [256, 74] on input "MSG_Sportzone_ChannelID_10sec" at bounding box center [458, 79] width 548 height 22
click at [215, 131] on input "Content Partner" at bounding box center [223, 131] width 79 height 32
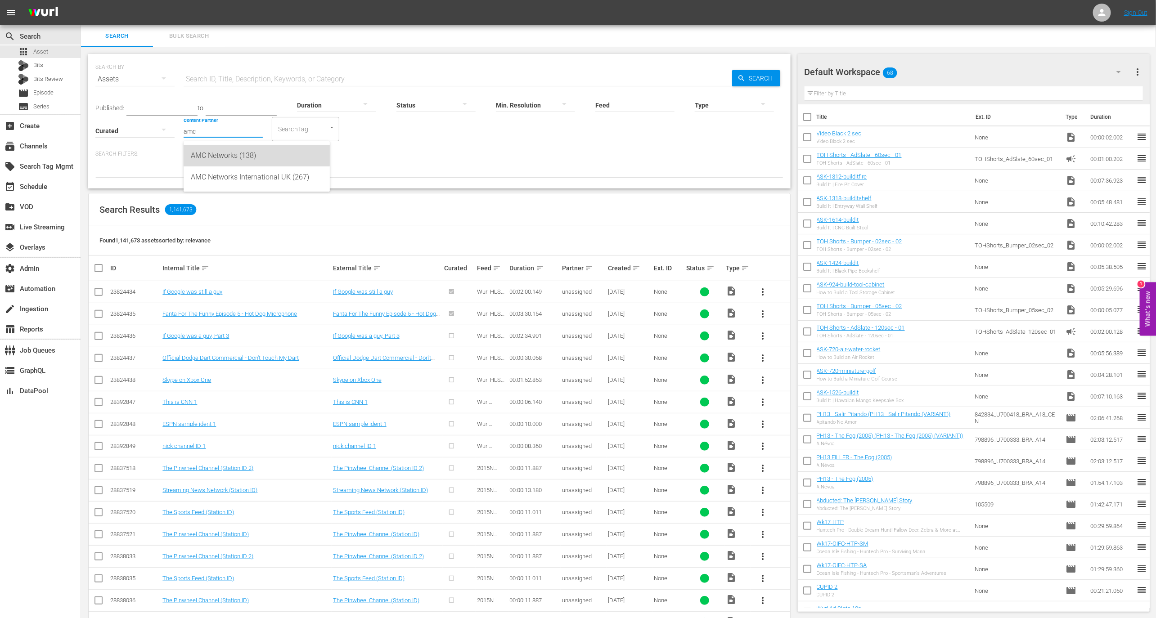
click at [224, 152] on div "AMC Networks (138)" at bounding box center [257, 156] width 132 height 22
type input "AMC Networks (138)"
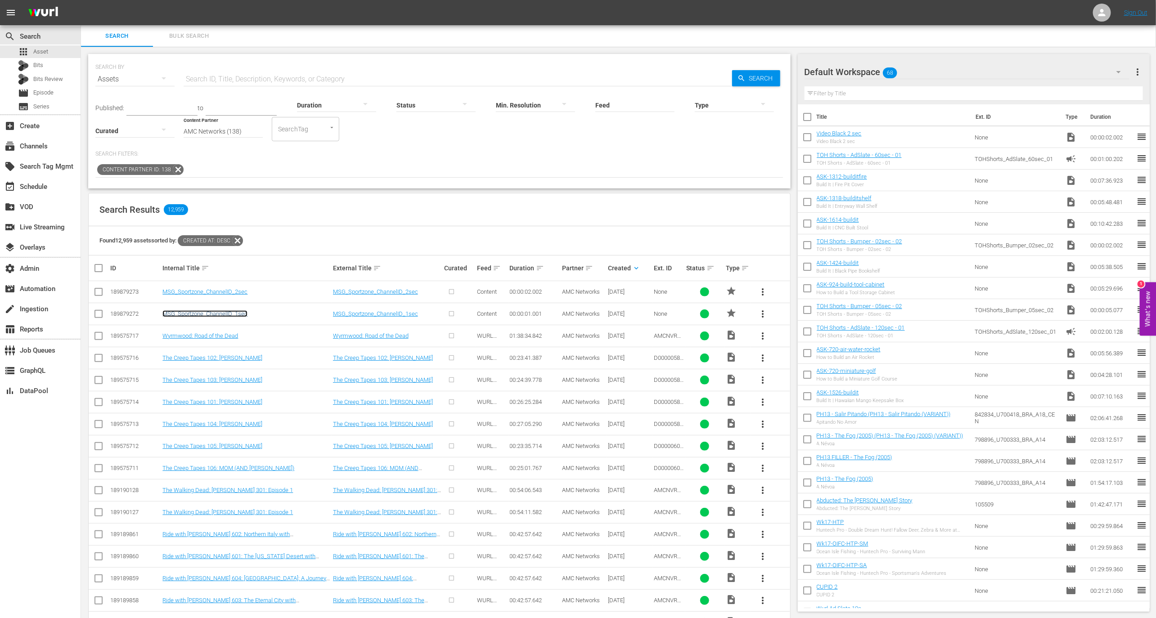
click at [231, 315] on link "MSG_Sportzone_ChannelID_1sec" at bounding box center [204, 313] width 85 height 7
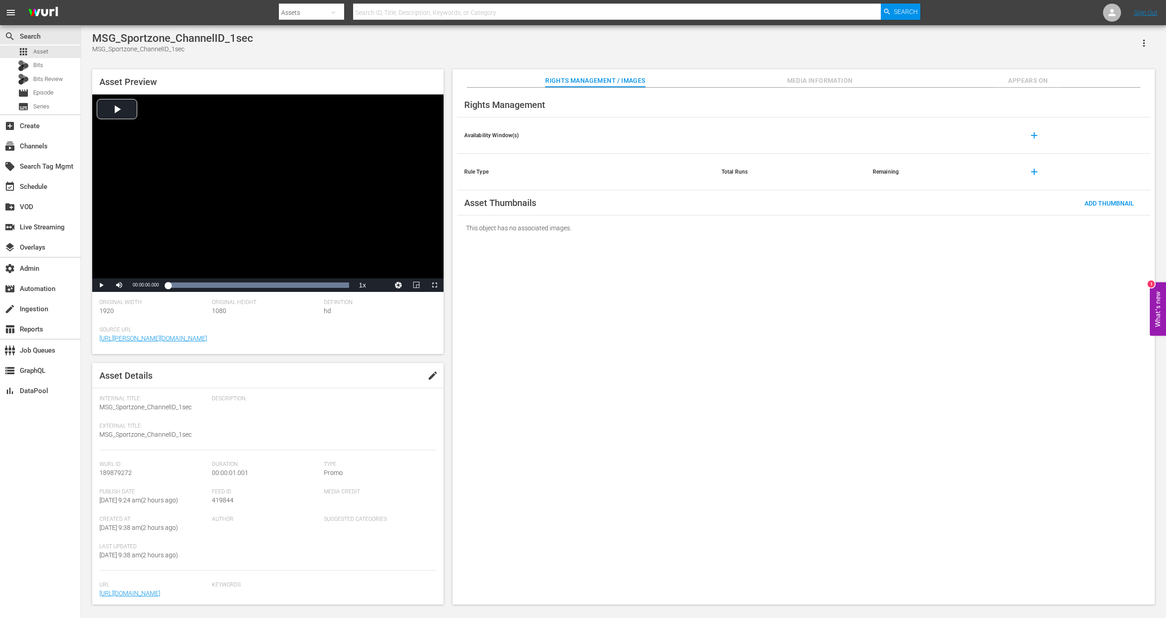
click at [221, 506] on div "Feed ID 419844" at bounding box center [268, 502] width 112 height 27
click at [221, 502] on span "419844" at bounding box center [223, 500] width 22 height 7
copy span "419844"
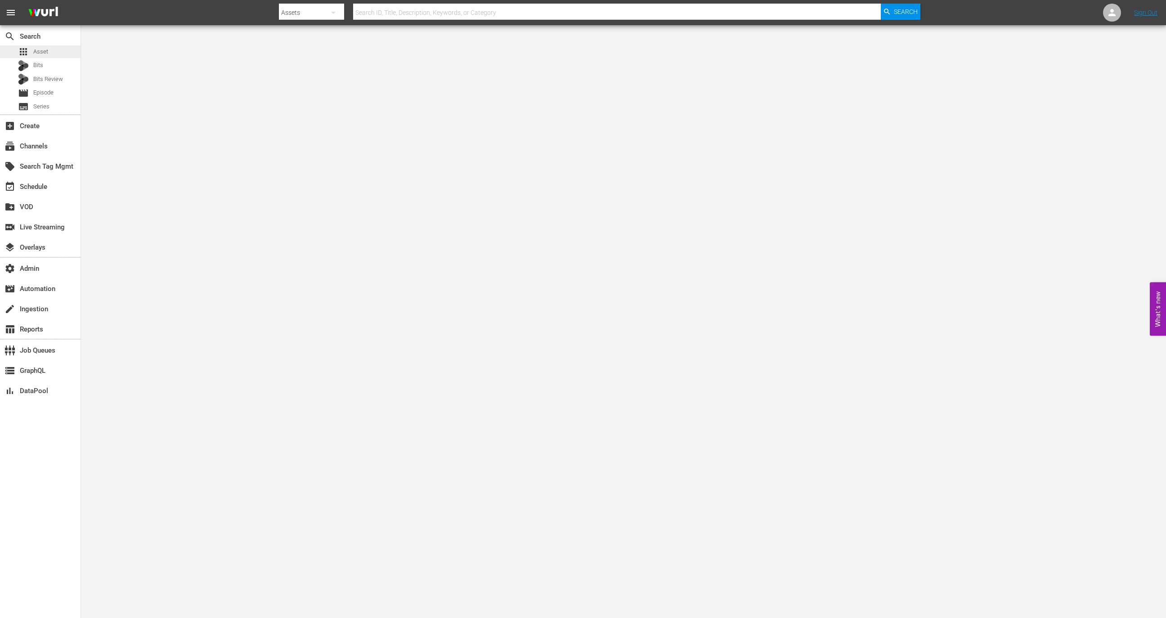
click at [61, 47] on div "apps Asset" at bounding box center [40, 51] width 81 height 13
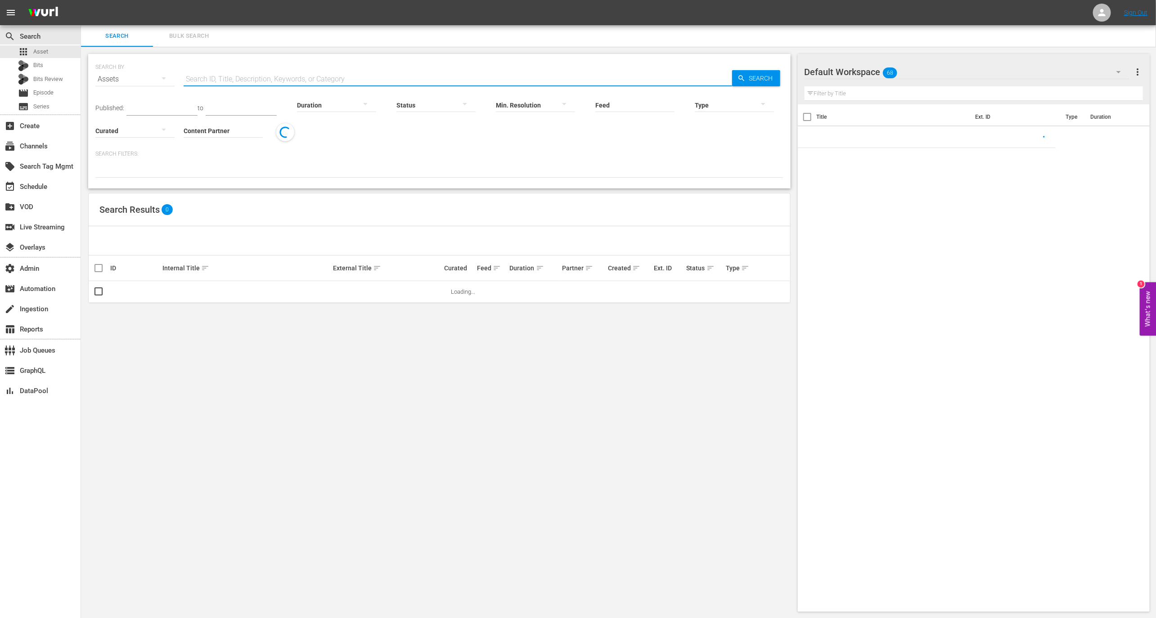
click at [237, 76] on input "text" at bounding box center [458, 79] width 548 height 22
paste input "MSG_Sportzone_Slate_5sec"
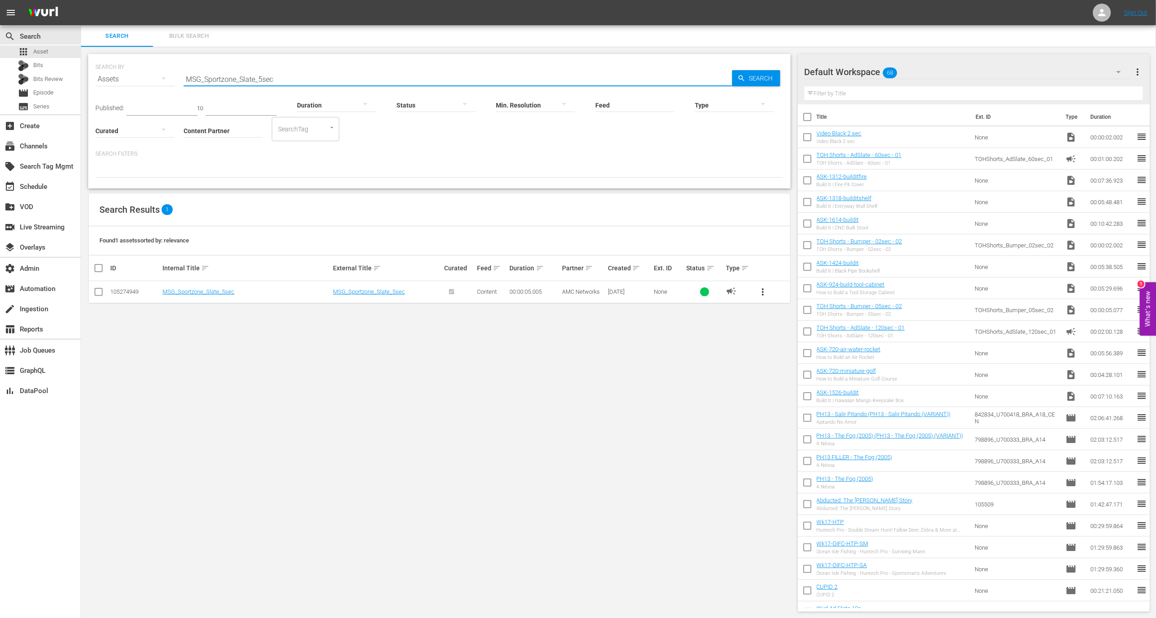
click at [262, 78] on input "MSG_Sportzone_Slate_5sec" at bounding box center [458, 79] width 548 height 22
type input "MSG_Sportzone_Slate_10sec"
click at [228, 290] on link "MSG_Sportzone_Slate_10sec" at bounding box center [199, 291] width 75 height 7
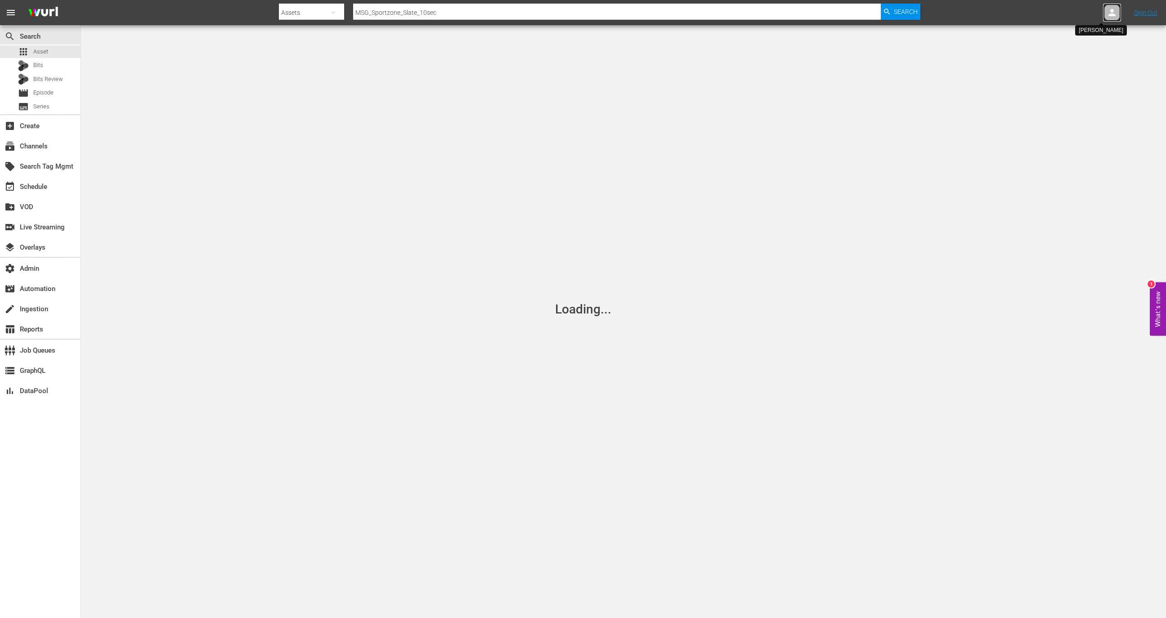
click at [1118, 15] on div at bounding box center [1112, 13] width 18 height 18
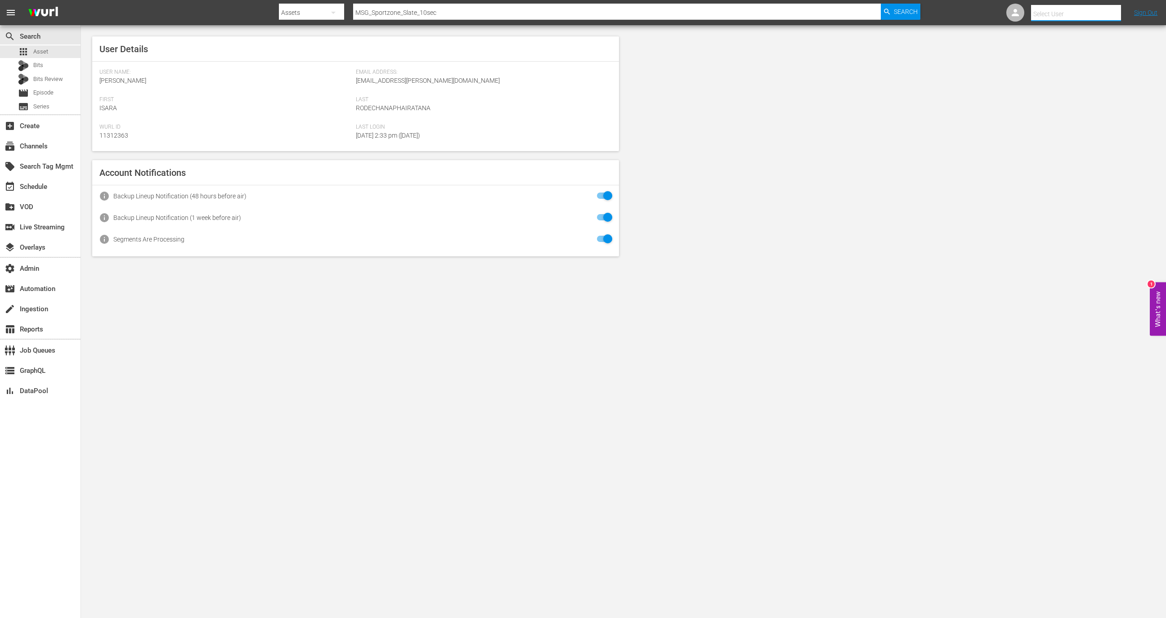
click at [1091, 15] on input "text" at bounding box center [1088, 14] width 115 height 22
type input "a"
click at [1065, 107] on div "Bill Watts <bill.watts@amcnetworks.com>" at bounding box center [1059, 104] width 140 height 22
type input "Bill Watts (11313757)"
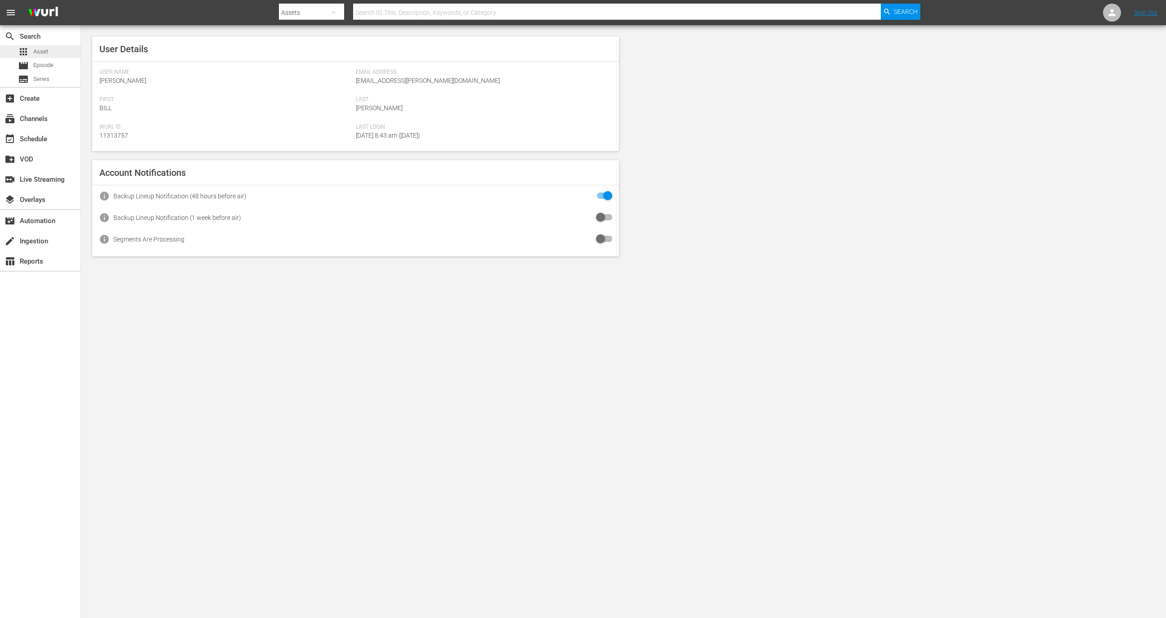
click at [54, 49] on div "apps Asset" at bounding box center [40, 51] width 81 height 13
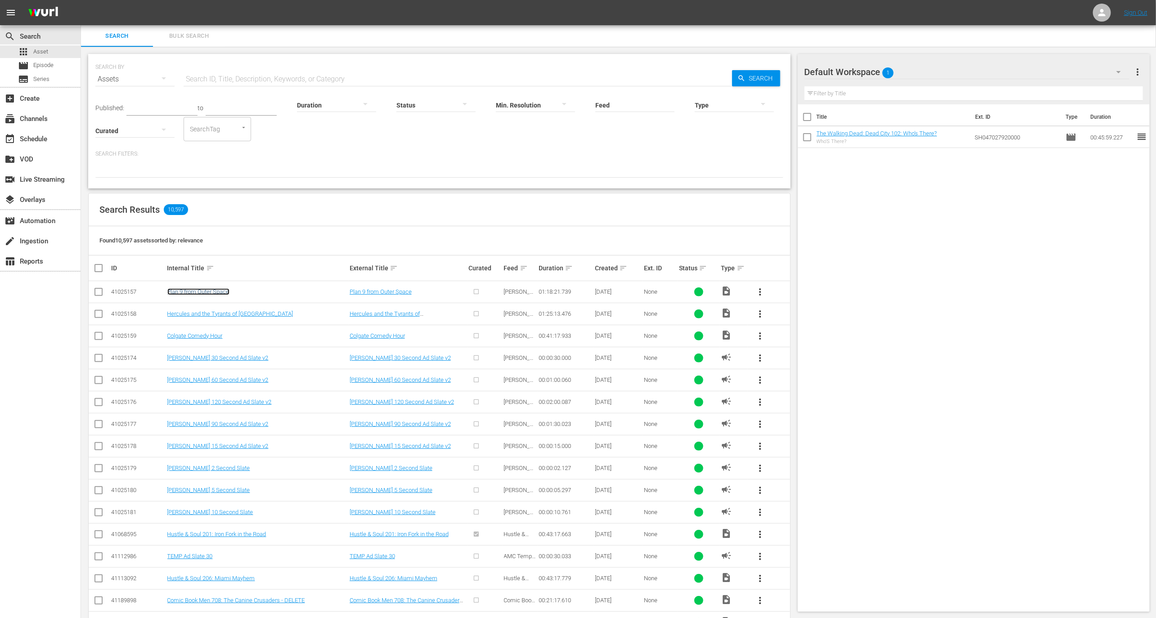
click at [196, 292] on link "Plan 9 from Outer Space" at bounding box center [198, 291] width 62 height 7
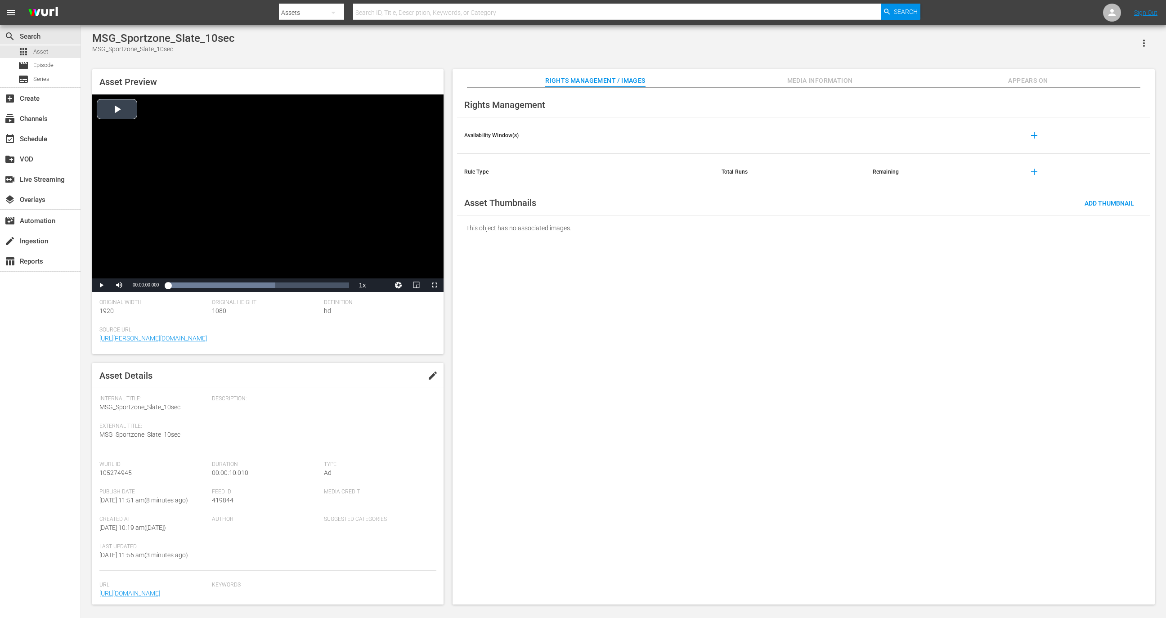
click at [124, 185] on div "Video Player" at bounding box center [267, 186] width 351 height 184
click at [56, 51] on div "apps Asset" at bounding box center [40, 51] width 81 height 13
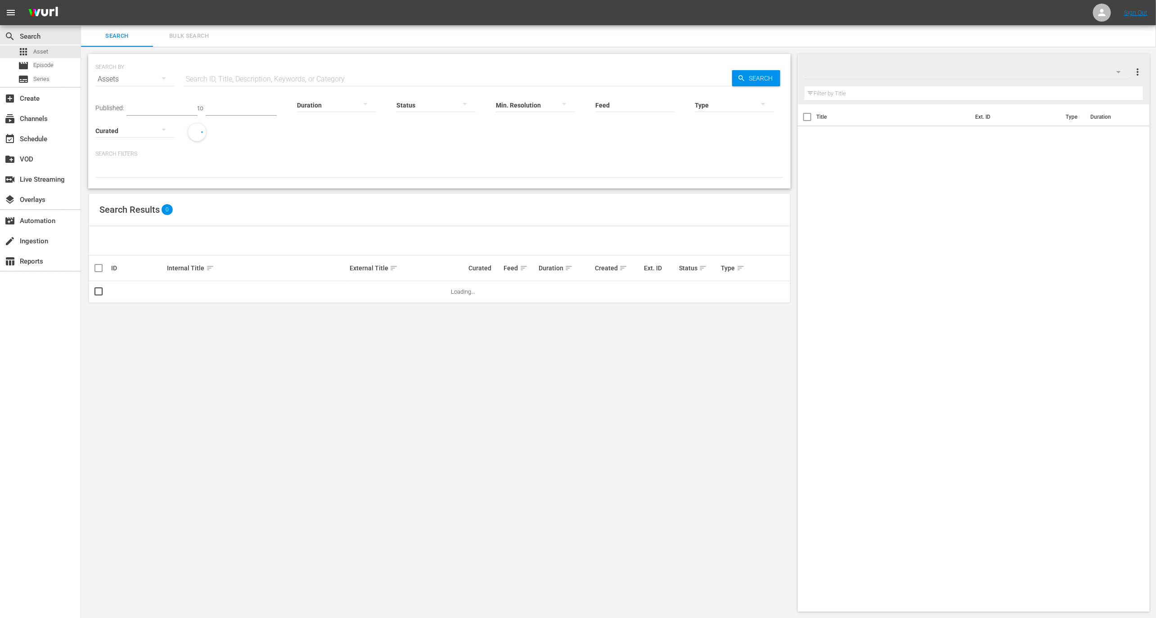
click at [314, 79] on input "text" at bounding box center [458, 79] width 548 height 22
paste input "105274945"
type input "105274944"
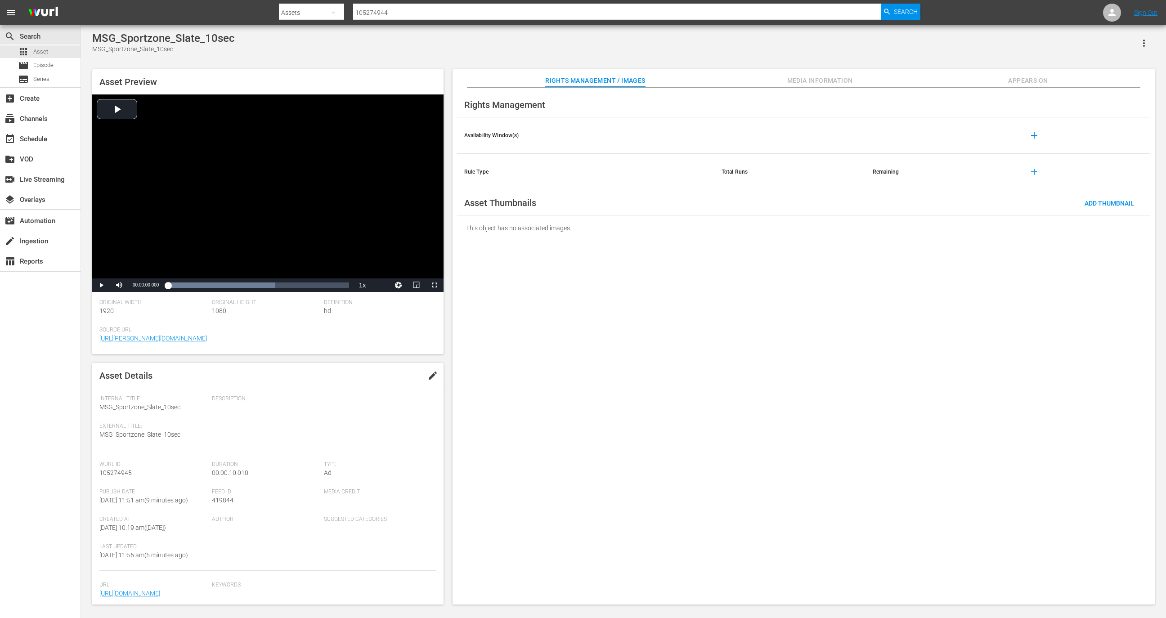
click at [237, 39] on div "MSG_Sportzone_Slate_10sec MSG_Sportzone_Slate_10sec" at bounding box center [623, 43] width 1063 height 22
copy div "MSG_Sportzone_Slate_10sec"
click at [68, 51] on div "apps Asset" at bounding box center [40, 51] width 81 height 13
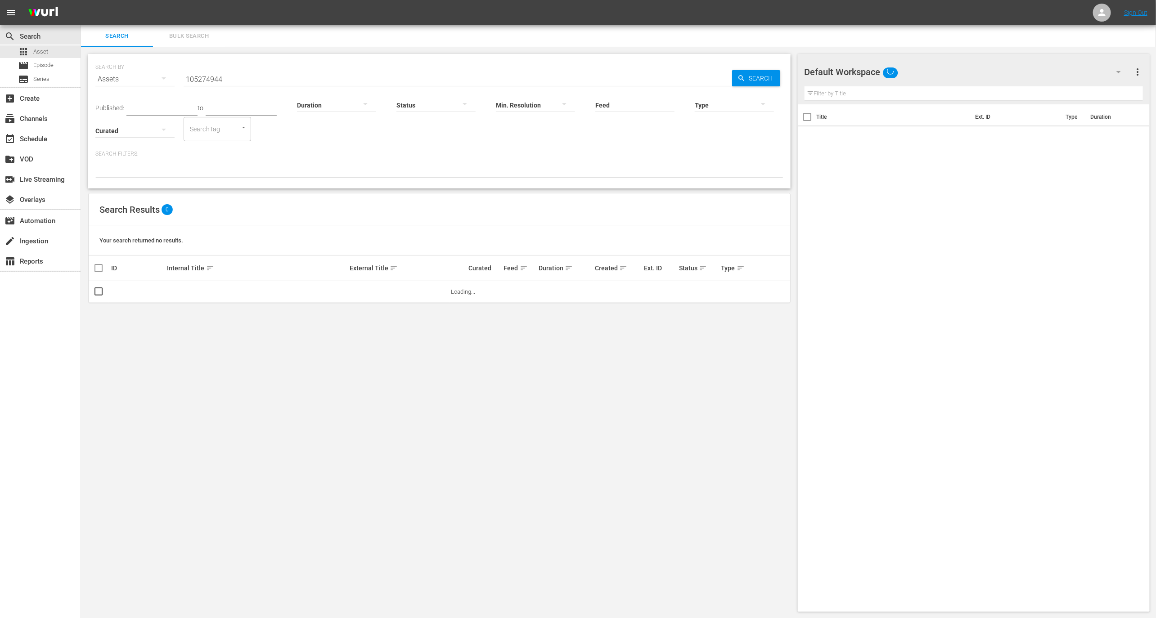
click at [237, 76] on input "105274944" at bounding box center [458, 79] width 548 height 22
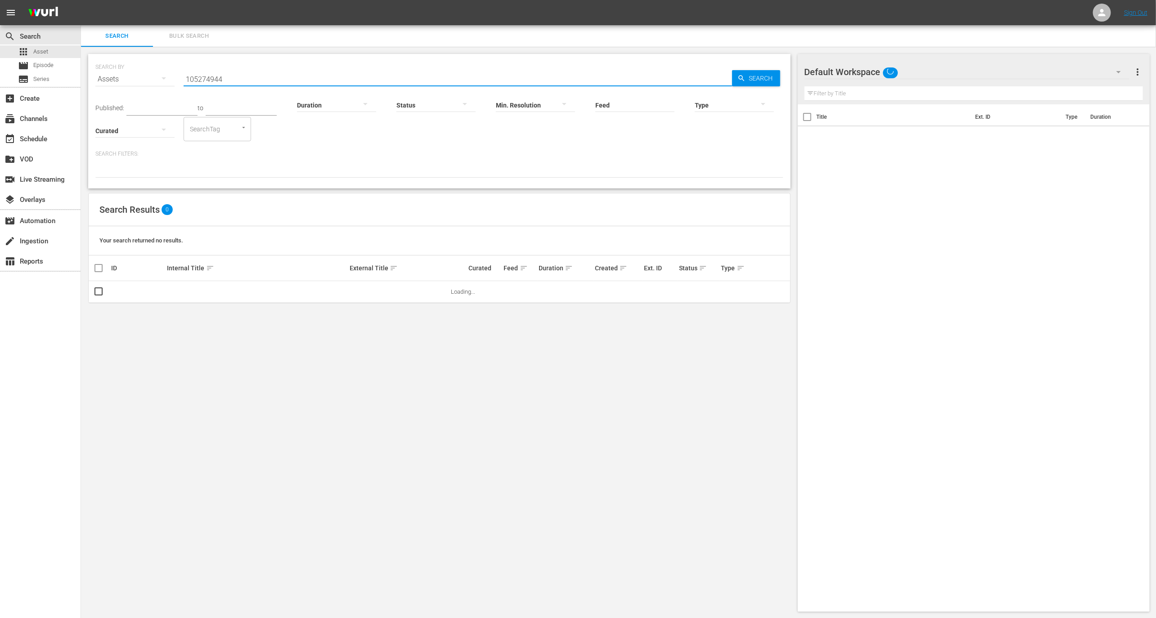
click at [237, 76] on input "105274944" at bounding box center [458, 79] width 548 height 22
paste input "MSG_Sportzone_Slate_10sec"
click at [268, 81] on input "MSG_Sportzone_Slate_10sec" at bounding box center [458, 79] width 548 height 22
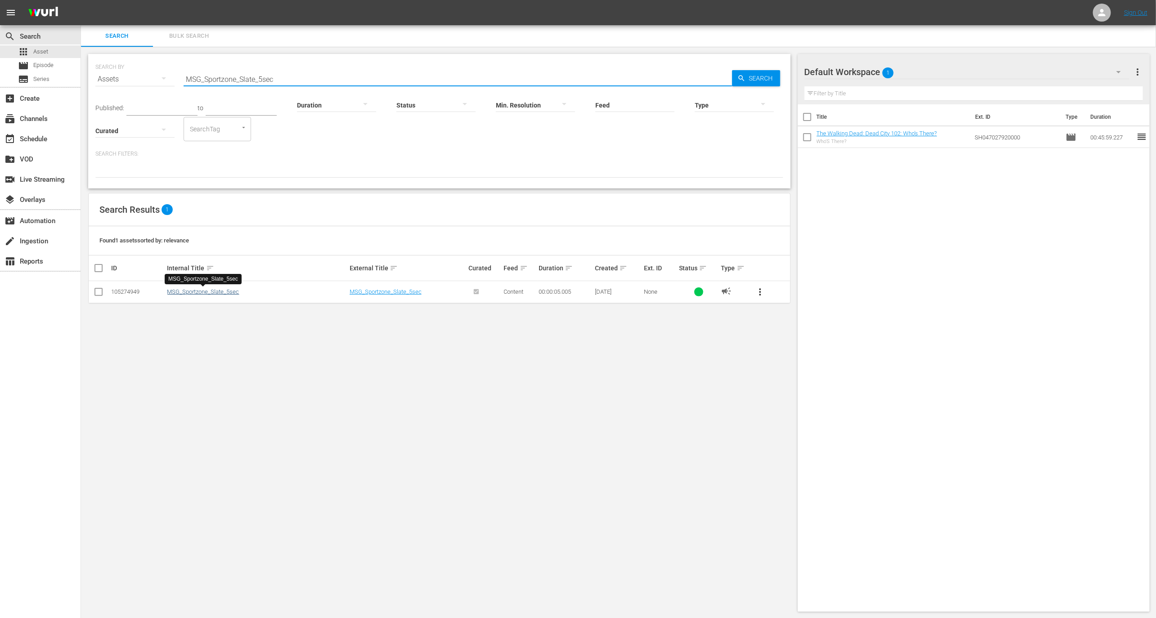
type input "MSG_Sportzone_Slate_5sec"
click at [228, 292] on link "MSG_Sportzone_Slate_5sec" at bounding box center [203, 291] width 72 height 7
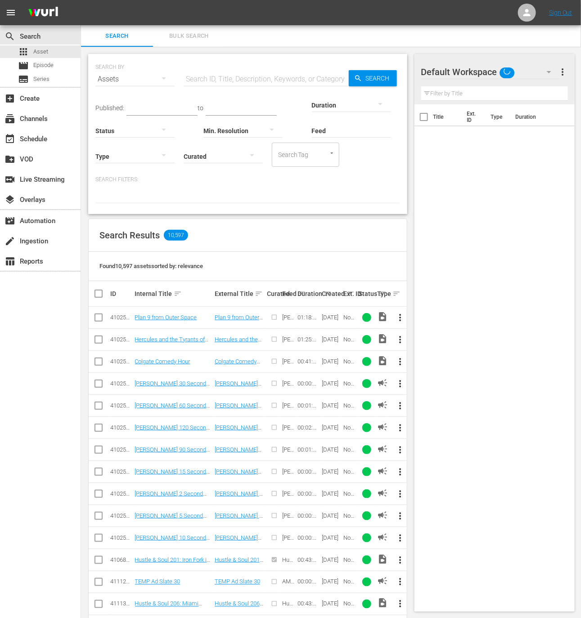
click at [185, 312] on td "Plan 9 from Outer Space" at bounding box center [174, 318] width 80 height 22
click at [185, 315] on link "Plan 9 from Outer Space" at bounding box center [166, 317] width 62 height 7
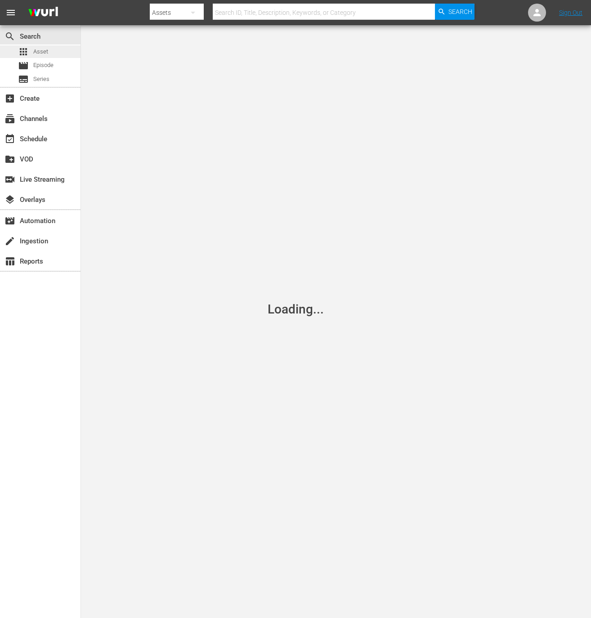
click at [65, 52] on div "apps Asset" at bounding box center [40, 51] width 81 height 13
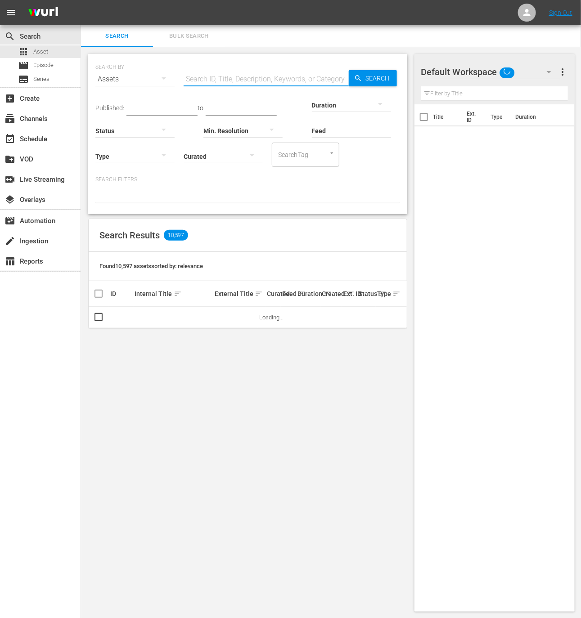
click at [234, 78] on input "text" at bounding box center [266, 79] width 165 height 22
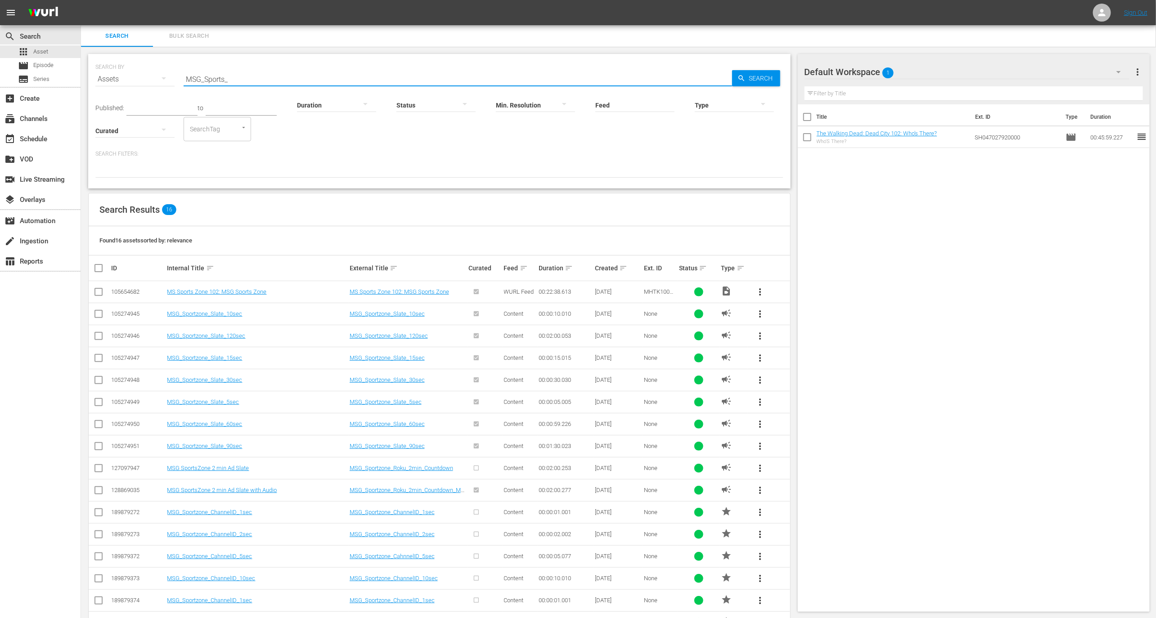
click at [440, 311] on div "MSG_Sportzone_Slate_10sec" at bounding box center [408, 313] width 117 height 7
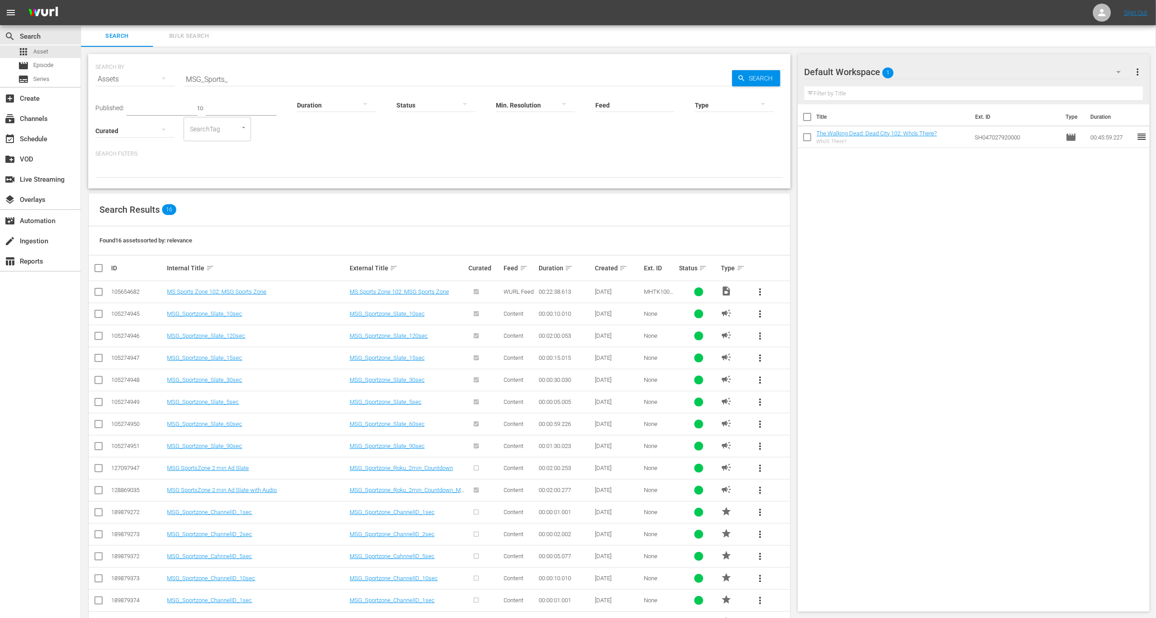
click at [440, 311] on div "MSG_Sportzone_Slate_10sec" at bounding box center [408, 313] width 117 height 7
copy tr "MSG_Sportzone_Slate_10sec"
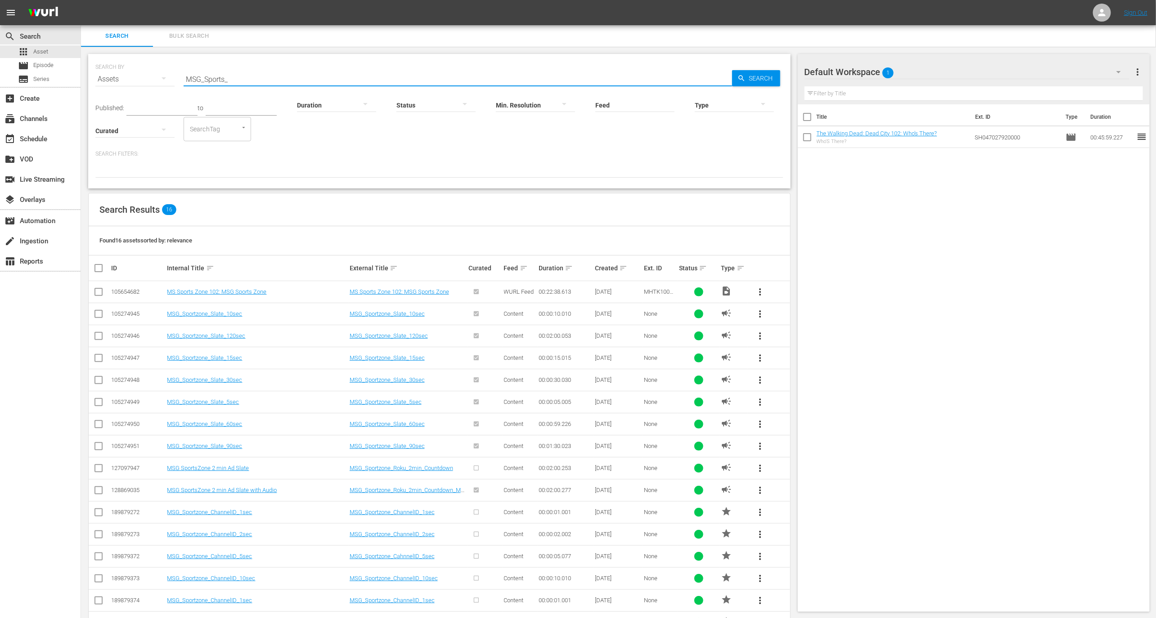
click at [302, 69] on input "MSG_Sports_" at bounding box center [458, 79] width 548 height 22
paste input "zone_Slate_10sec"
click at [263, 76] on input "MSG_Sportzone_Slate_10sec" at bounding box center [458, 79] width 548 height 22
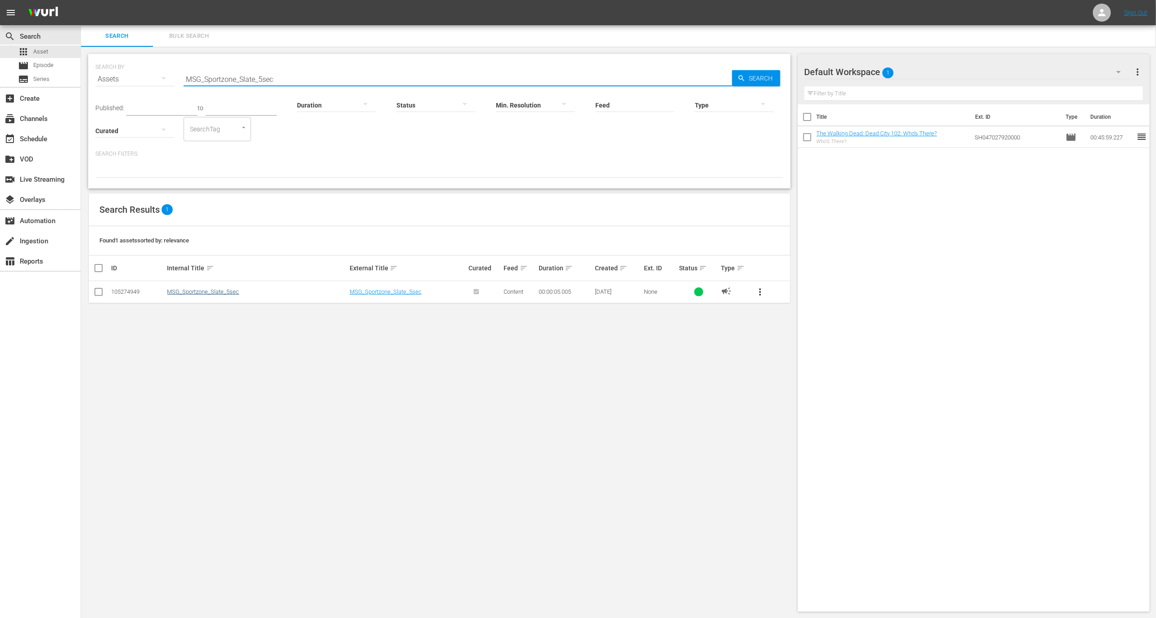
type input "MSG_Sportzone_Slate_5sec"
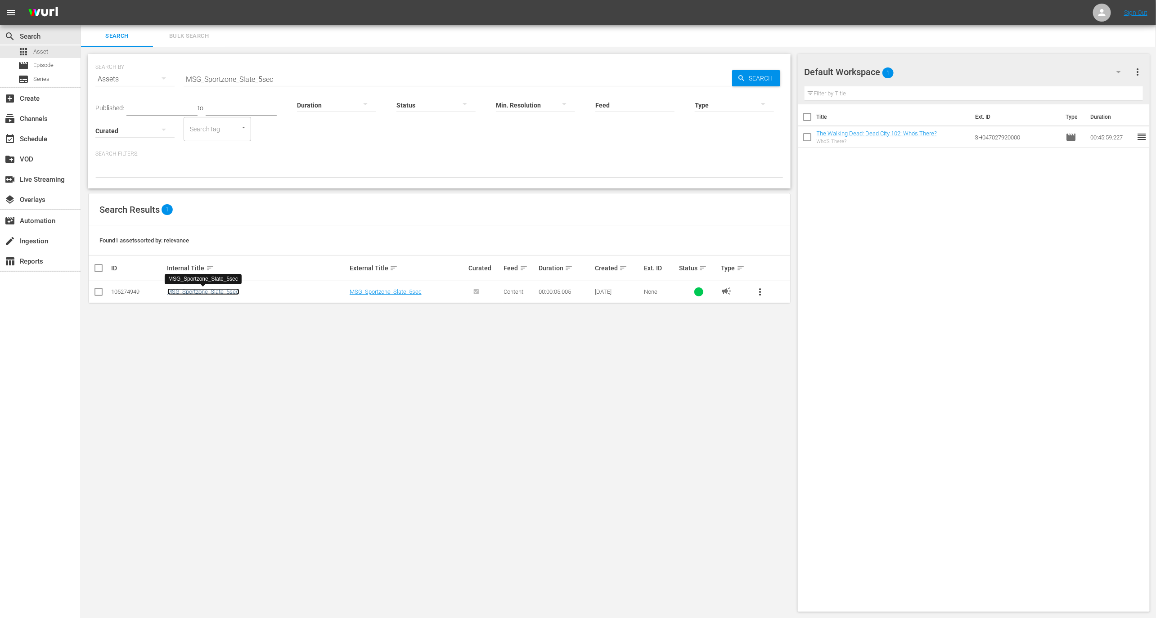
click at [211, 291] on link "MSG_Sportzone_Slate_5sec" at bounding box center [203, 291] width 72 height 7
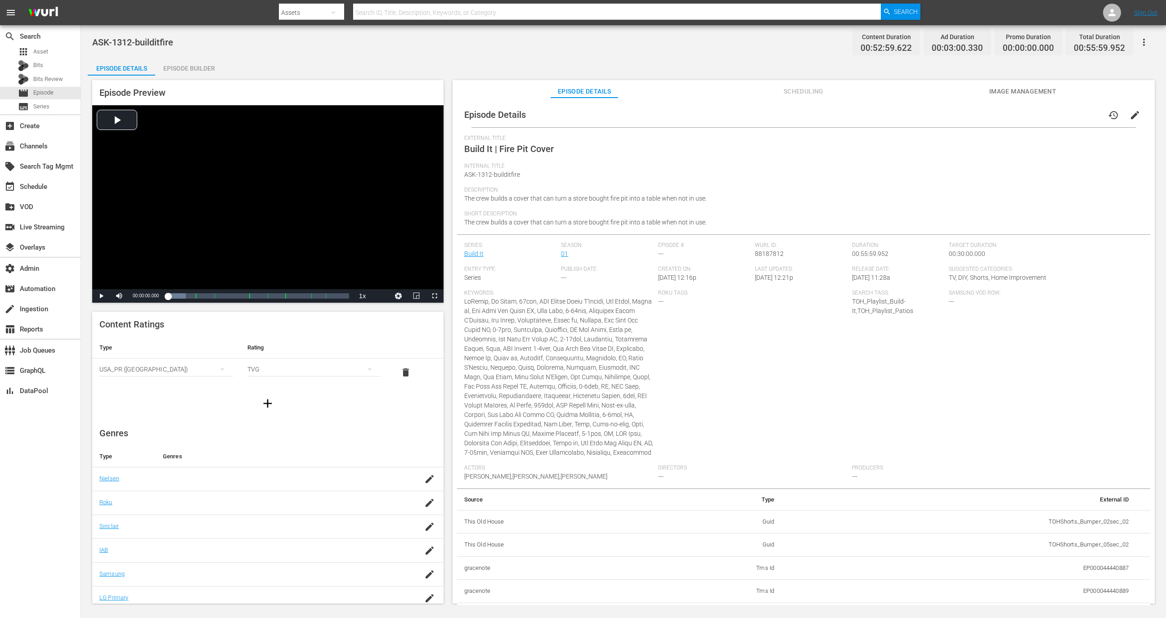
scroll to position [1103, 0]
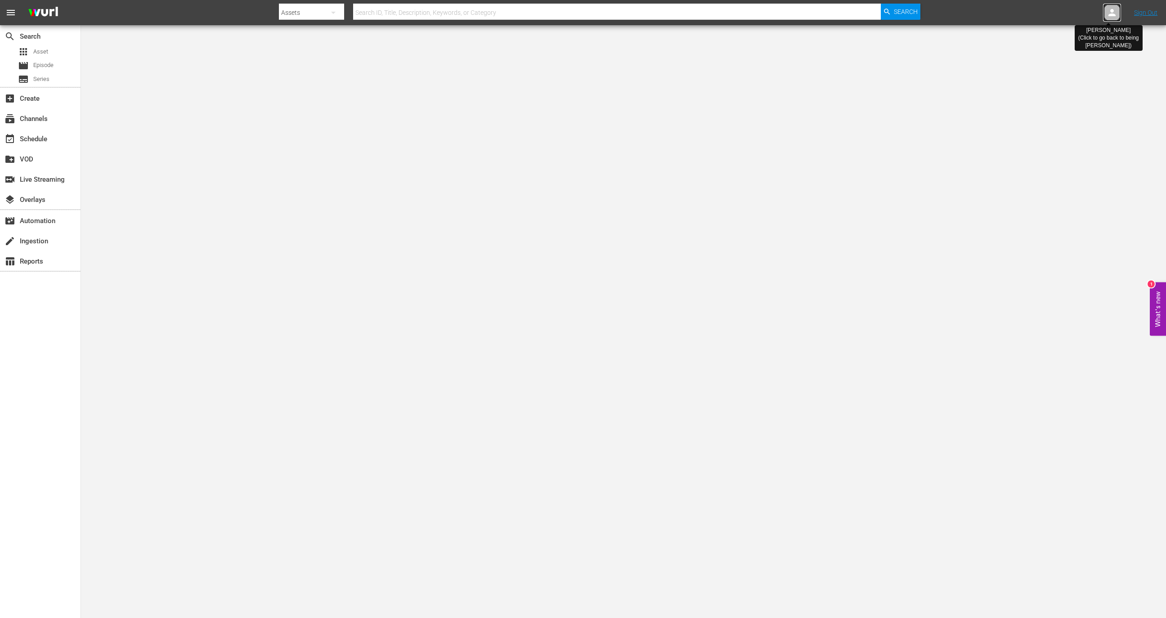
click at [1110, 17] on icon at bounding box center [1112, 12] width 11 height 11
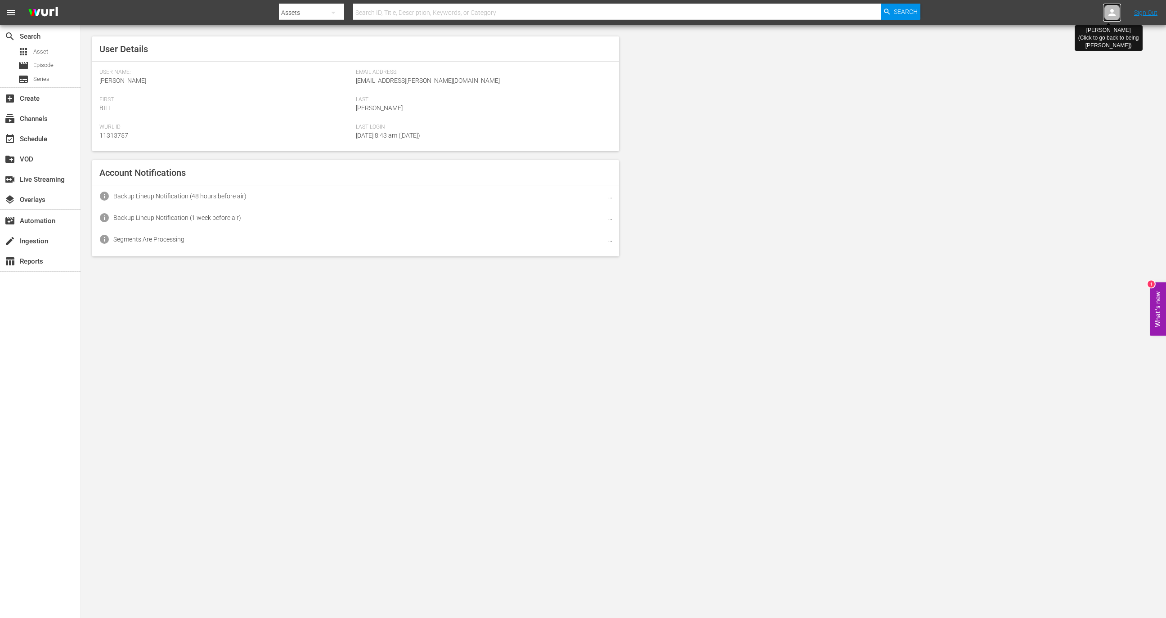
click at [1110, 17] on icon at bounding box center [1112, 12] width 11 height 11
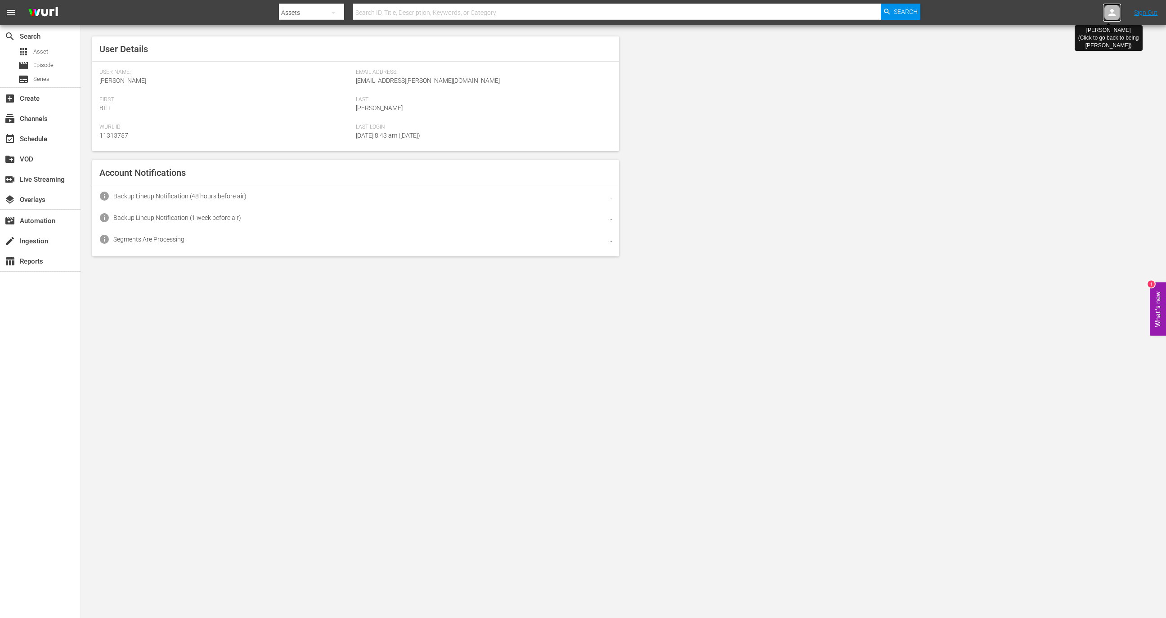
click at [1110, 17] on icon at bounding box center [1112, 12] width 11 height 11
click at [1105, 12] on div at bounding box center [1112, 13] width 18 height 18
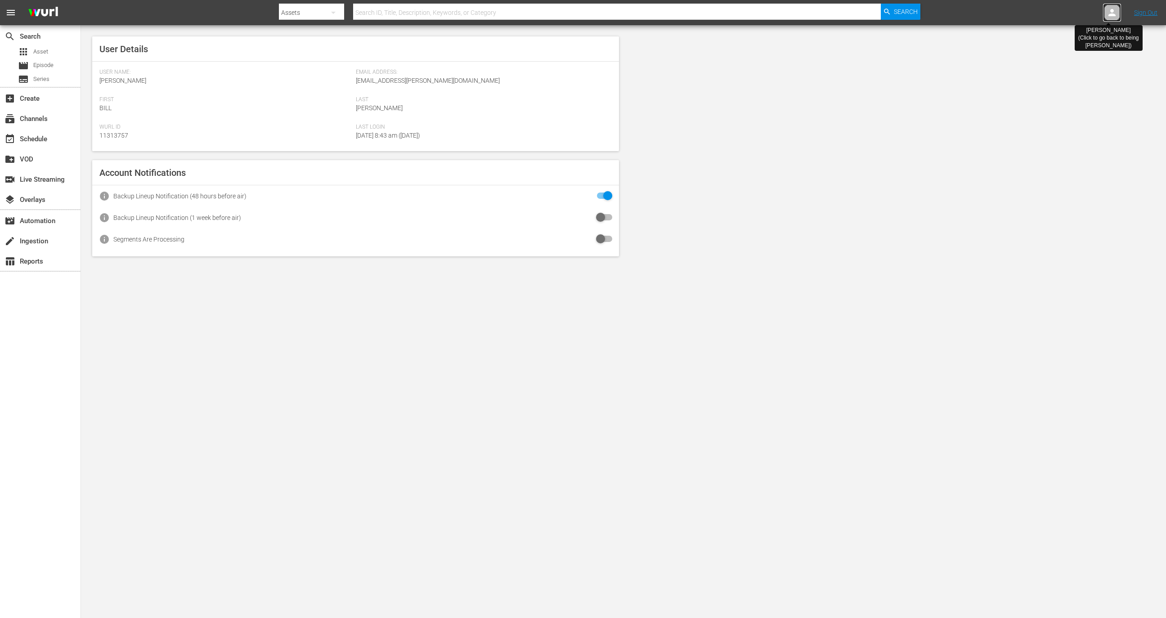
click at [1105, 12] on div at bounding box center [1112, 13] width 18 height 18
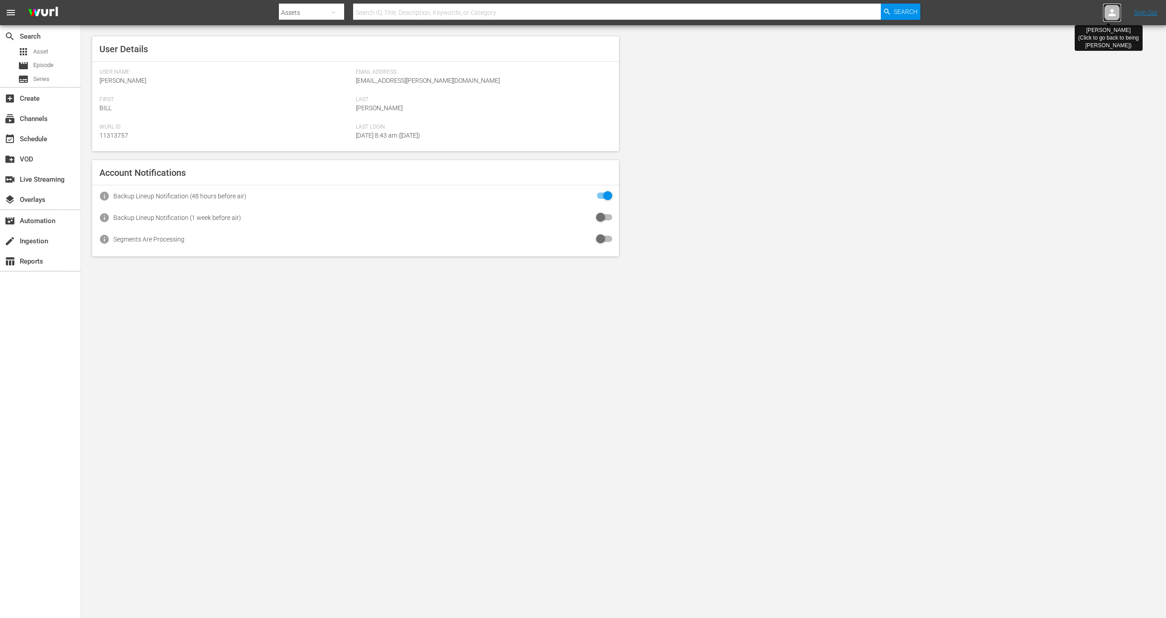
click at [1105, 12] on div at bounding box center [1112, 13] width 18 height 18
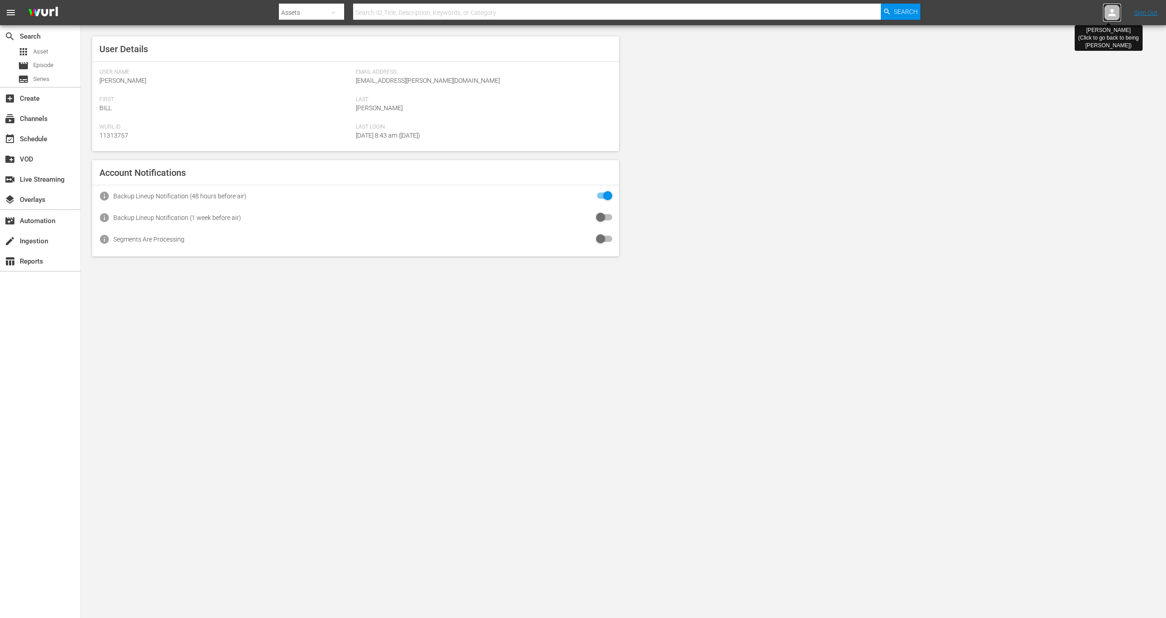
click at [1105, 12] on div at bounding box center [1112, 13] width 18 height 18
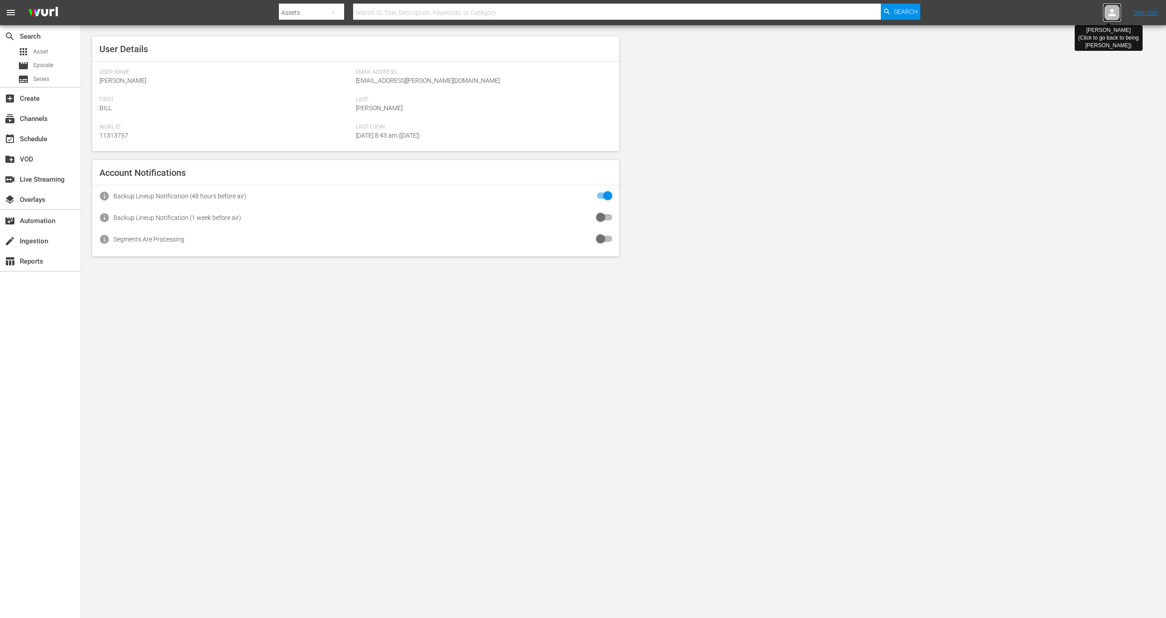
click at [1105, 12] on div at bounding box center [1112, 13] width 18 height 18
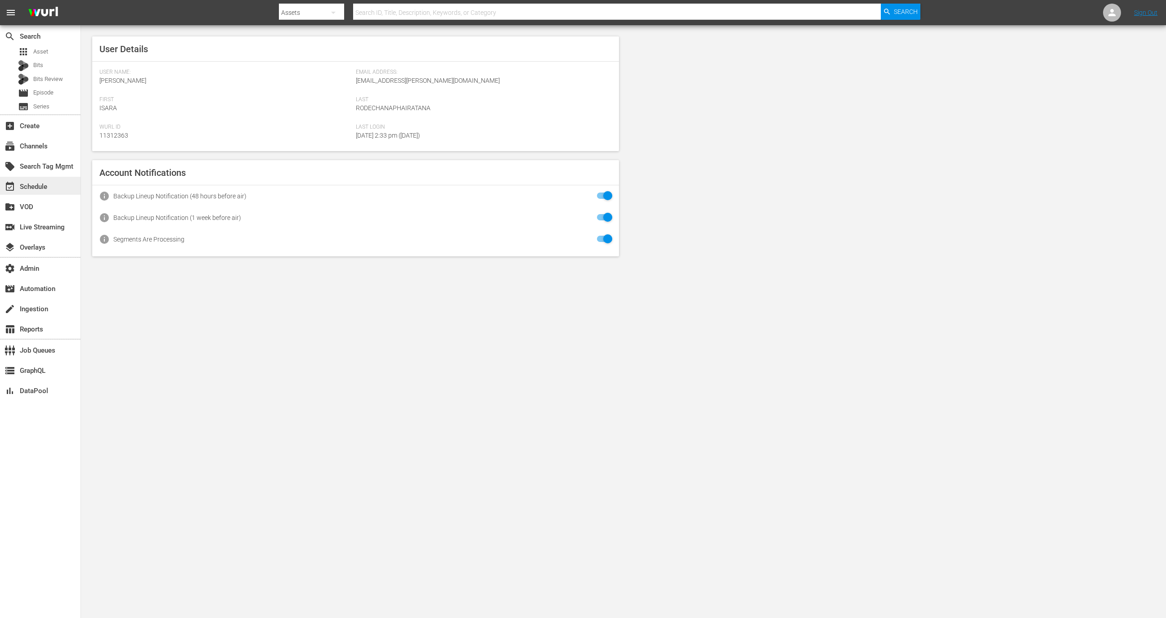
click at [62, 183] on div "event_available Schedule" at bounding box center [40, 186] width 81 height 18
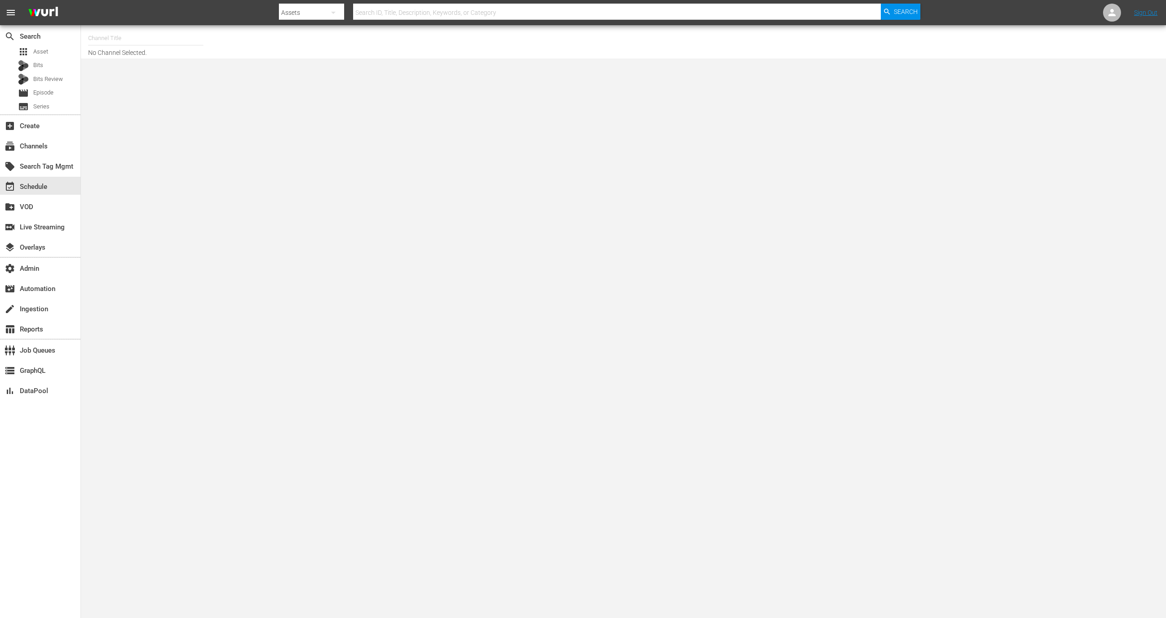
click at [156, 43] on input "text" at bounding box center [145, 38] width 115 height 22
type input "s"
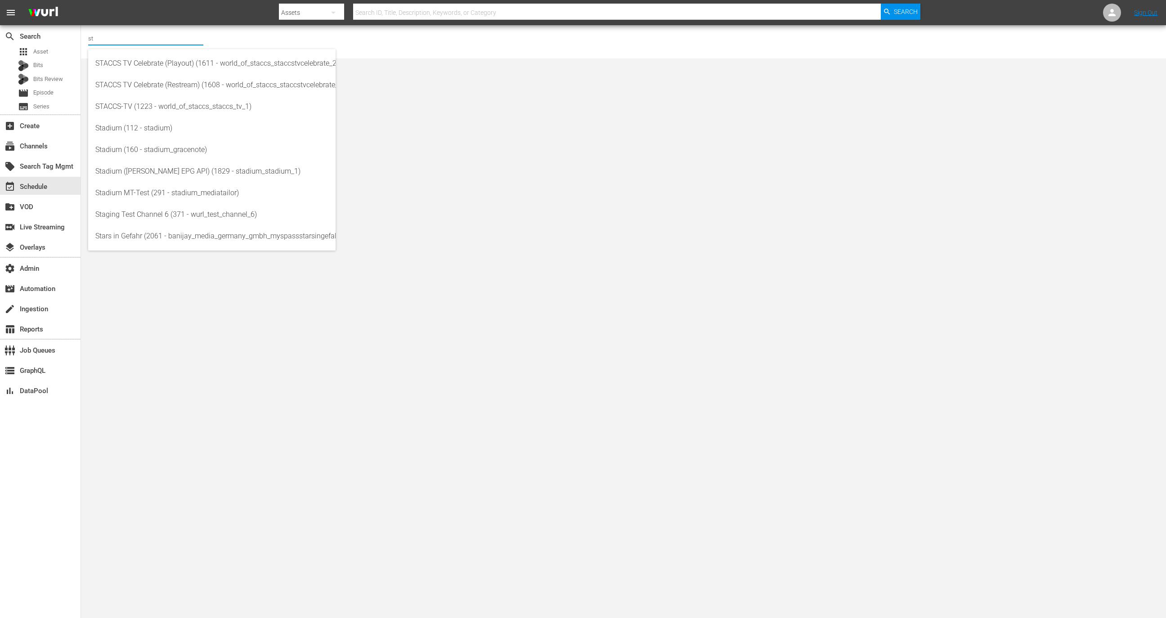
type input "s"
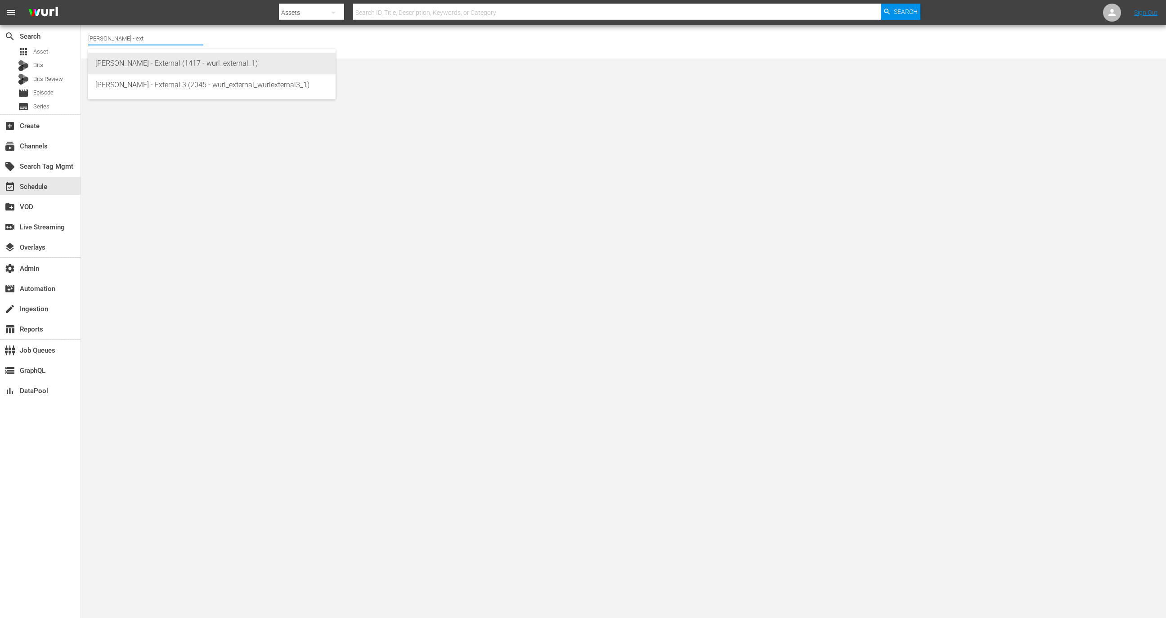
click at [164, 67] on div "[PERSON_NAME] - External (1417 - wurl_external_1)" at bounding box center [211, 64] width 233 height 22
type input "[PERSON_NAME] - External (1417 - wurl_external_1)"
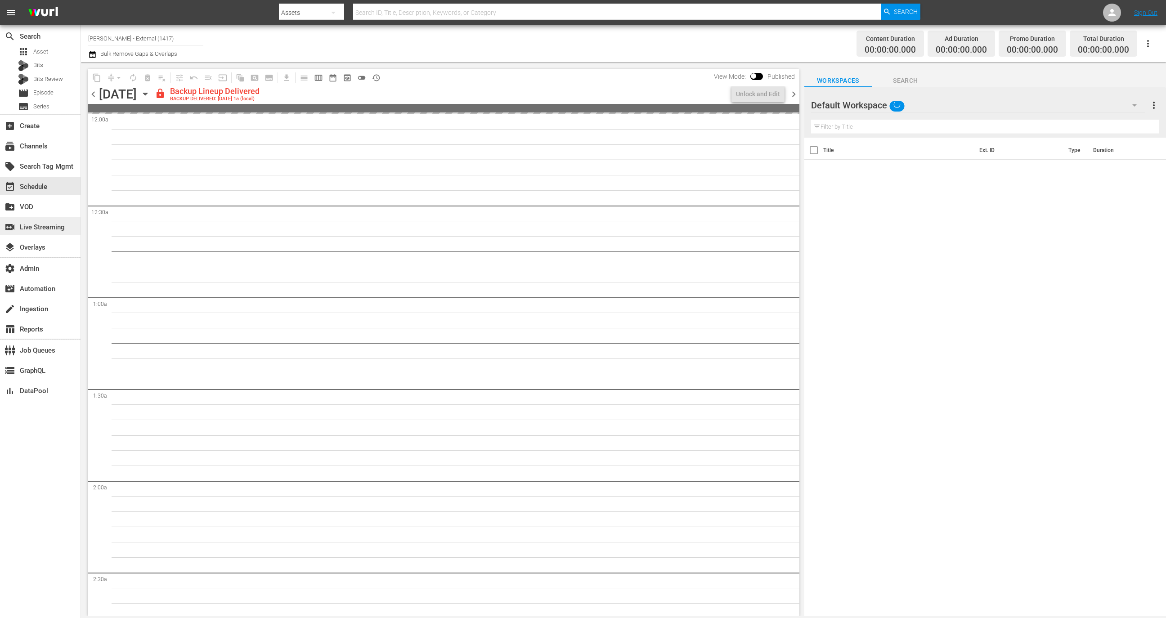
click at [50, 224] on div "switch_video Live Streaming" at bounding box center [25, 226] width 50 height 8
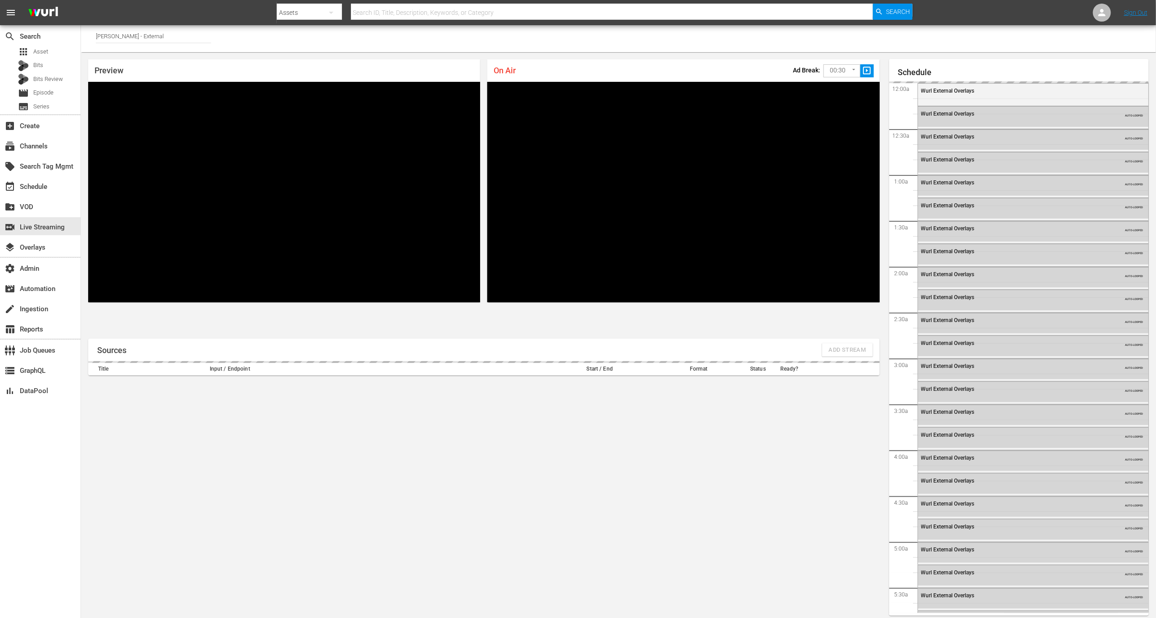
scroll to position [5, 0]
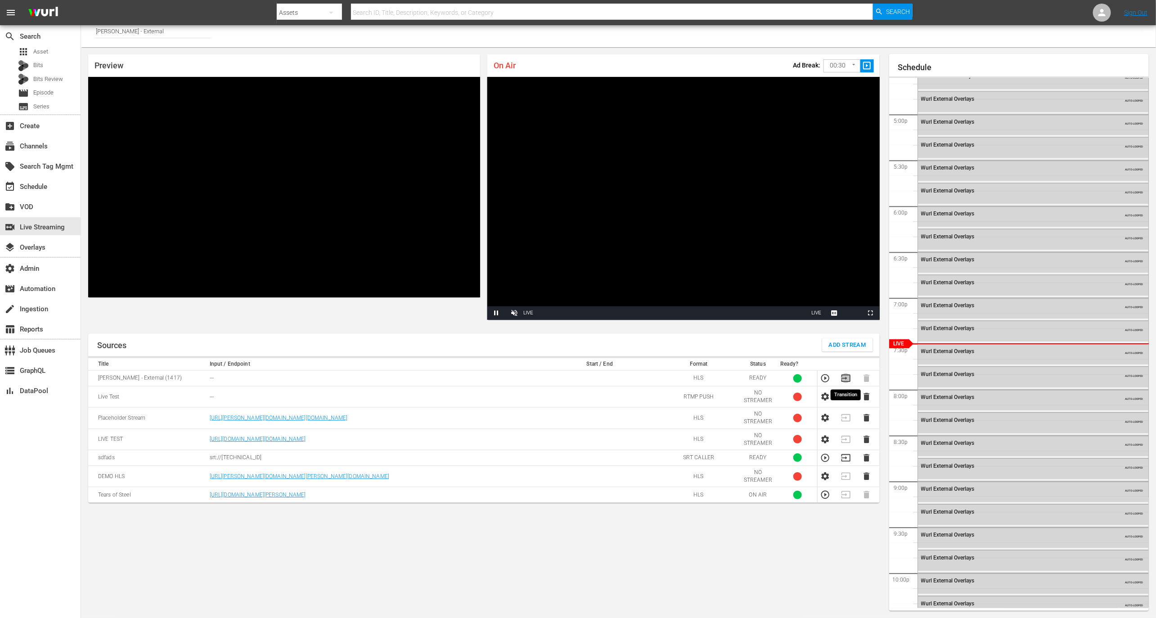
click at [844, 380] on icon "button" at bounding box center [846, 378] width 10 height 10
